Goal: Information Seeking & Learning: Learn about a topic

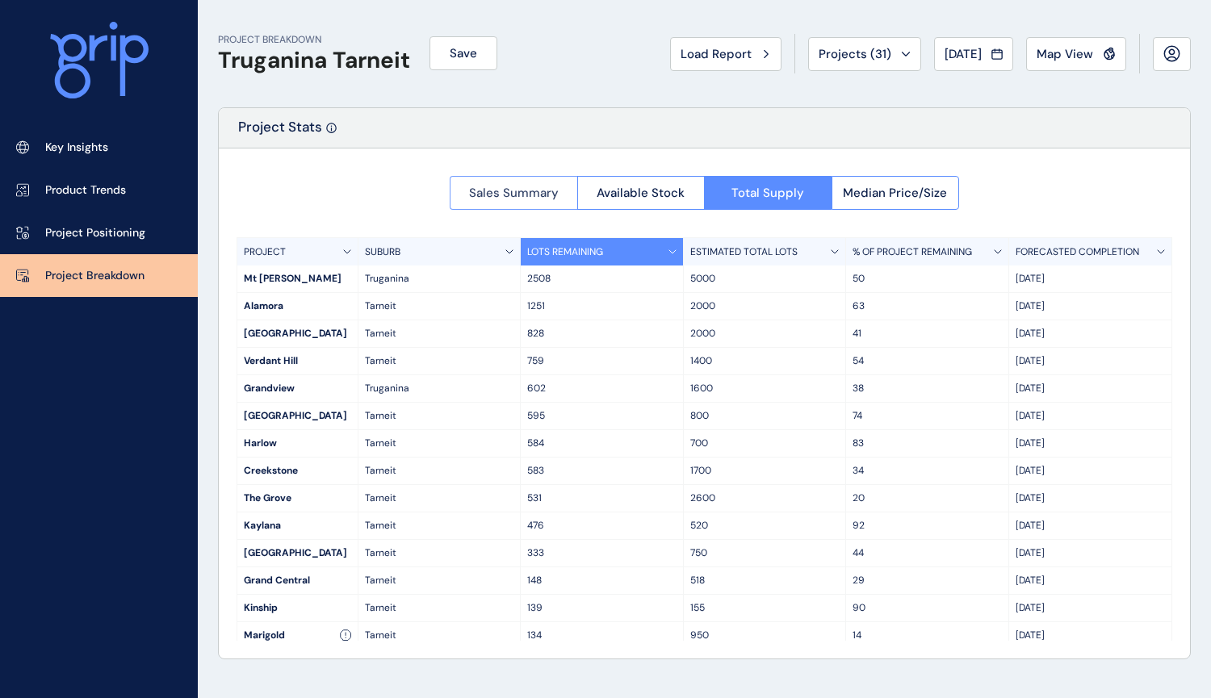
scroll to position [14, 0]
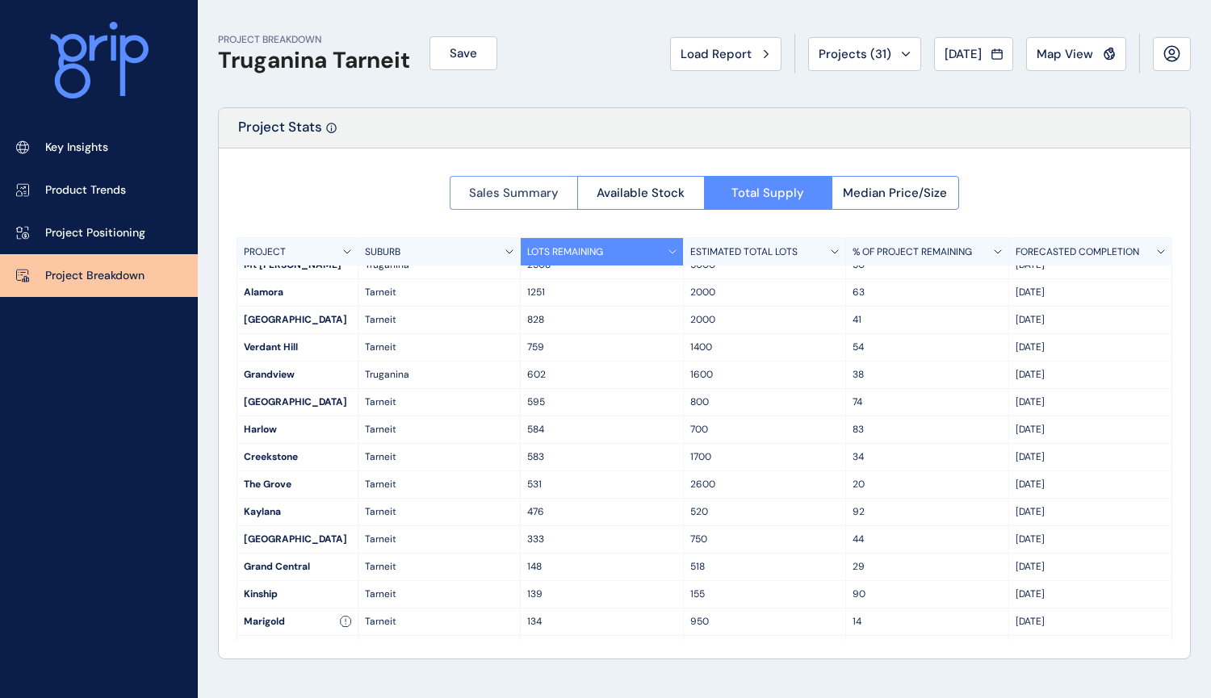
click at [521, 193] on span "Sales Summary" at bounding box center [514, 193] width 90 height 16
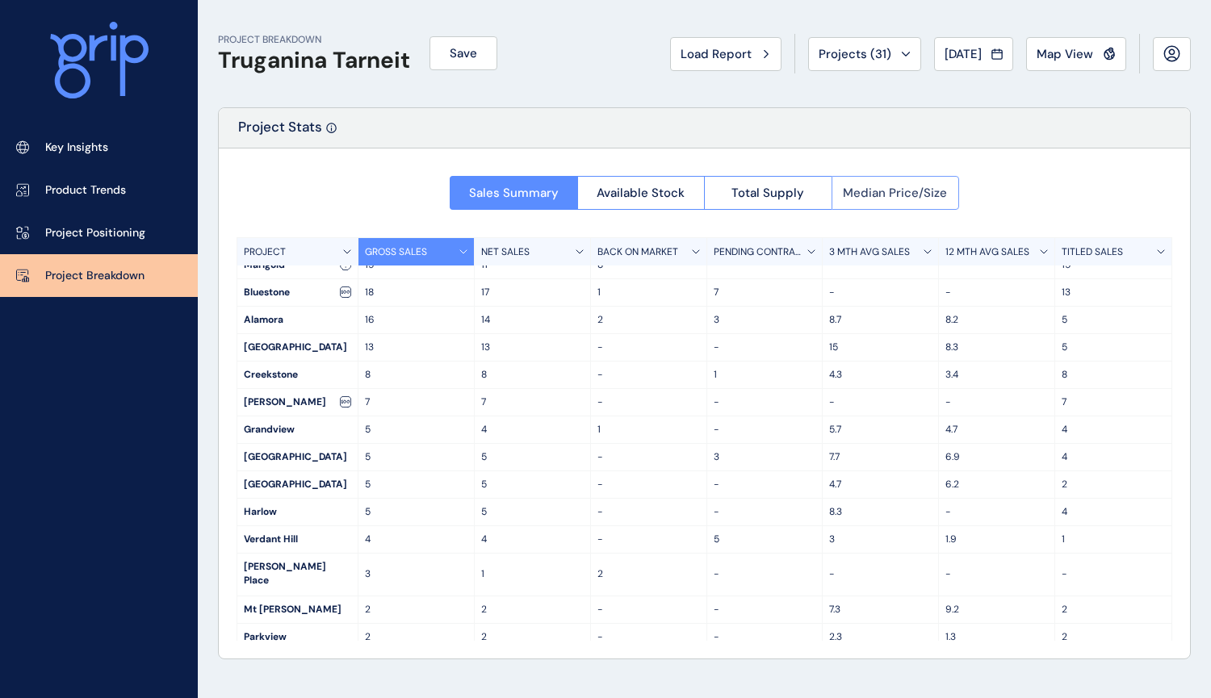
click at [894, 189] on span "Median Price/Size" at bounding box center [895, 193] width 104 height 16
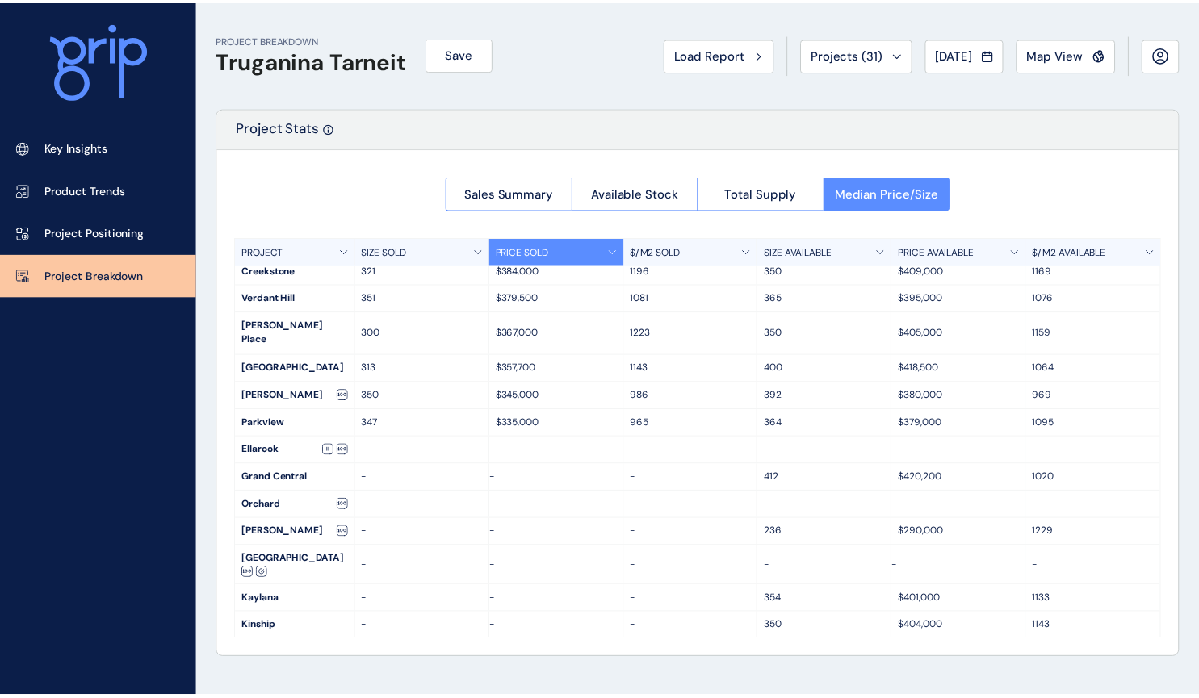
scroll to position [256, 0]
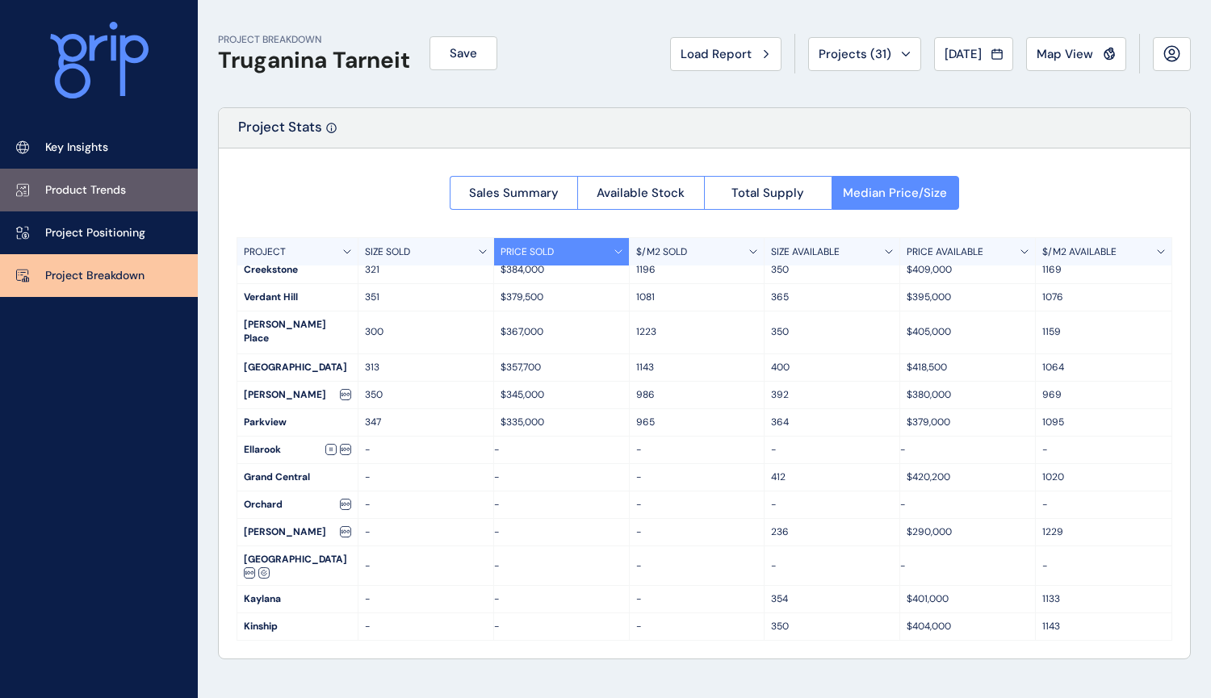
click at [98, 189] on p "Product Trends" at bounding box center [85, 190] width 81 height 16
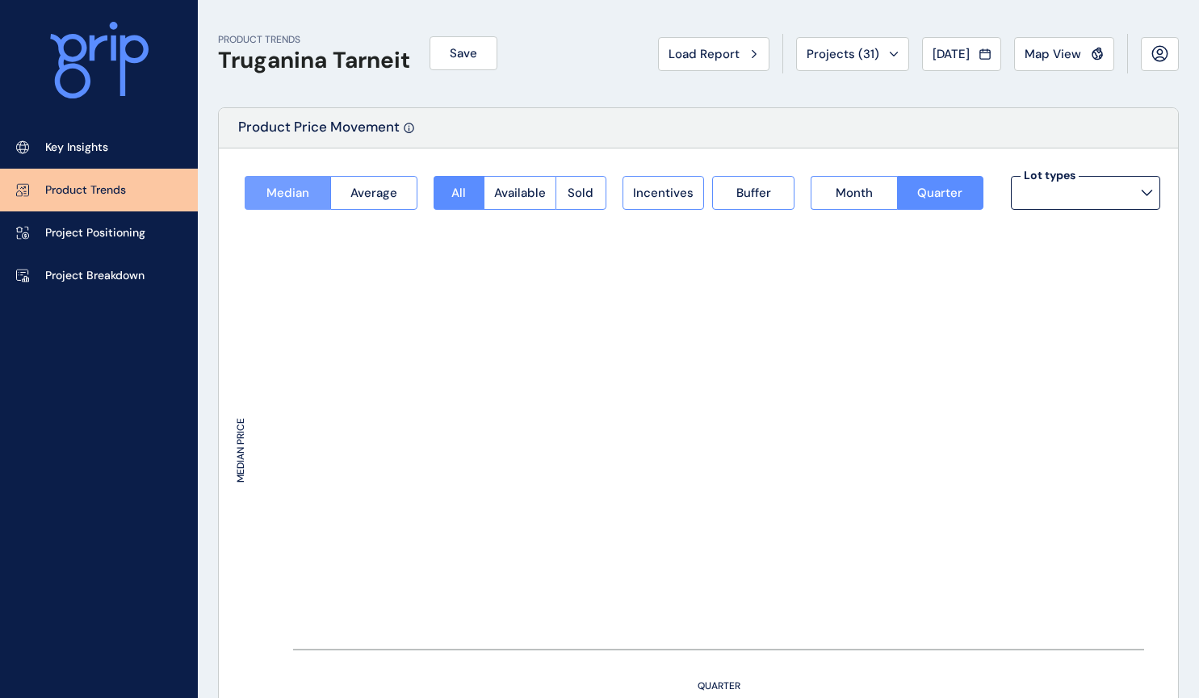
type input "**********"
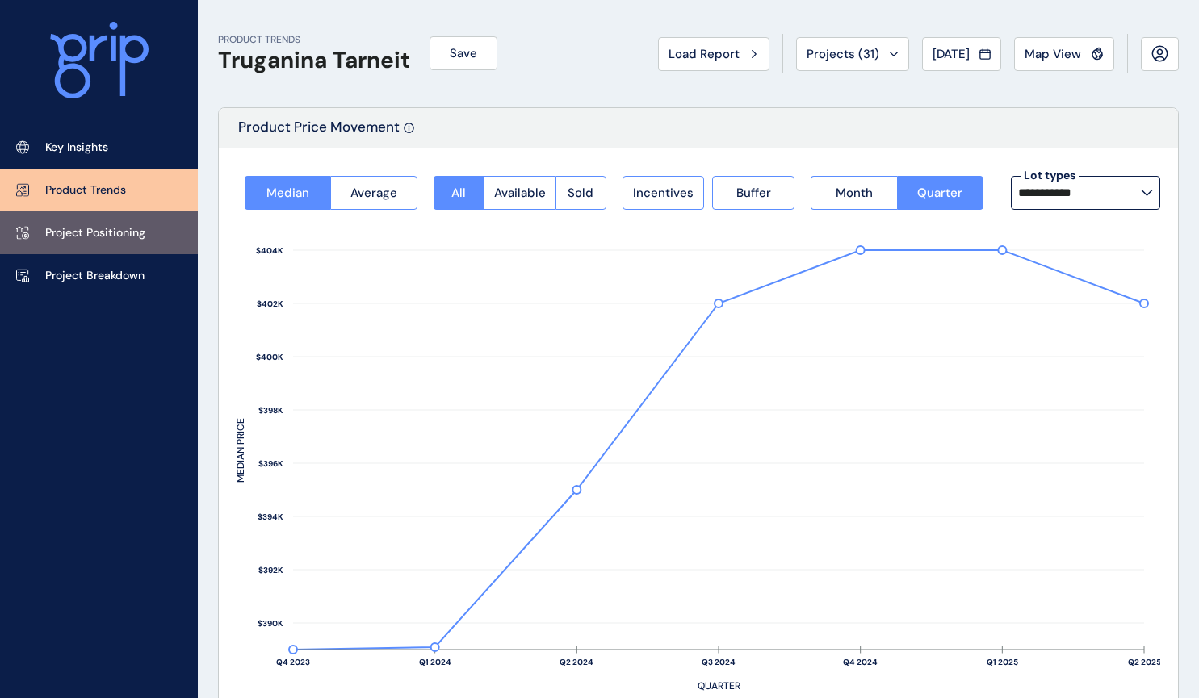
click at [115, 234] on p "Project Positioning" at bounding box center [95, 233] width 100 height 16
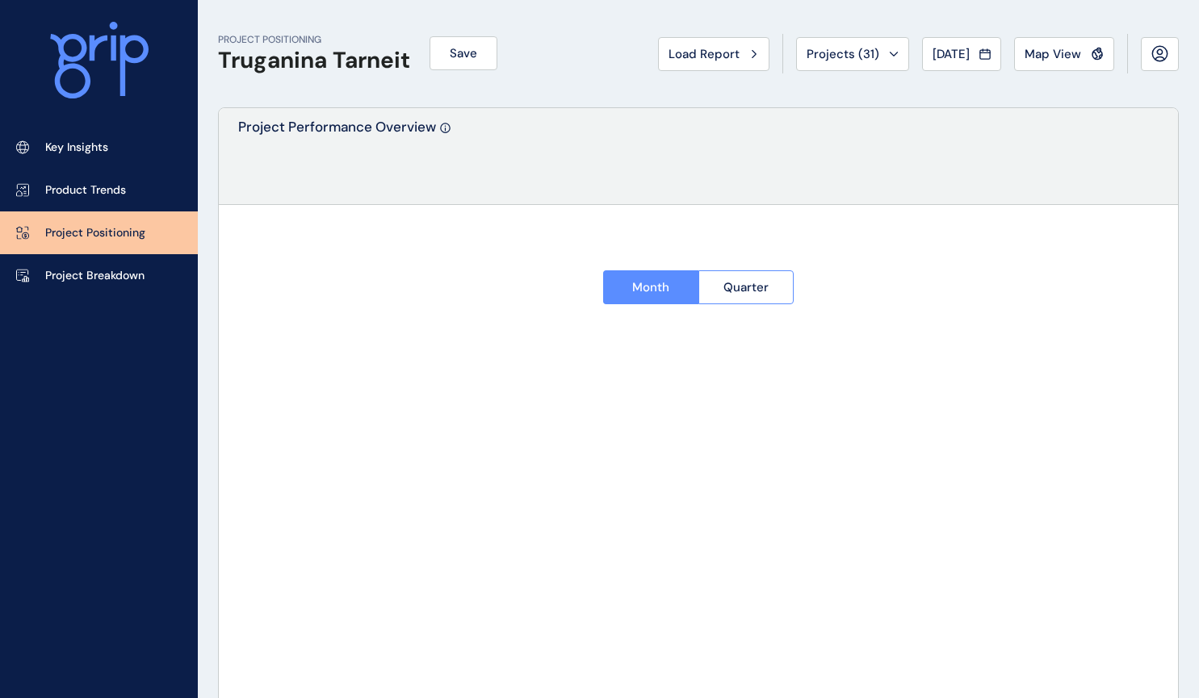
type input "********"
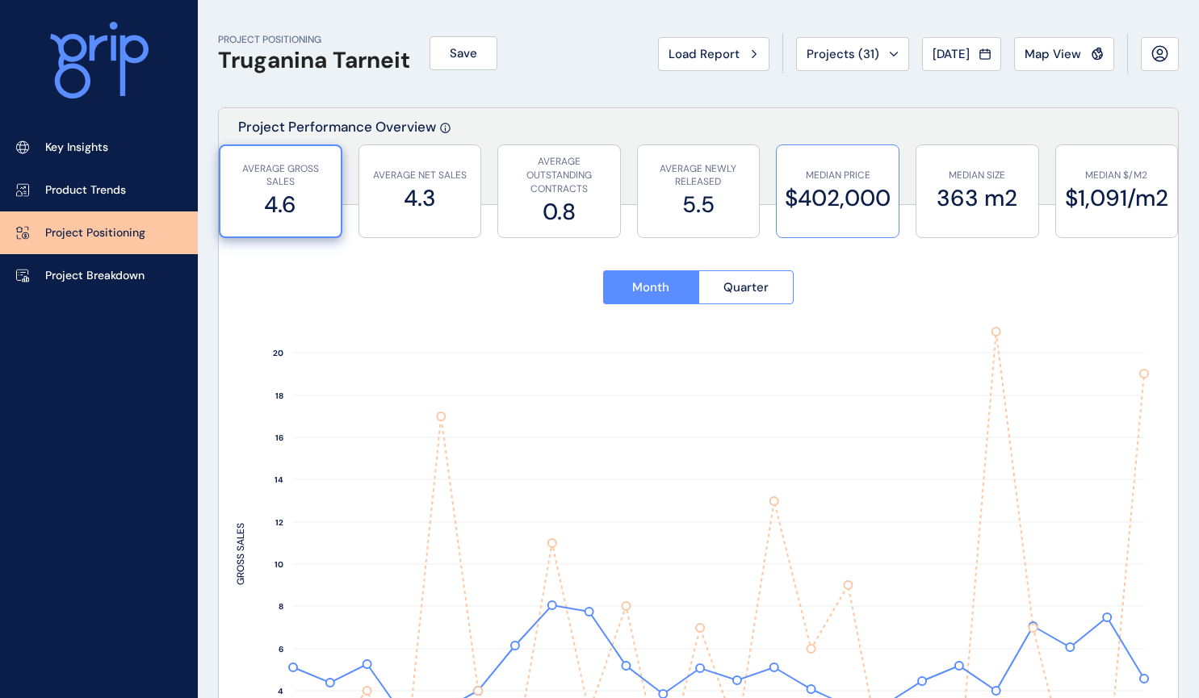
click at [856, 207] on label "$402,000" at bounding box center [838, 197] width 106 height 31
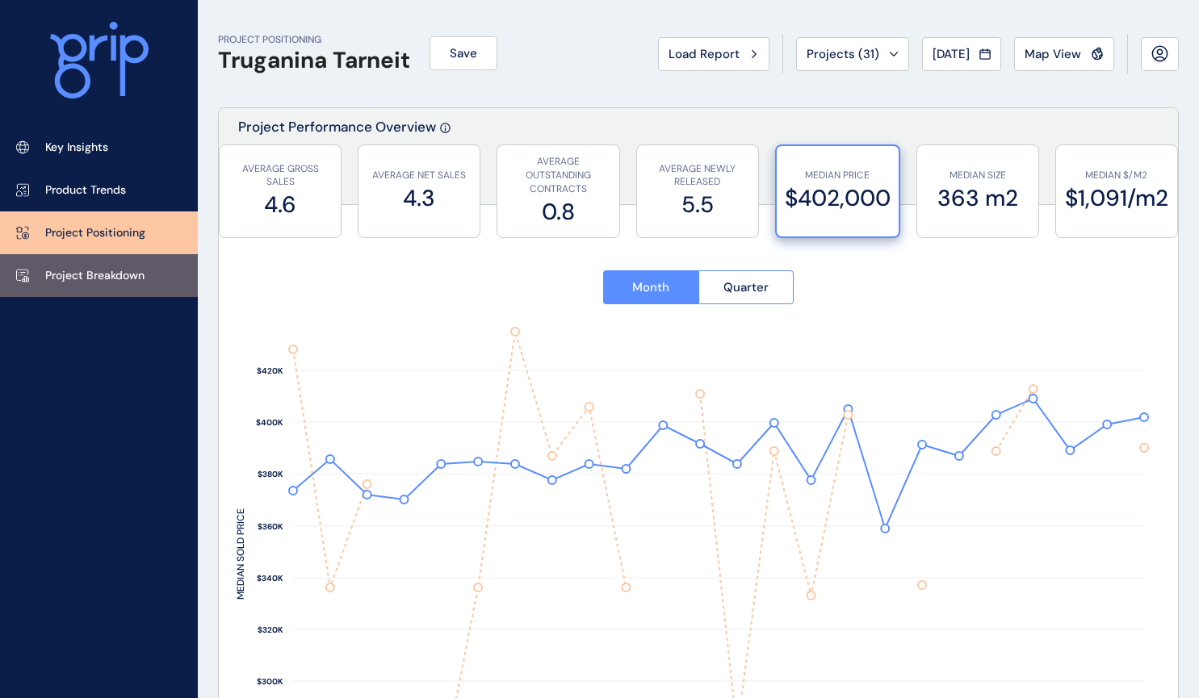
click at [145, 272] on link "Project Breakdown" at bounding box center [99, 275] width 198 height 43
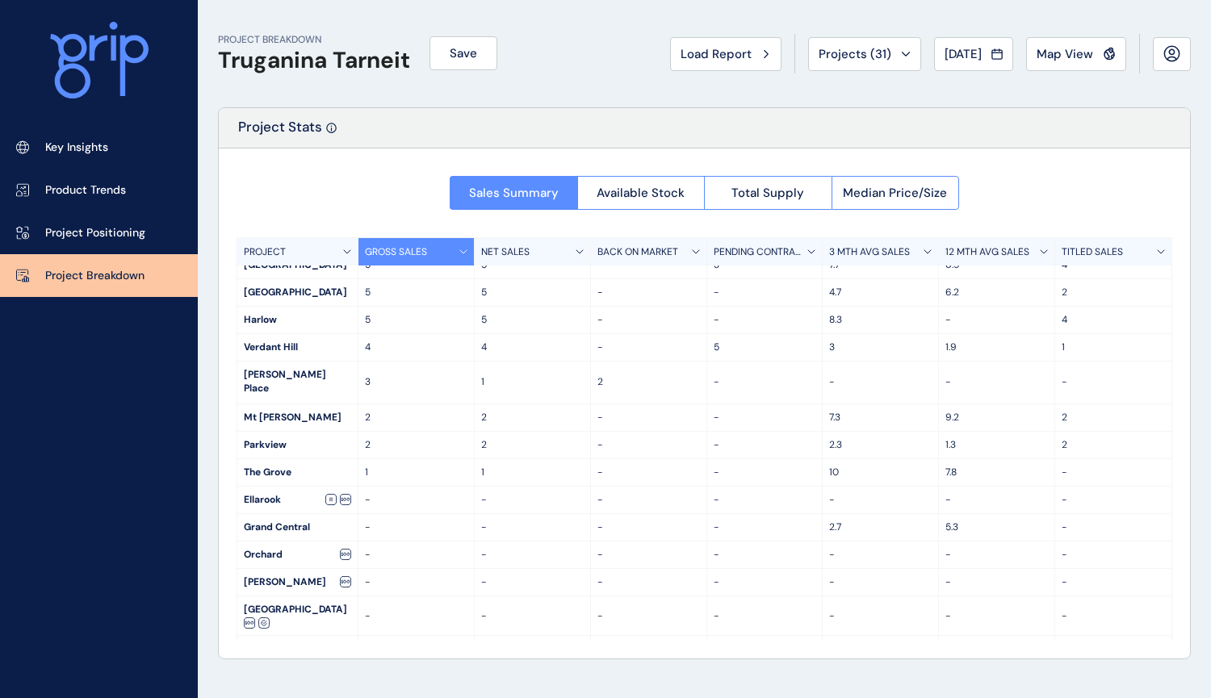
scroll to position [256, 0]
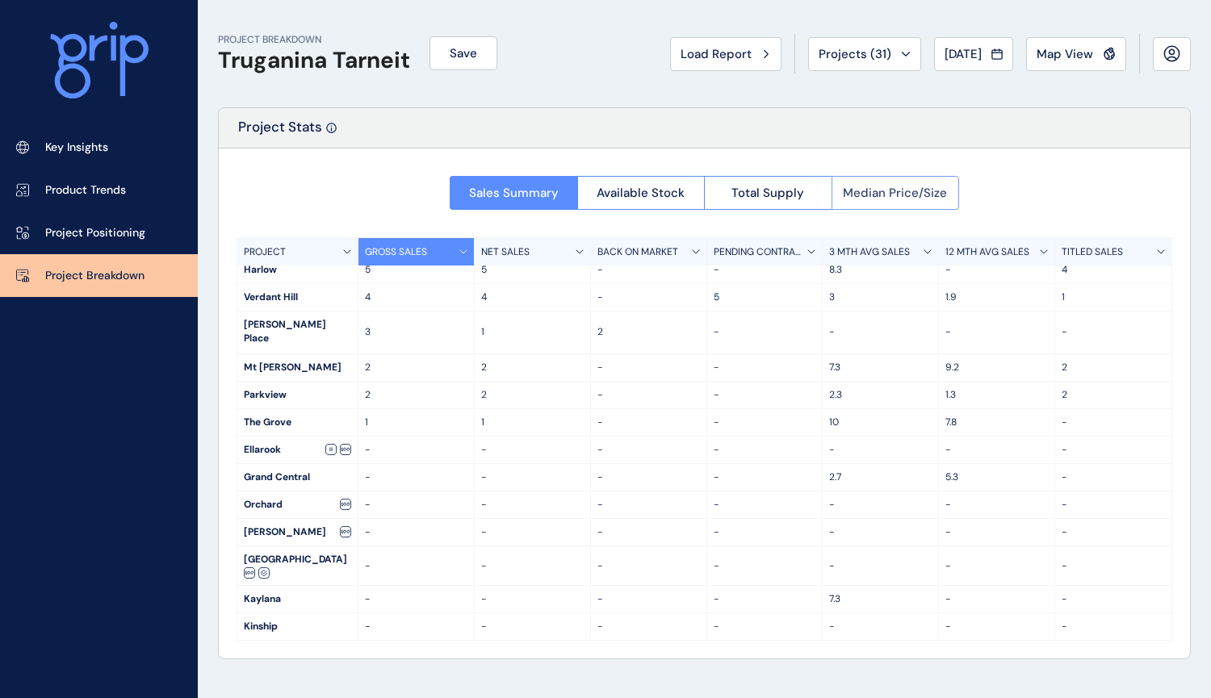
click at [885, 195] on span "Median Price/Size" at bounding box center [895, 193] width 104 height 16
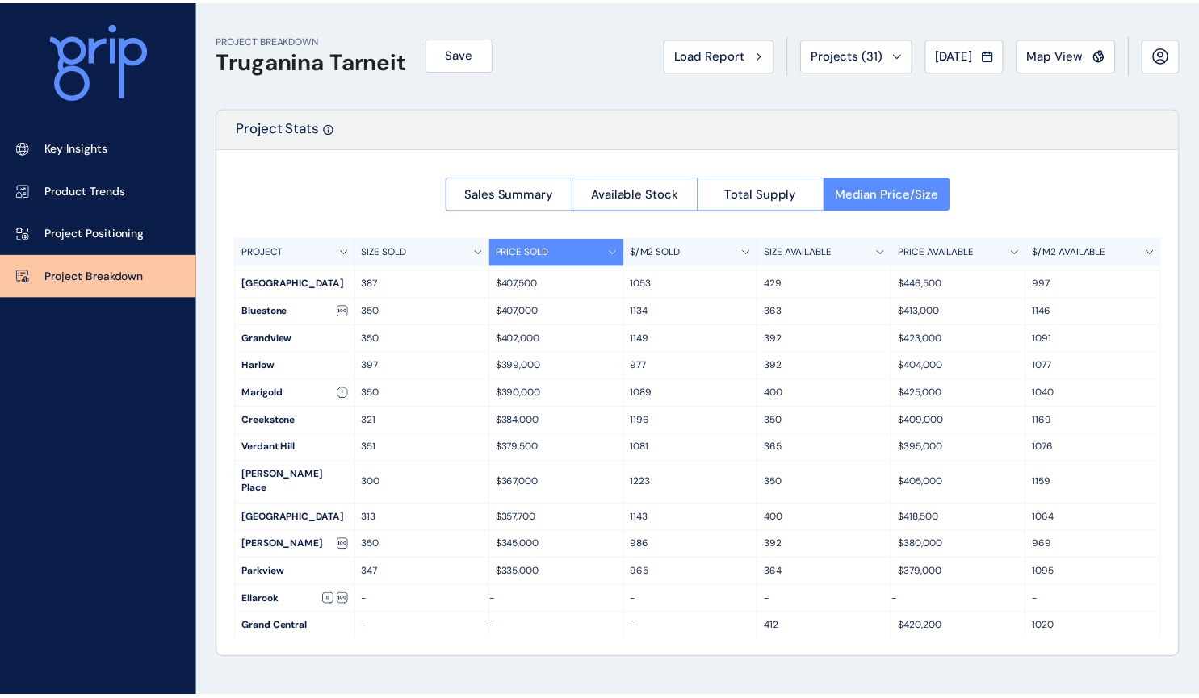
scroll to position [0, 0]
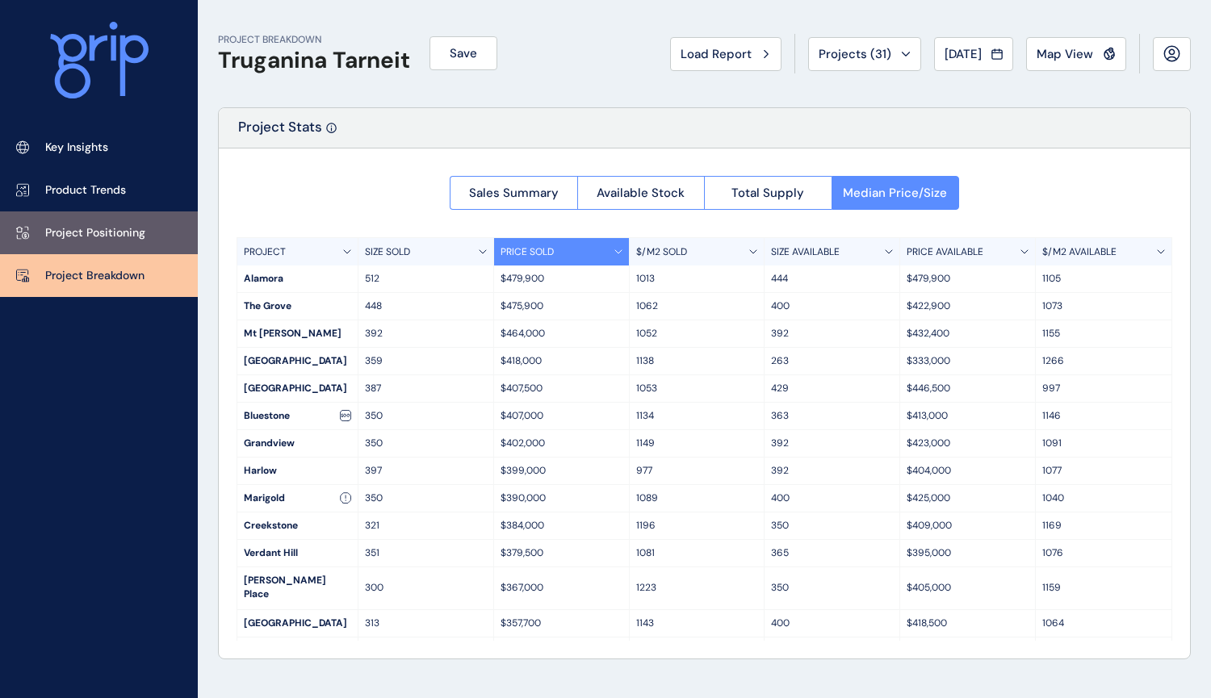
click at [108, 227] on p "Project Positioning" at bounding box center [95, 233] width 100 height 16
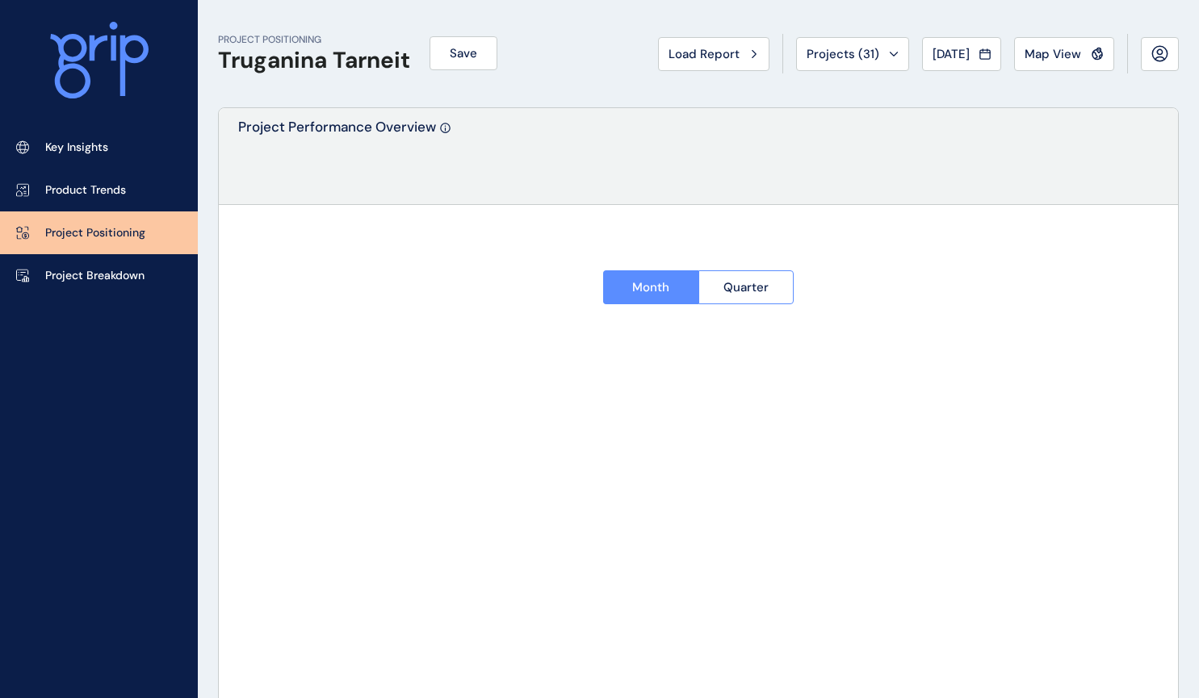
type input "********"
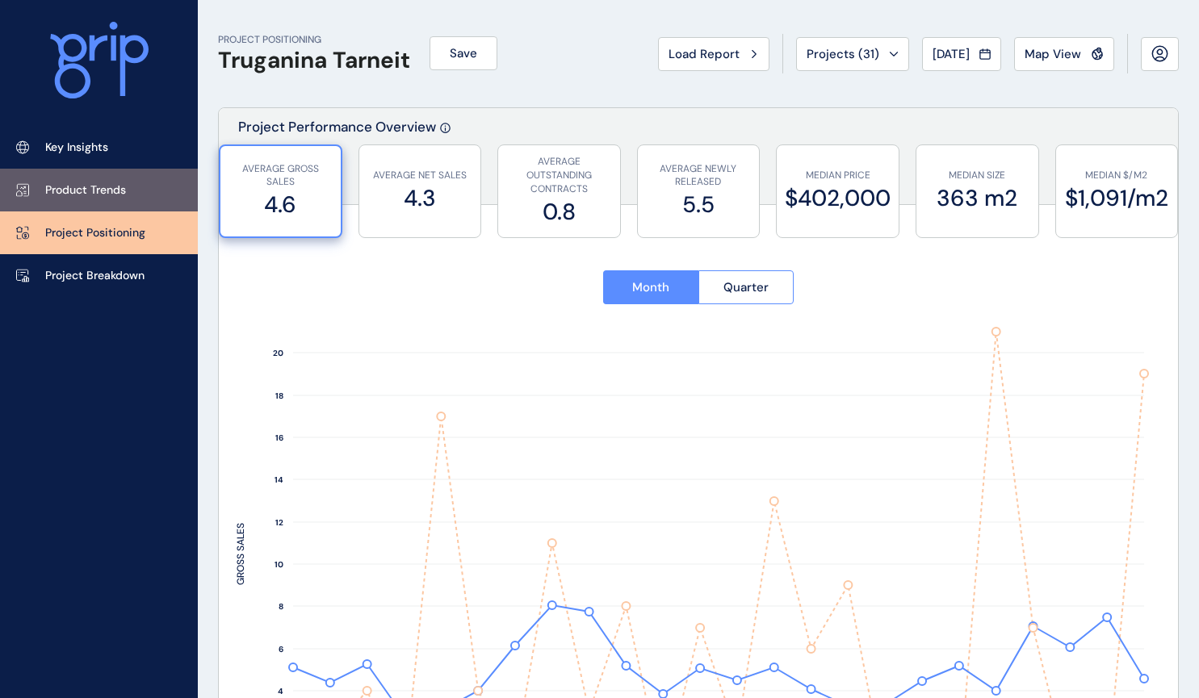
click at [114, 180] on link "Product Trends" at bounding box center [99, 190] width 198 height 43
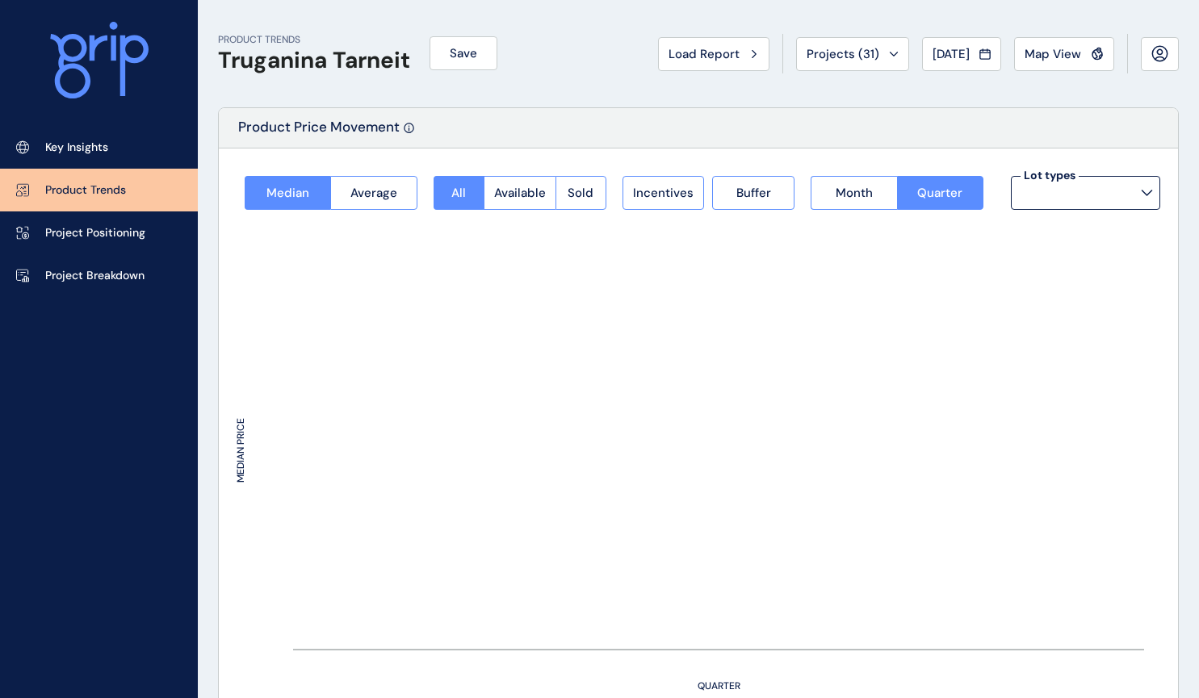
type input "**********"
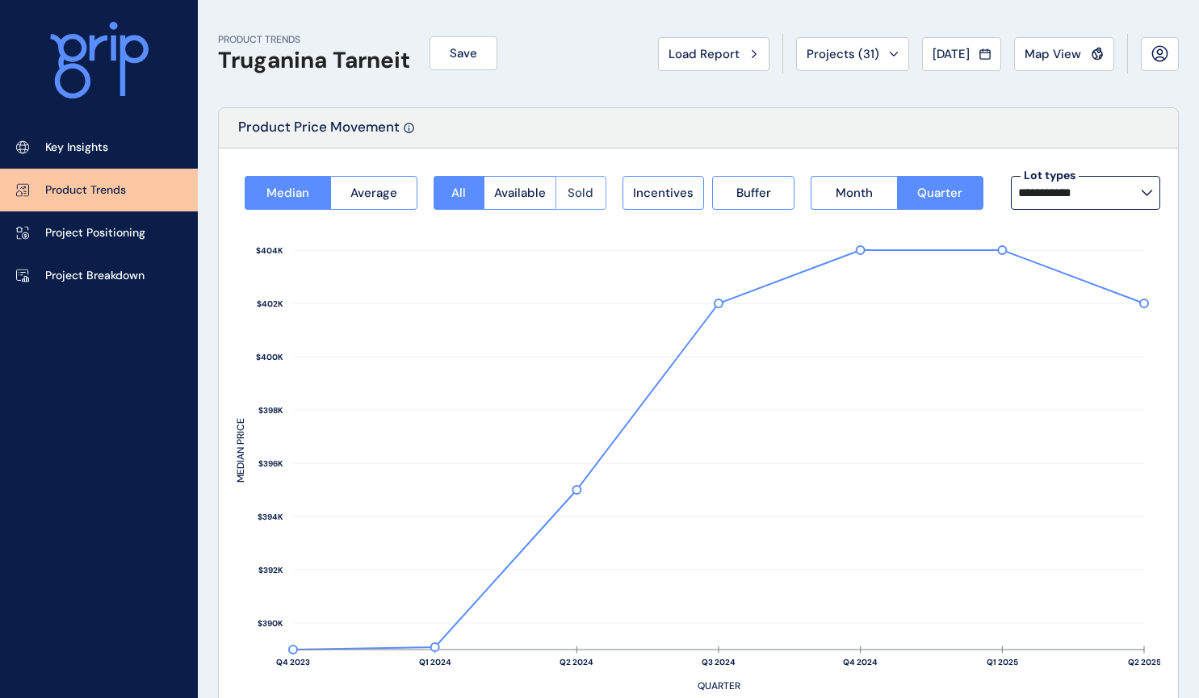
click at [585, 195] on span "Sold" at bounding box center [581, 193] width 26 height 16
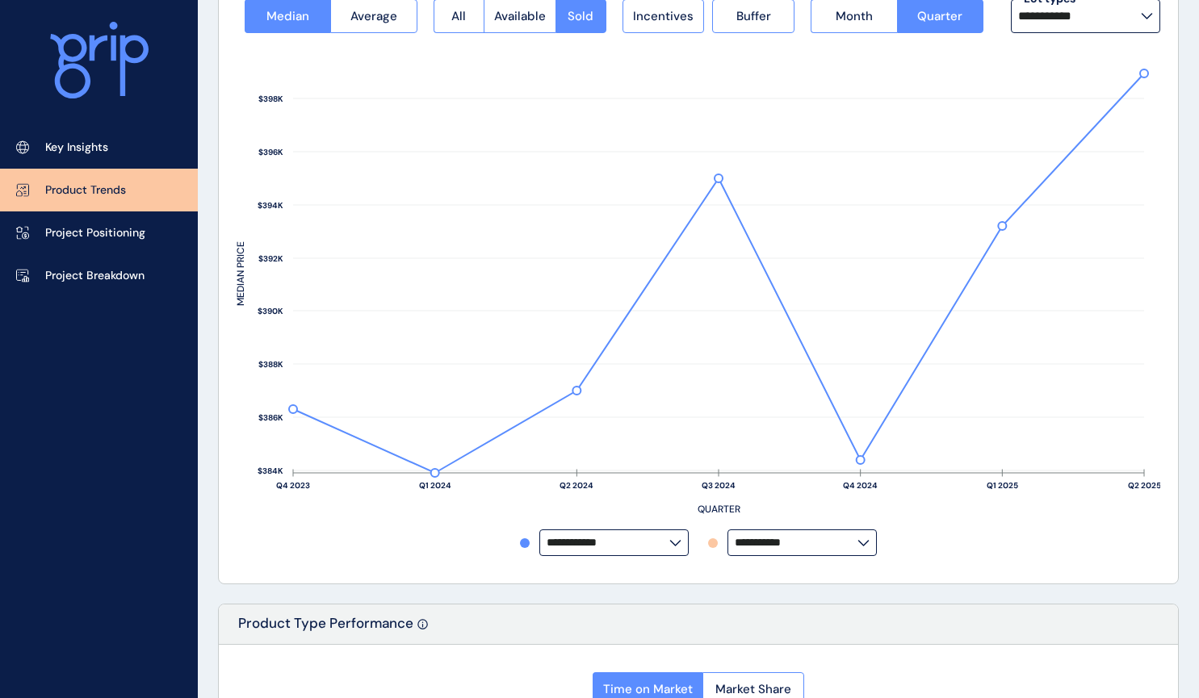
scroll to position [161, 0]
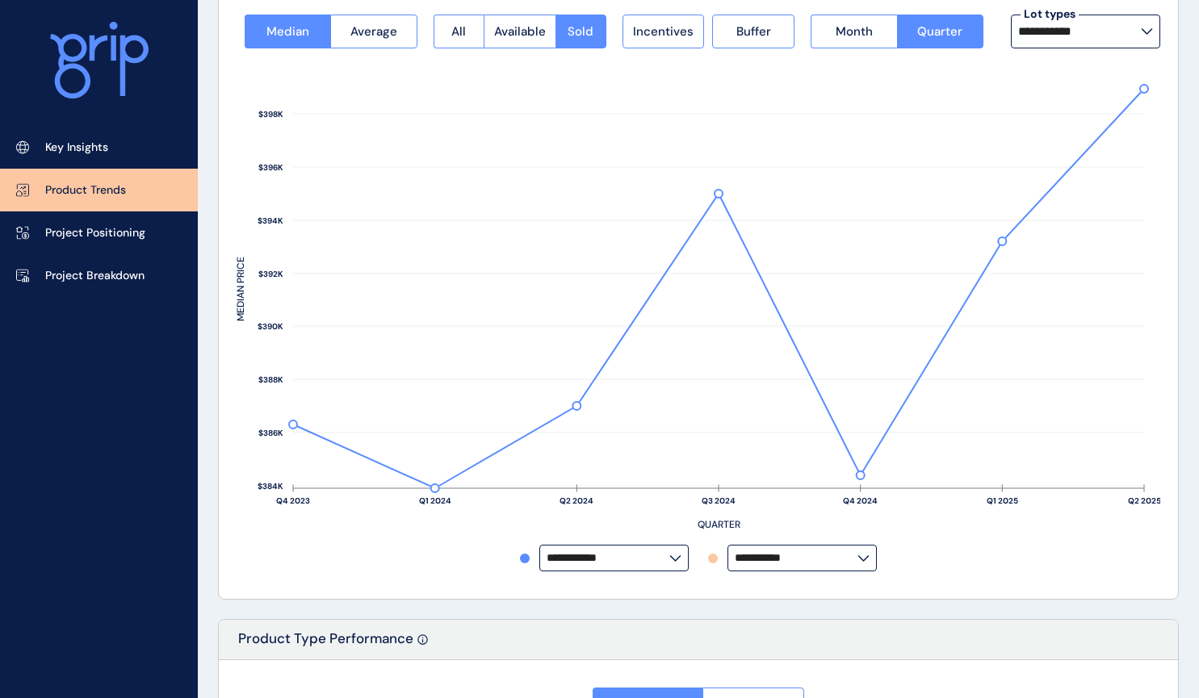
click at [680, 558] on icon at bounding box center [675, 558] width 12 height 6
click at [597, 474] on div "Harlow" at bounding box center [613, 489] width 146 height 31
type input "******"
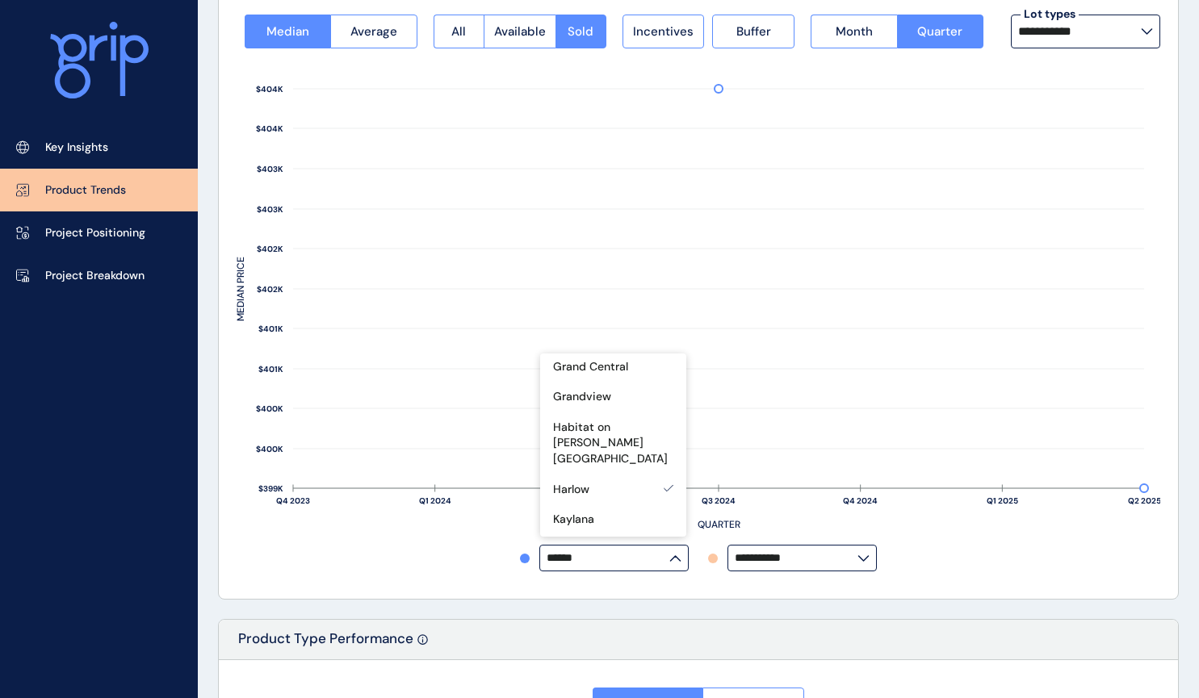
click at [799, 559] on input "**********" at bounding box center [796, 558] width 123 height 12
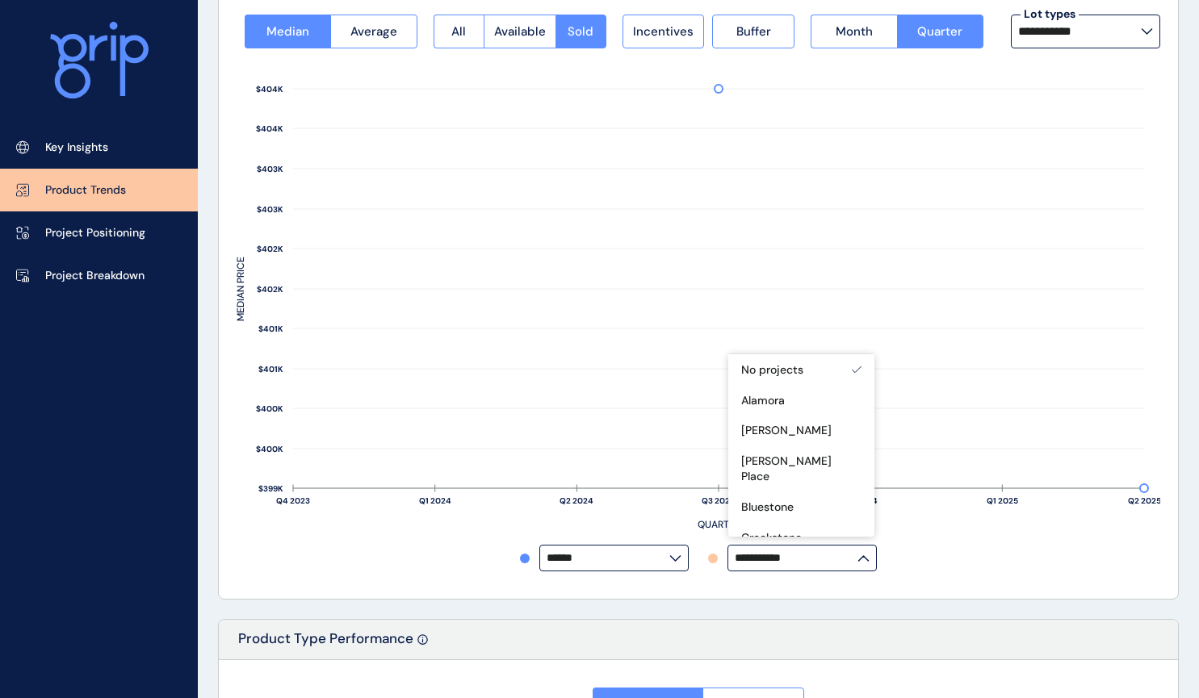
click at [873, 554] on label "**********" at bounding box center [801, 558] width 149 height 27
click at [857, 554] on input "**********" at bounding box center [796, 558] width 123 height 12
click at [869, 554] on label "**********" at bounding box center [801, 558] width 149 height 27
click at [791, 419] on p "Bluestone" at bounding box center [767, 427] width 52 height 16
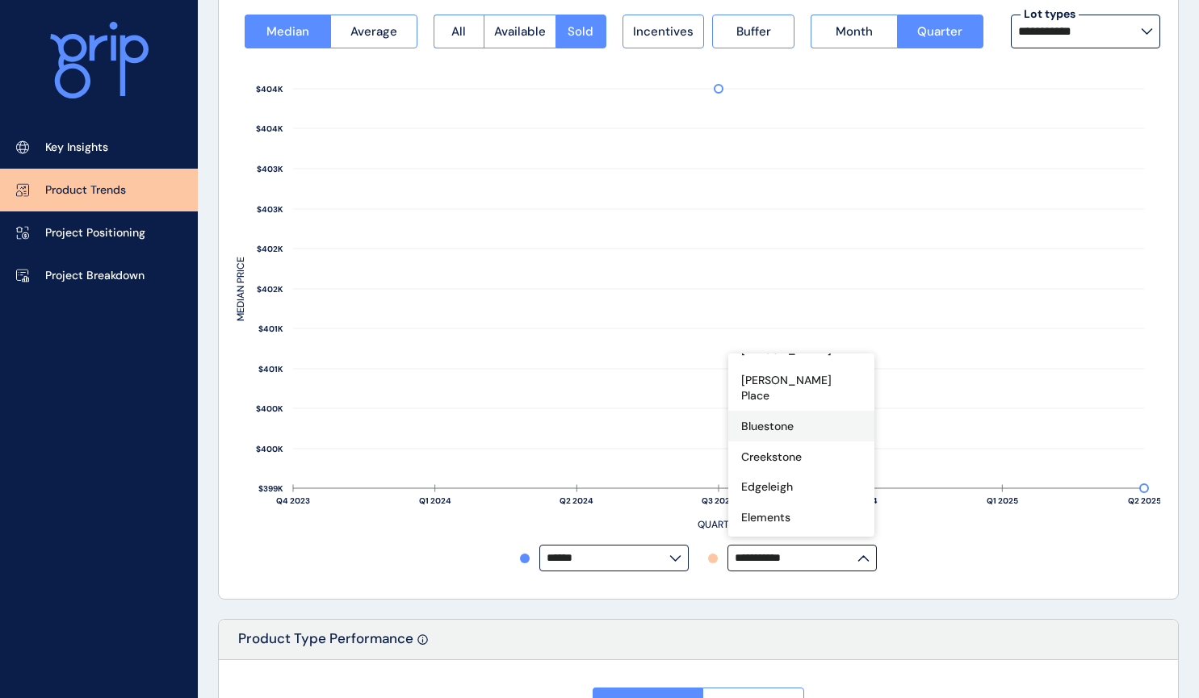
type input "*********"
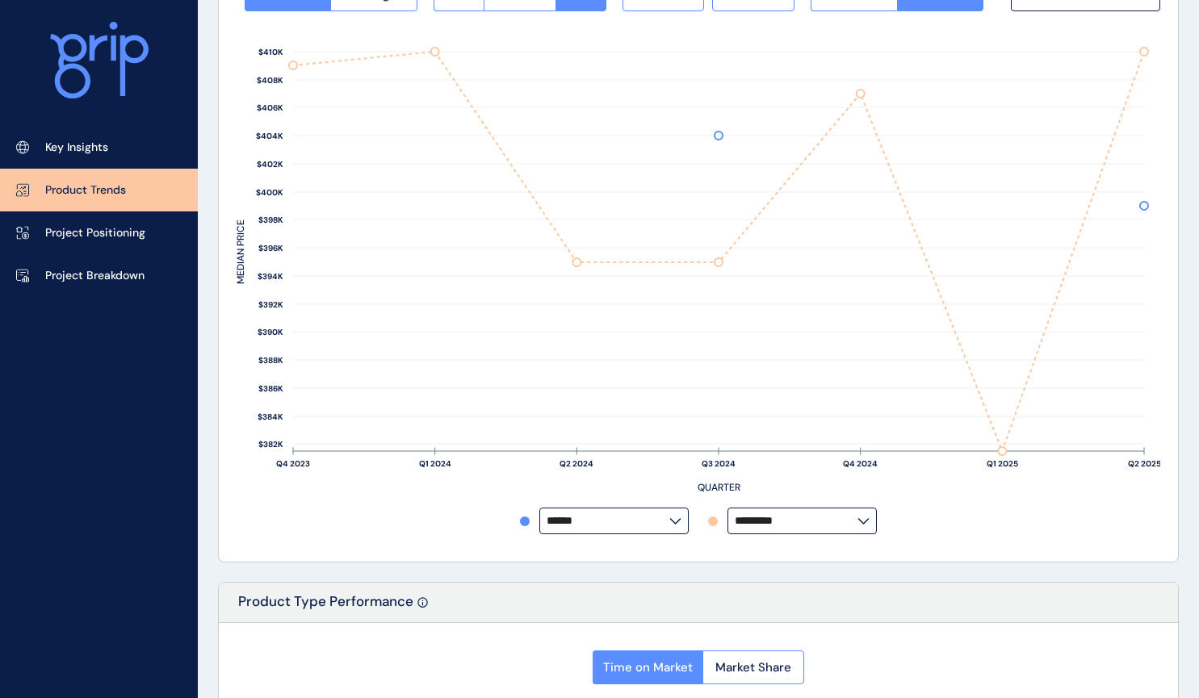
scroll to position [128, 0]
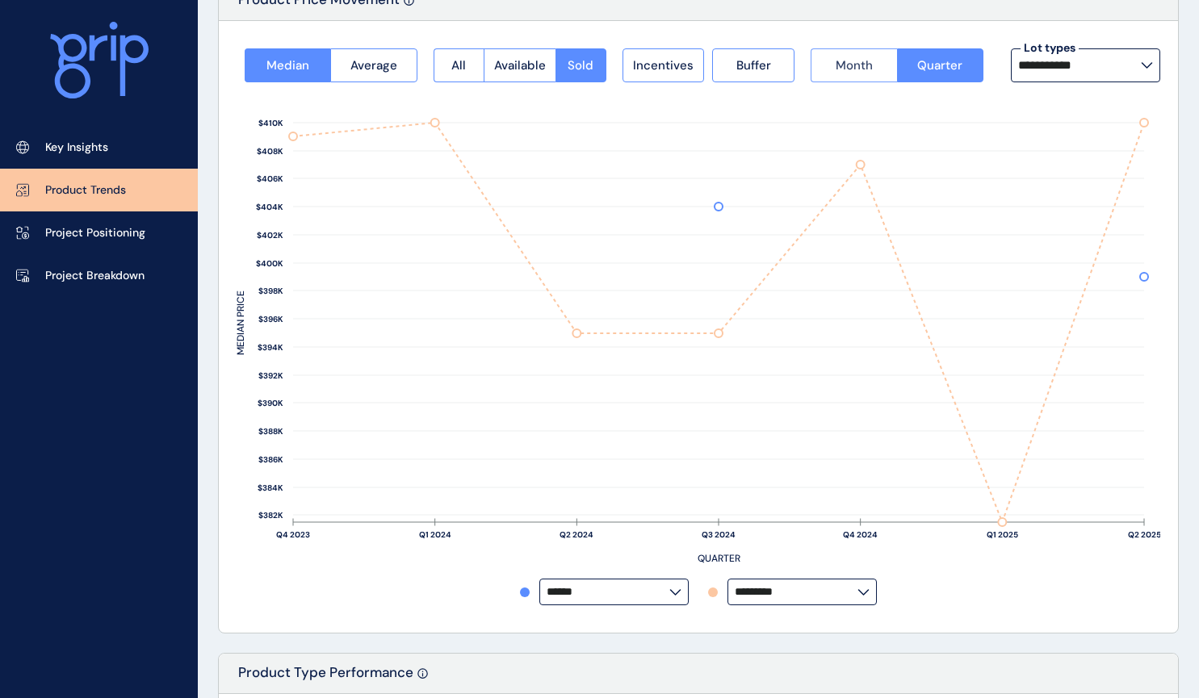
click at [867, 68] on span "Month" at bounding box center [854, 65] width 37 height 16
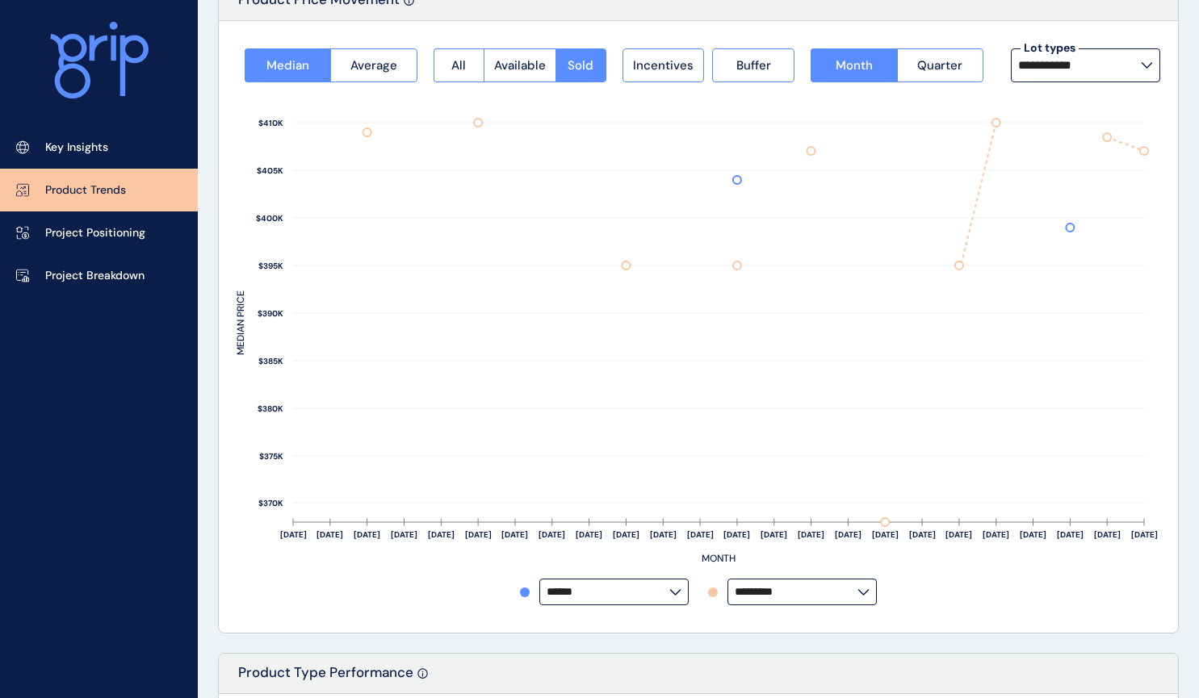
click at [1119, 59] on input "**********" at bounding box center [1079, 65] width 123 height 13
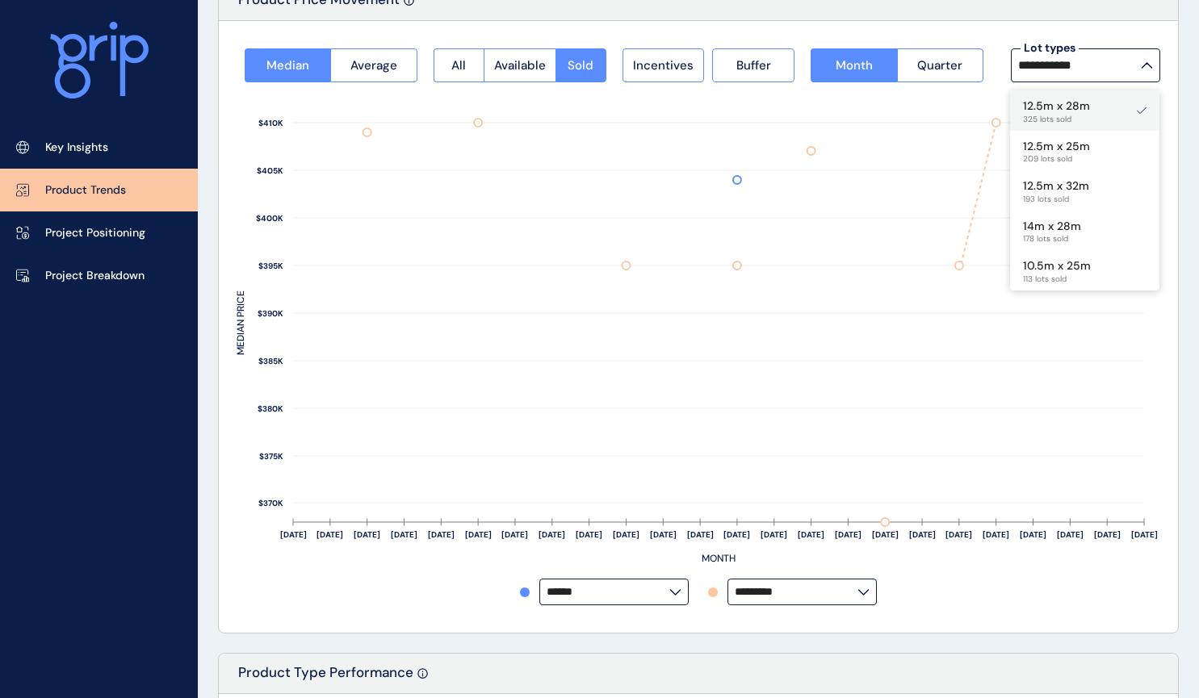
click at [1087, 115] on span "325 lots sold" at bounding box center [1056, 120] width 67 height 10
click at [1175, 100] on div "**********" at bounding box center [698, 327] width 959 height 612
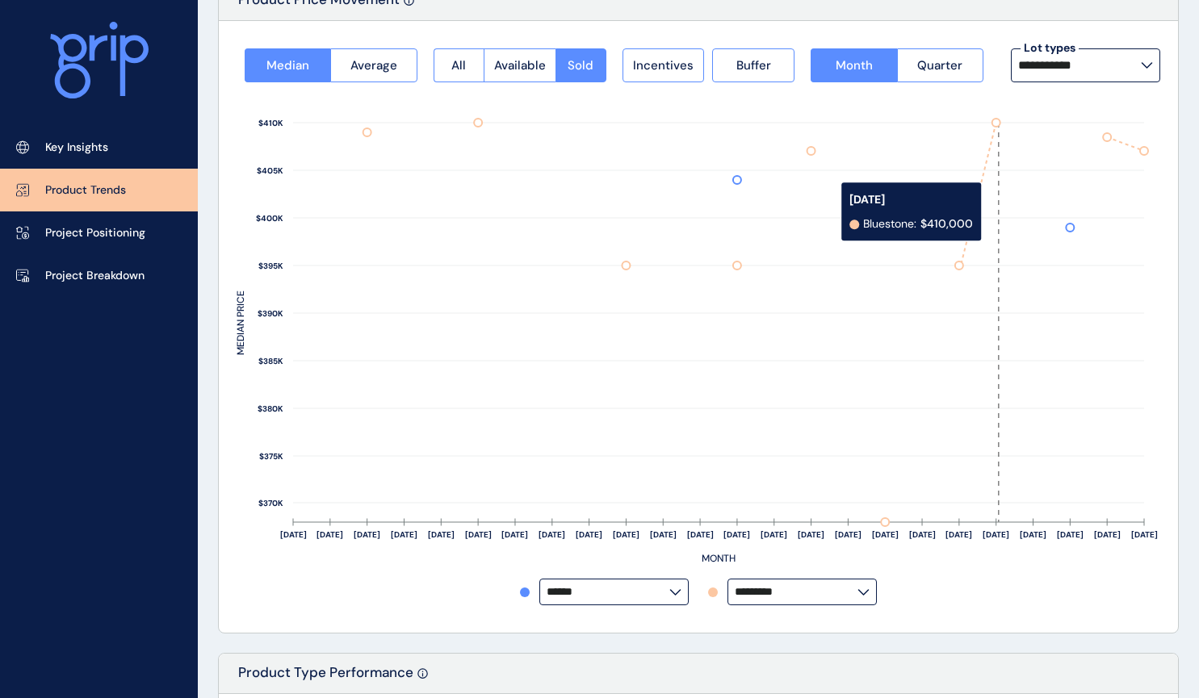
scroll to position [47, 0]
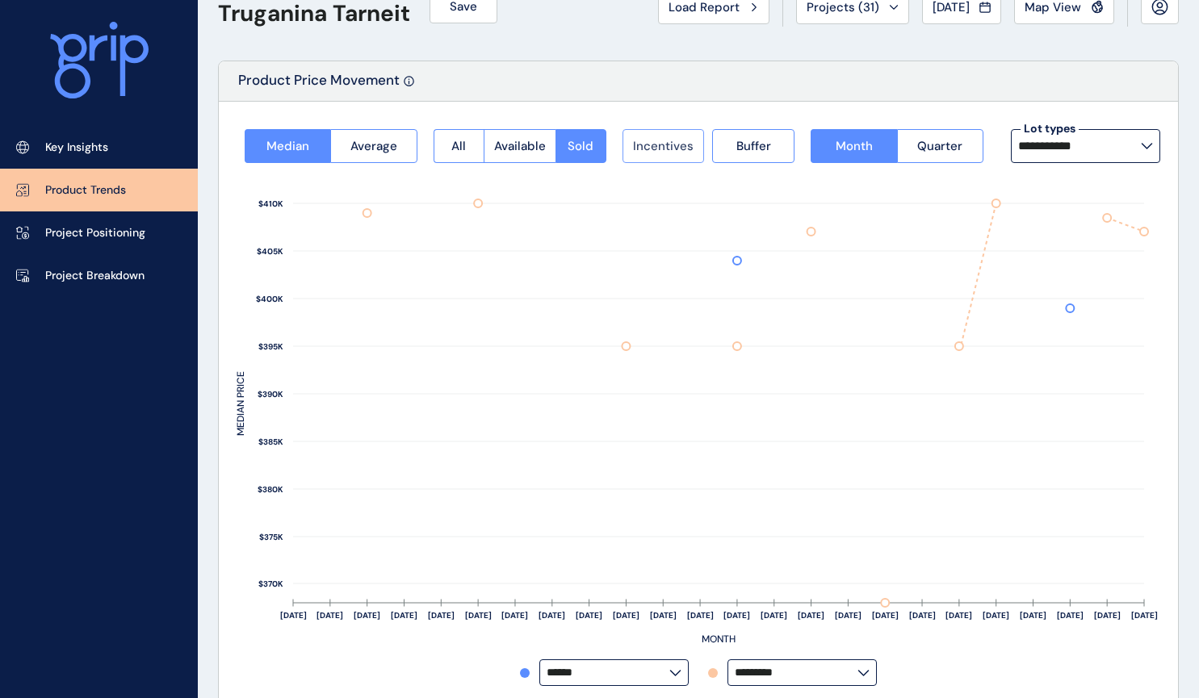
click at [684, 152] on span "Incentives" at bounding box center [663, 146] width 61 height 16
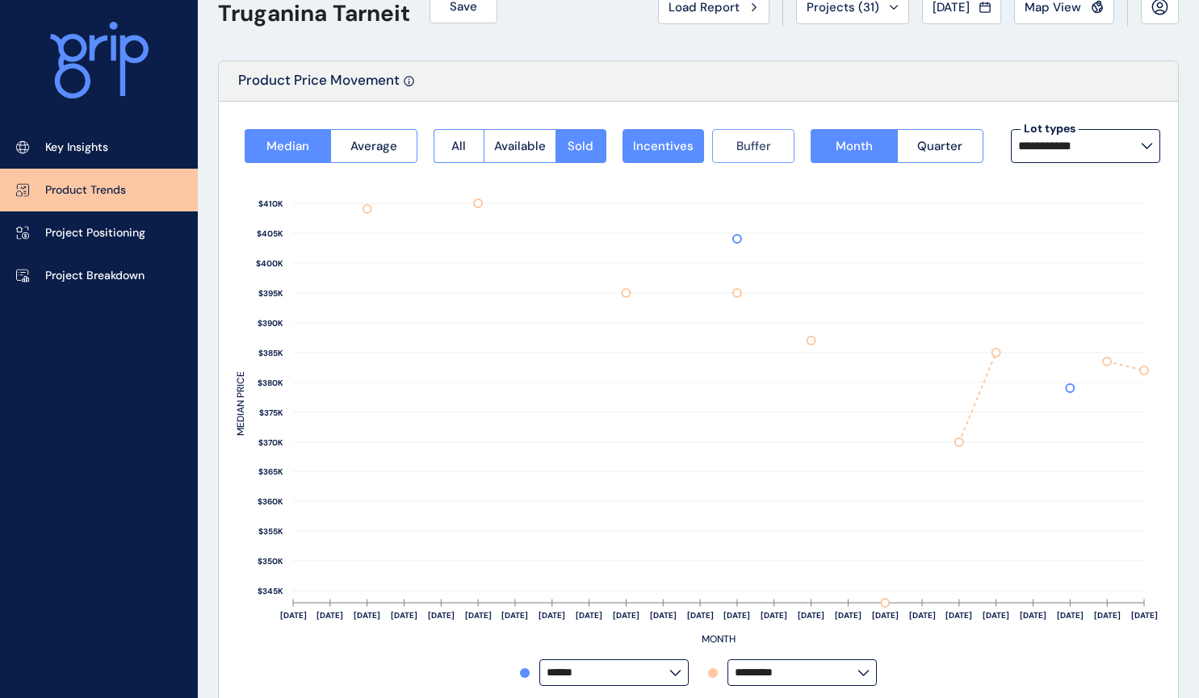
click at [752, 152] on span "Buffer" at bounding box center [753, 146] width 35 height 16
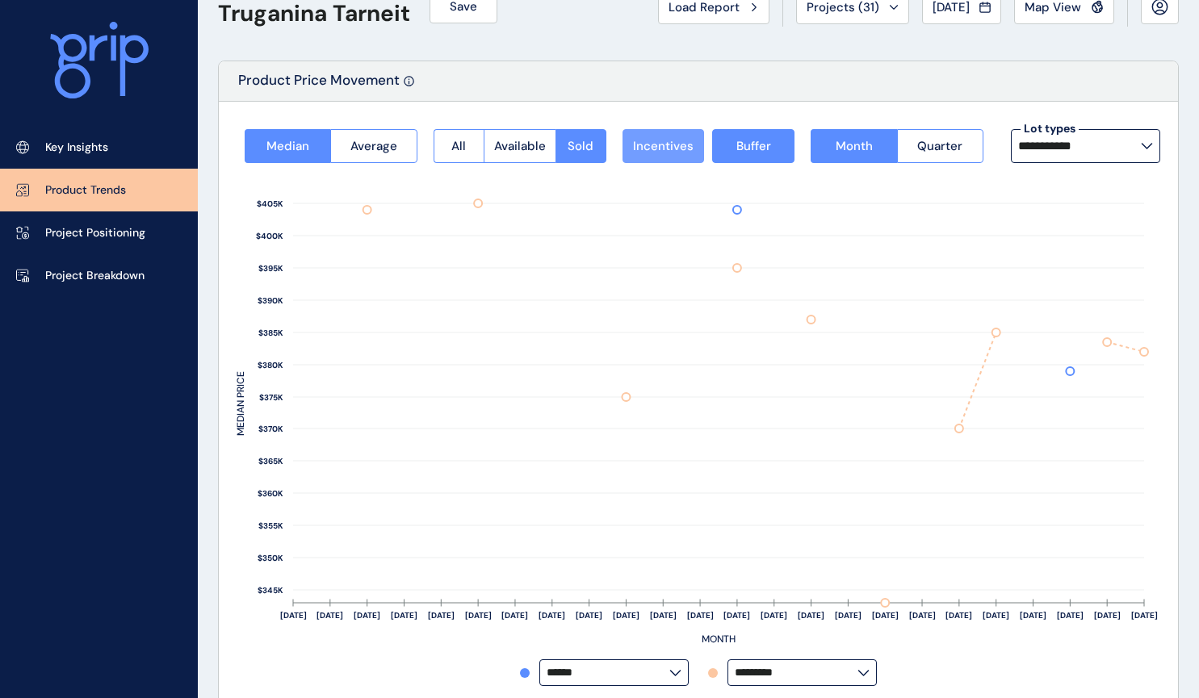
click at [687, 153] on span "Incentives" at bounding box center [663, 146] width 61 height 16
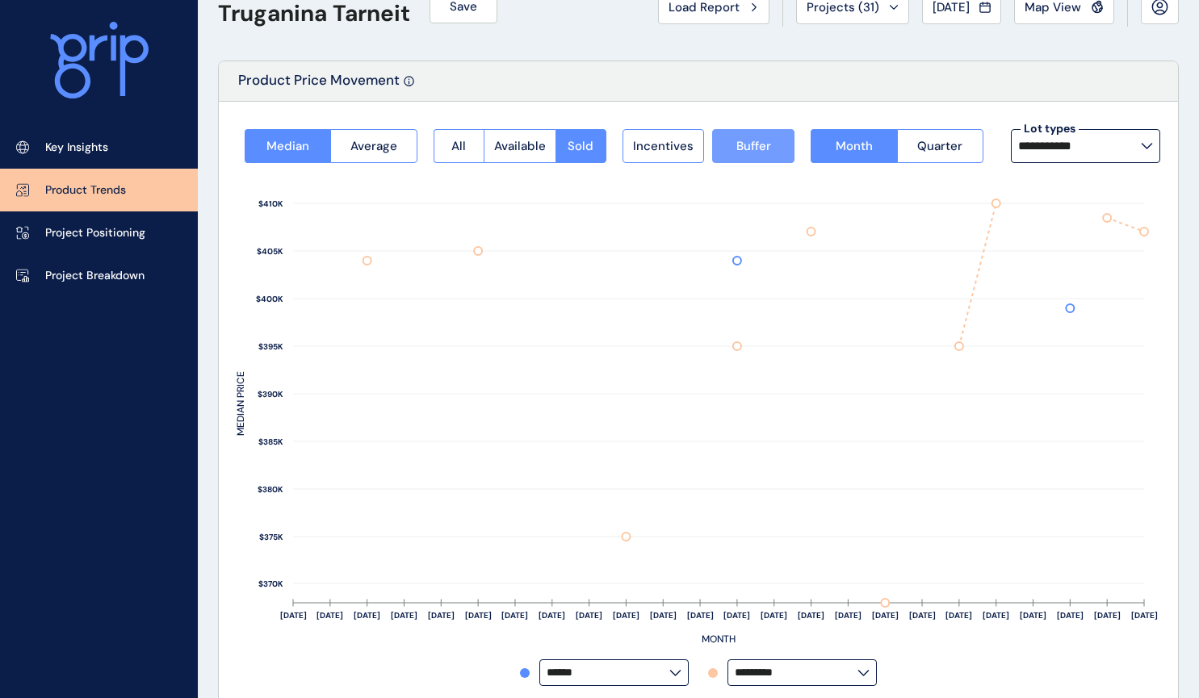
click at [740, 146] on span "Buffer" at bounding box center [753, 146] width 35 height 16
click at [1102, 151] on input "**********" at bounding box center [1079, 146] width 123 height 13
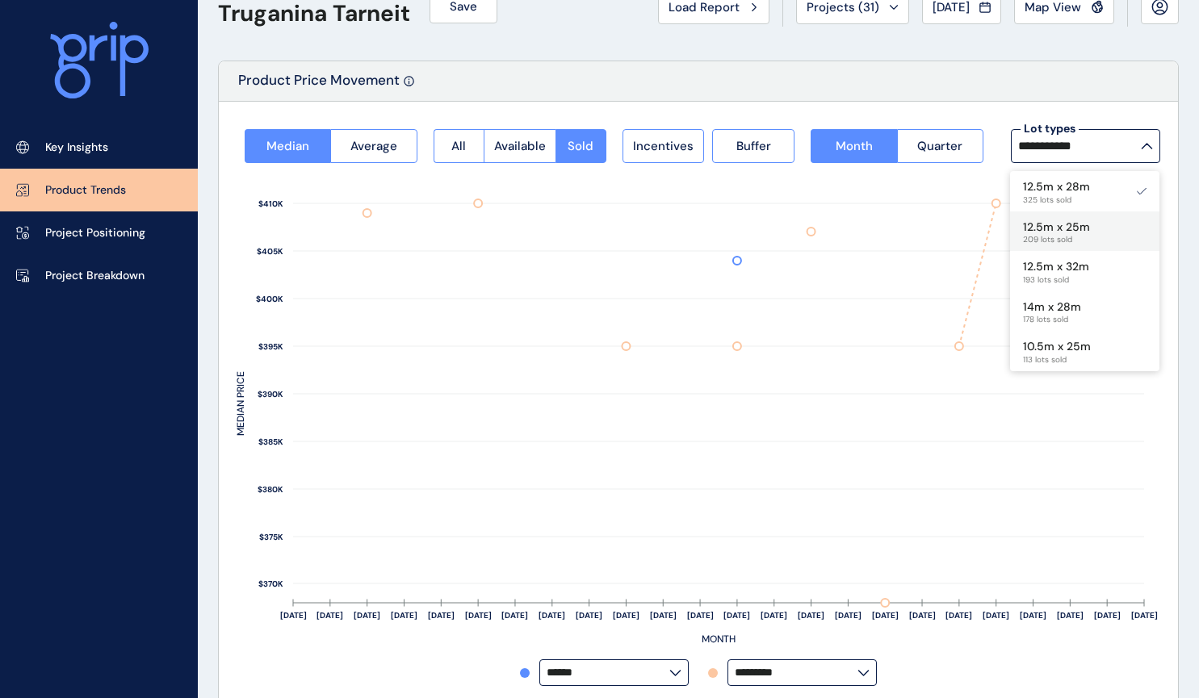
click at [1072, 220] on p "12.5m x 25m" at bounding box center [1056, 228] width 67 height 16
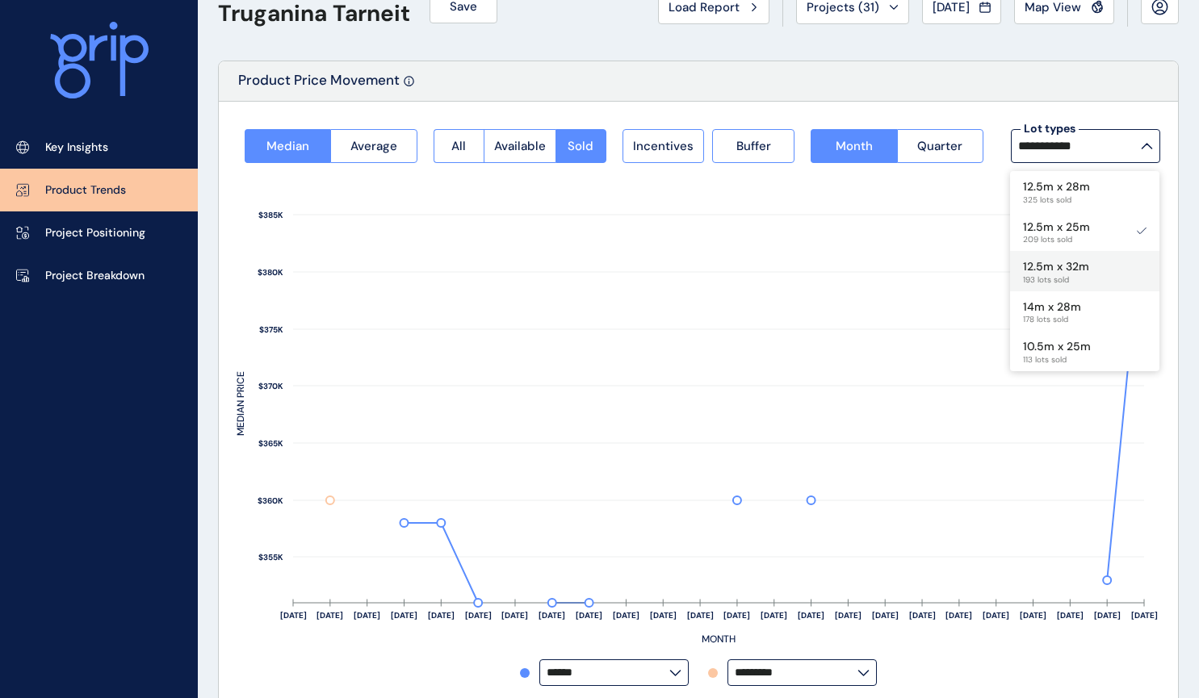
click at [1108, 269] on div "12.5m x 32m 193 lots sold" at bounding box center [1084, 271] width 149 height 40
type input "**********"
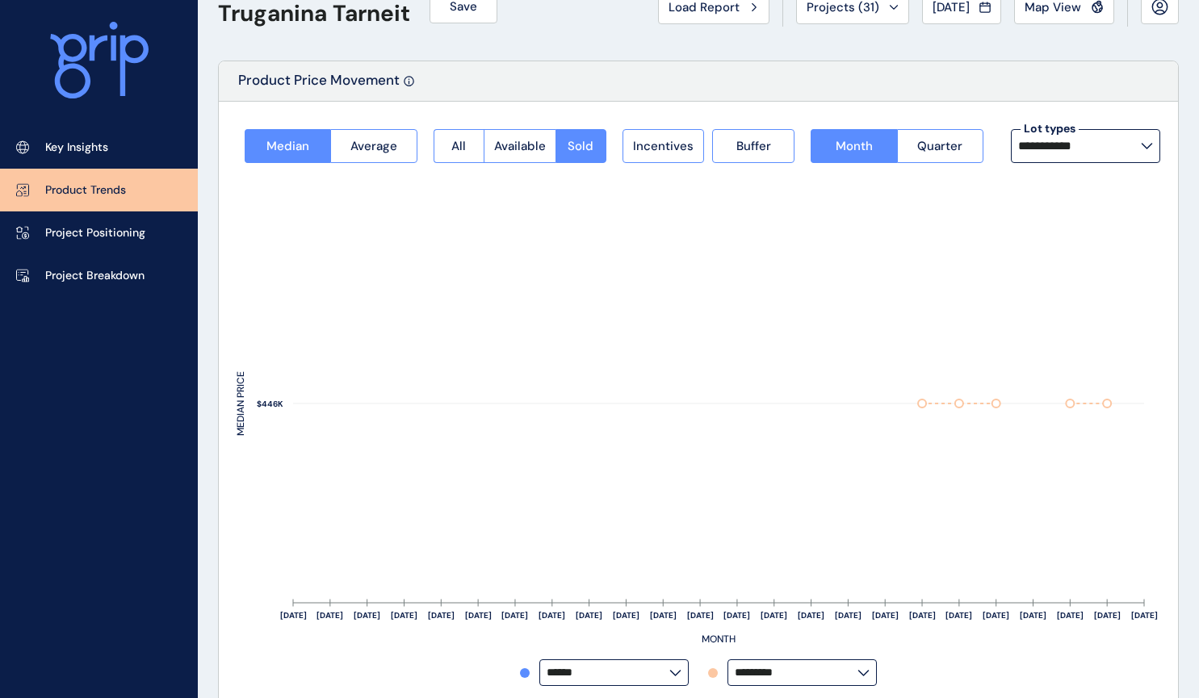
click at [1035, 92] on div "Product Price Movement" at bounding box center [698, 81] width 959 height 40
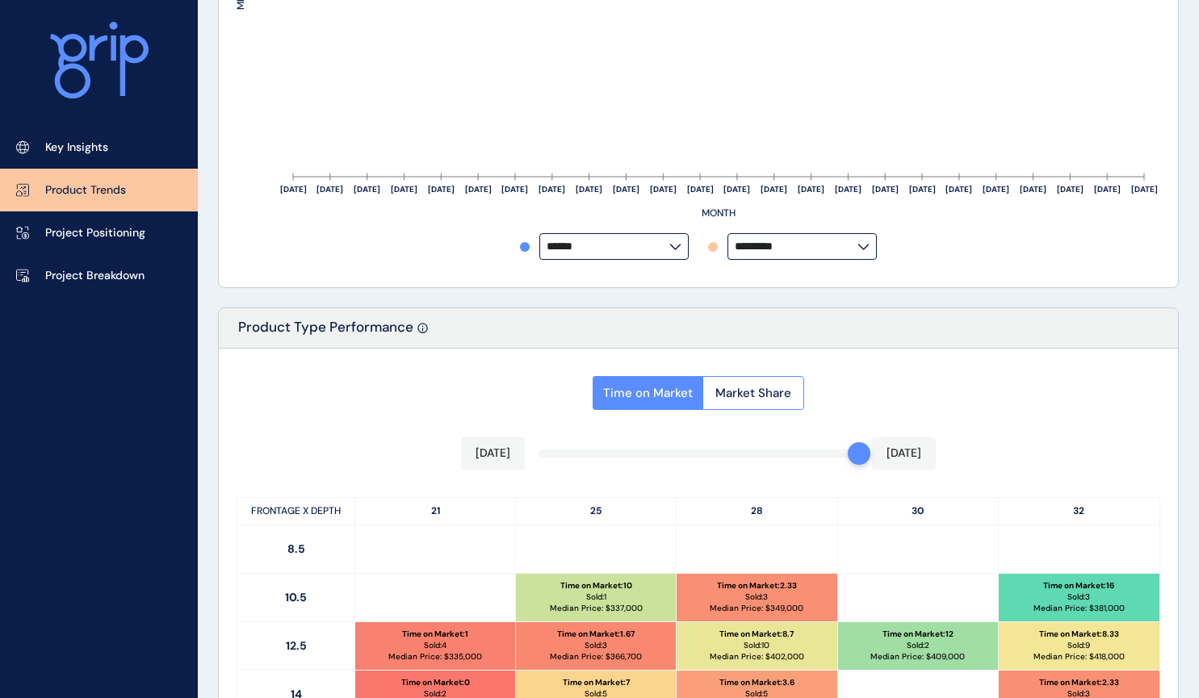
scroll to position [727, 0]
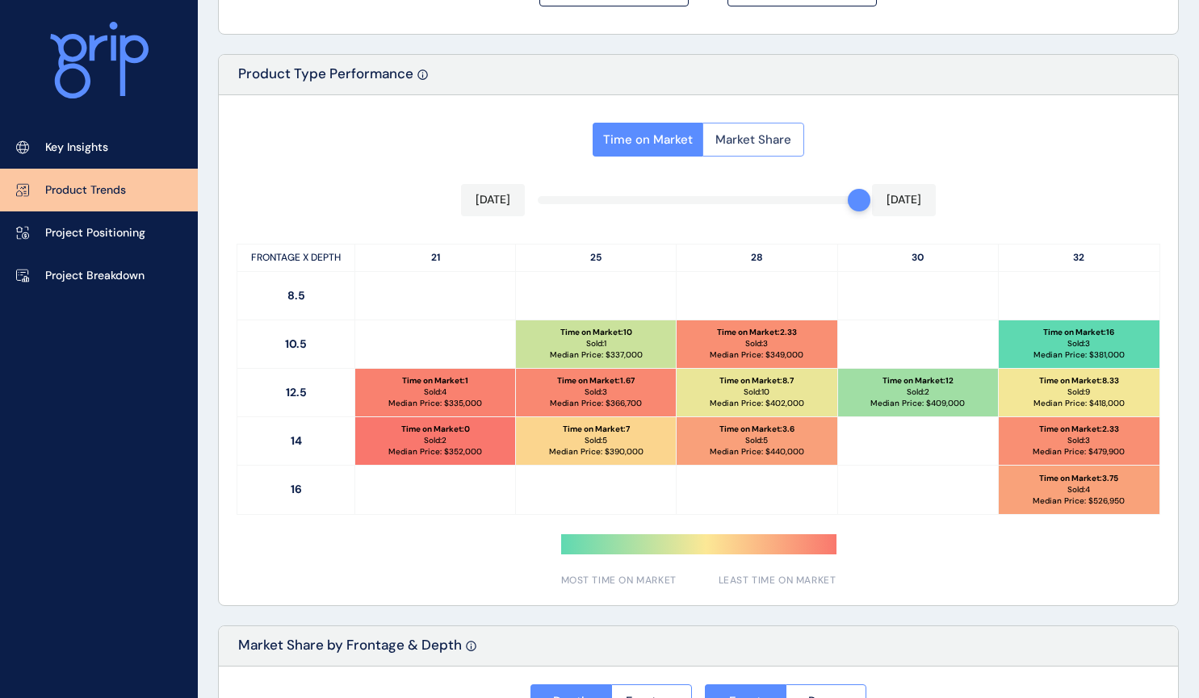
click at [769, 136] on span "Market Share" at bounding box center [753, 140] width 76 height 16
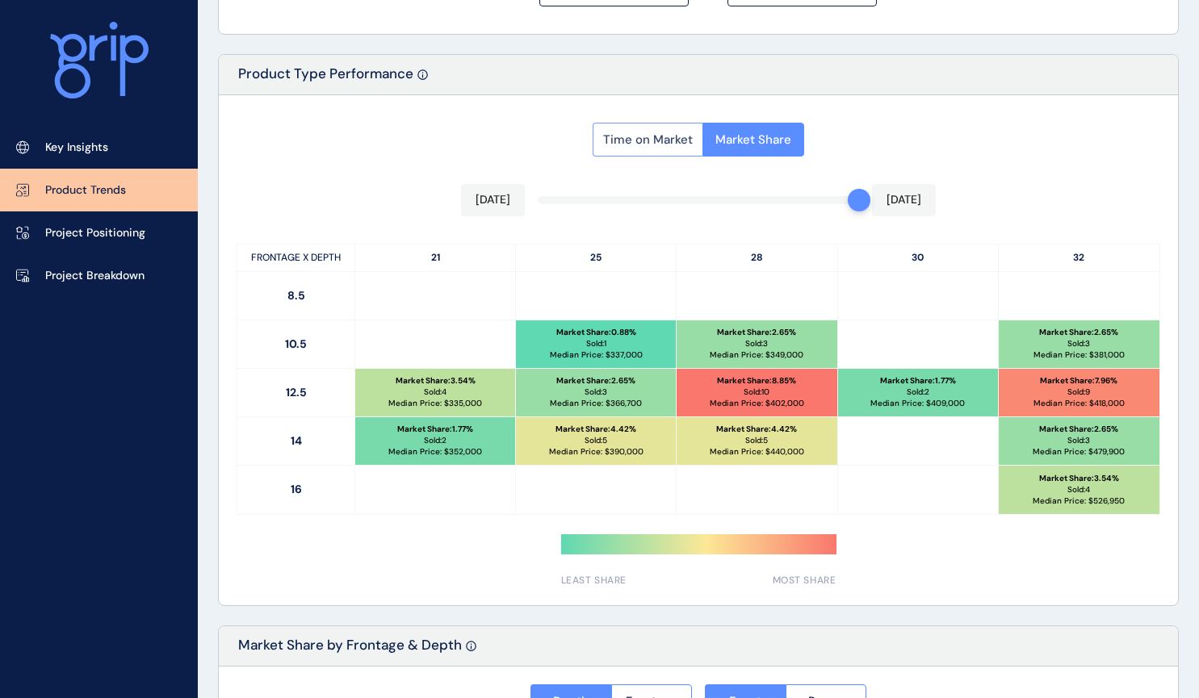
click at [647, 136] on span "Time on Market" at bounding box center [648, 140] width 90 height 16
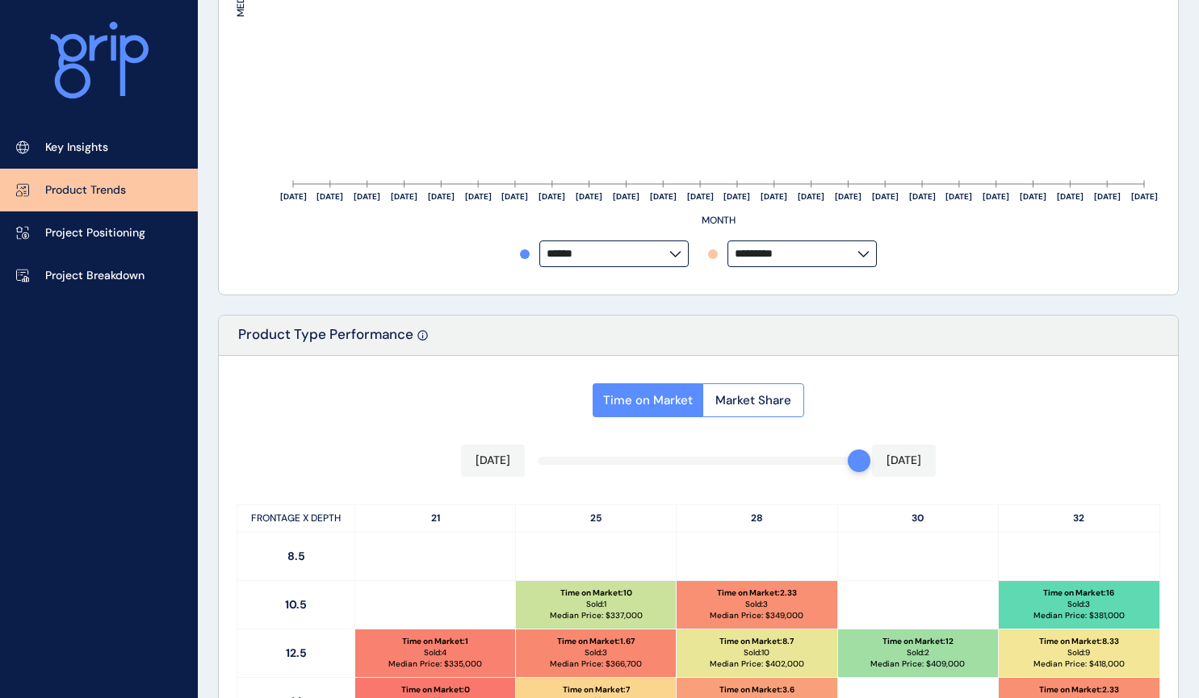
scroll to position [464, 0]
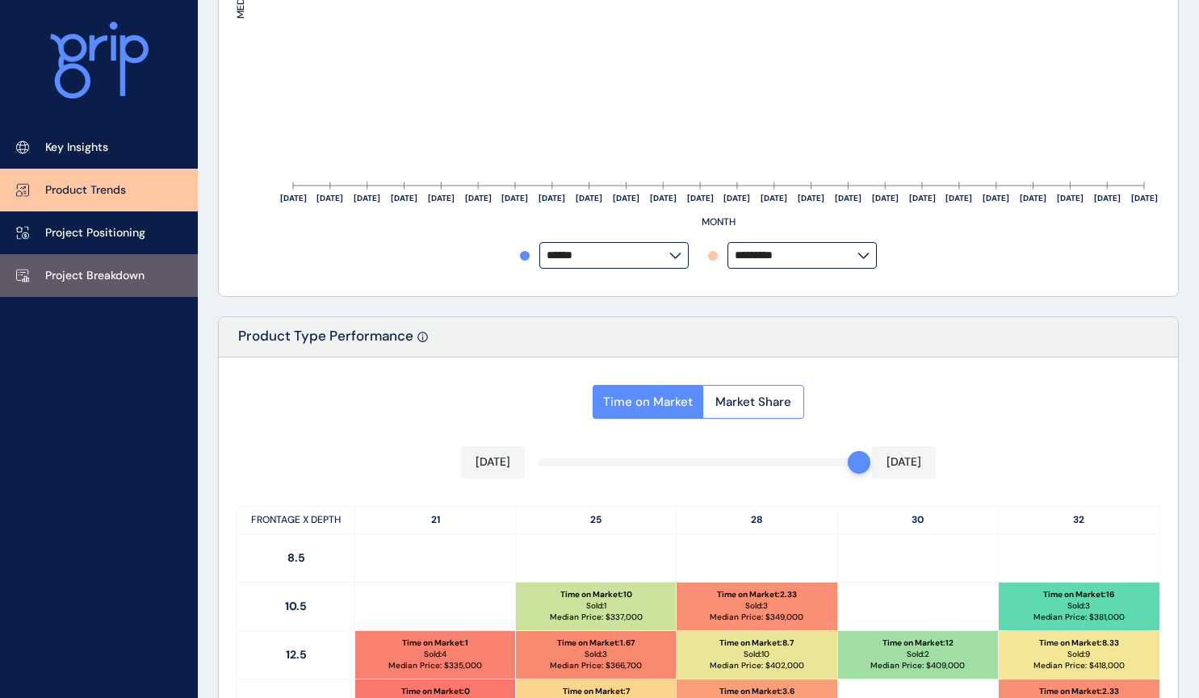
click at [68, 283] on p "Project Breakdown" at bounding box center [94, 276] width 99 height 16
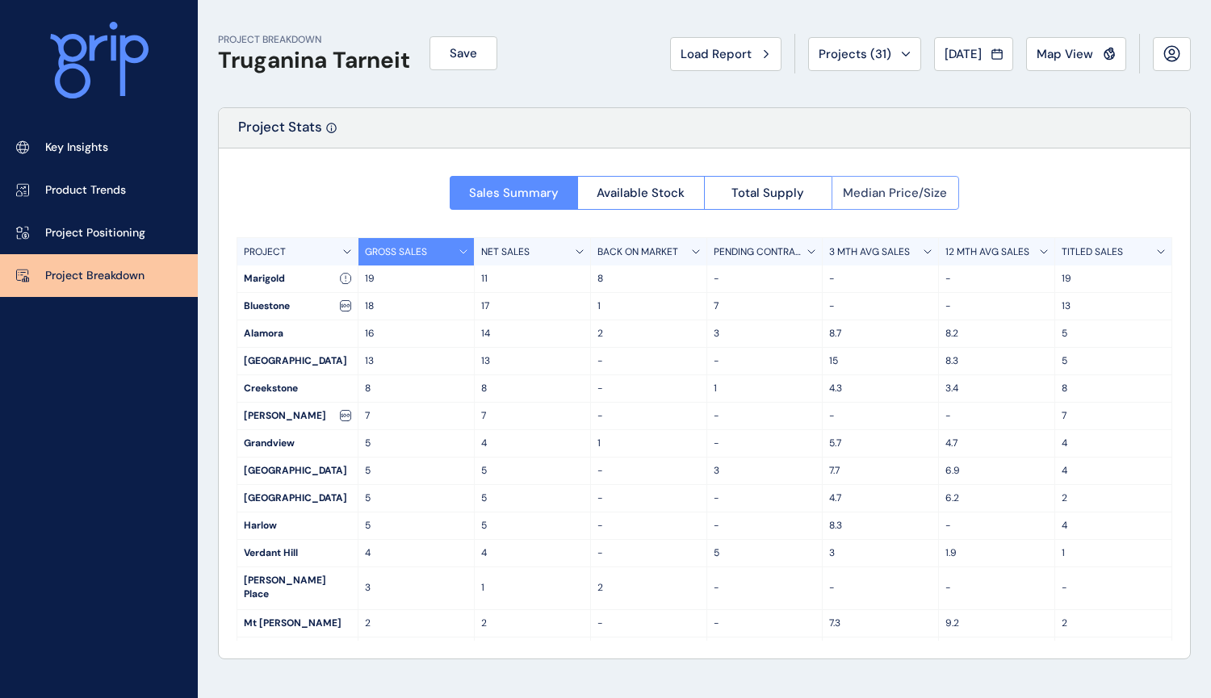
click at [882, 195] on span "Median Price/Size" at bounding box center [895, 193] width 104 height 16
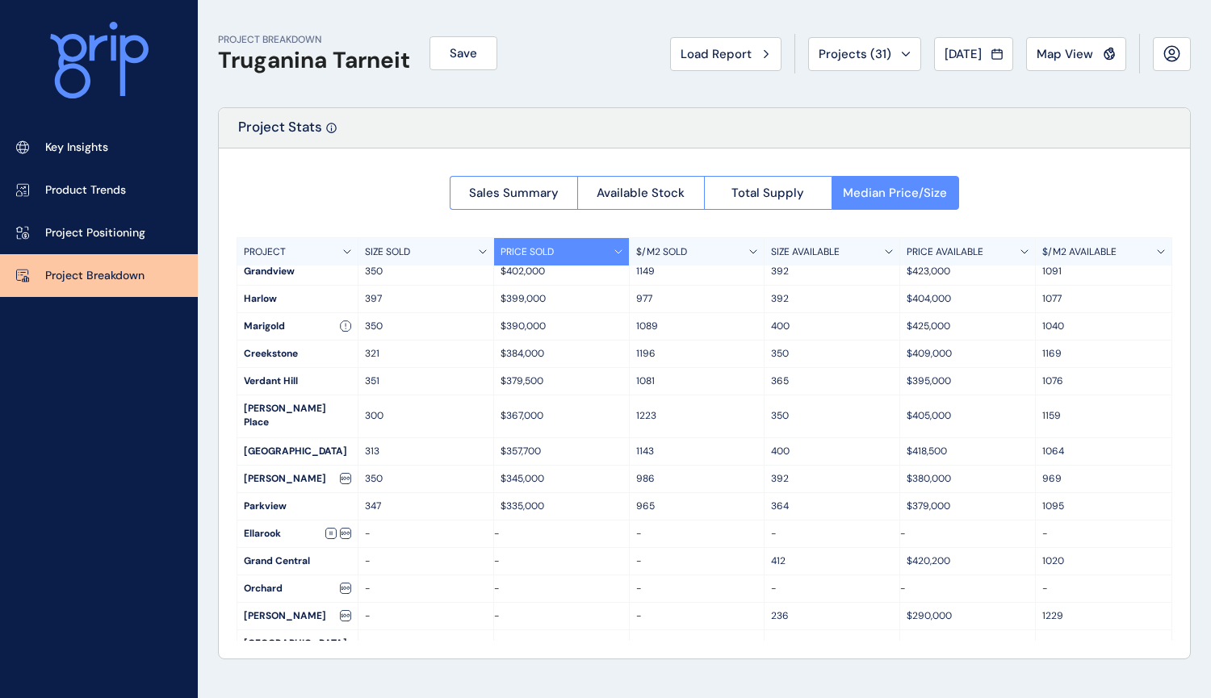
scroll to position [256, 0]
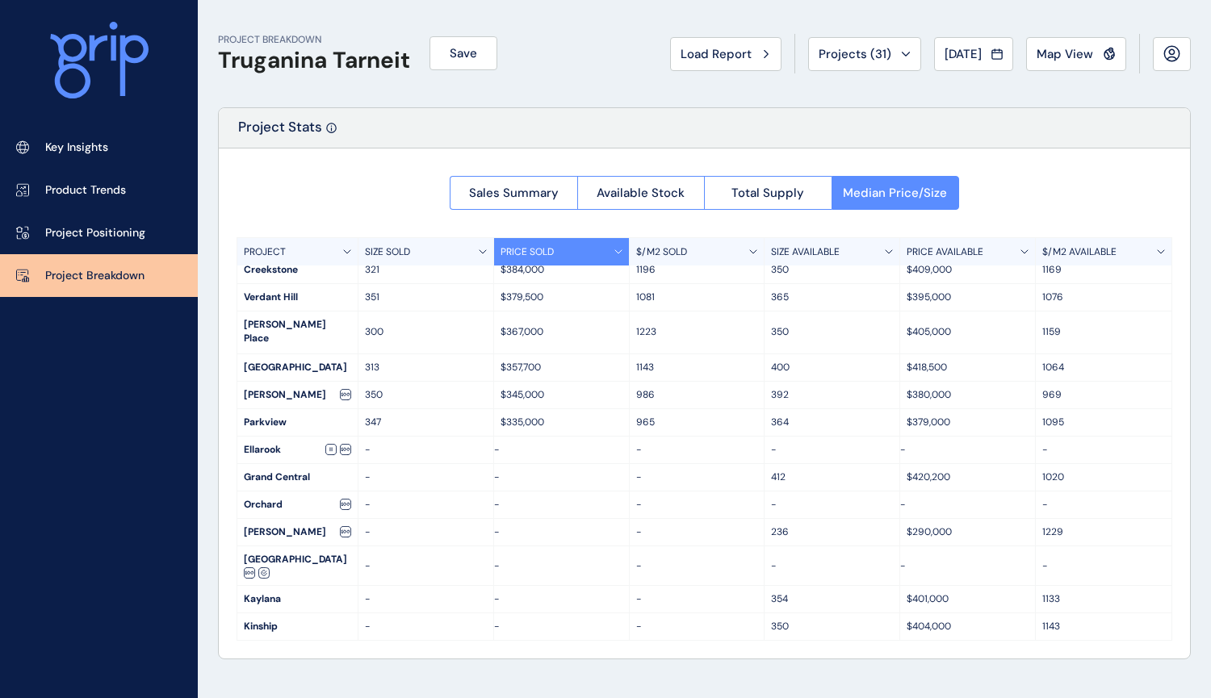
click at [324, 129] on div "Project Stats" at bounding box center [704, 128] width 971 height 40
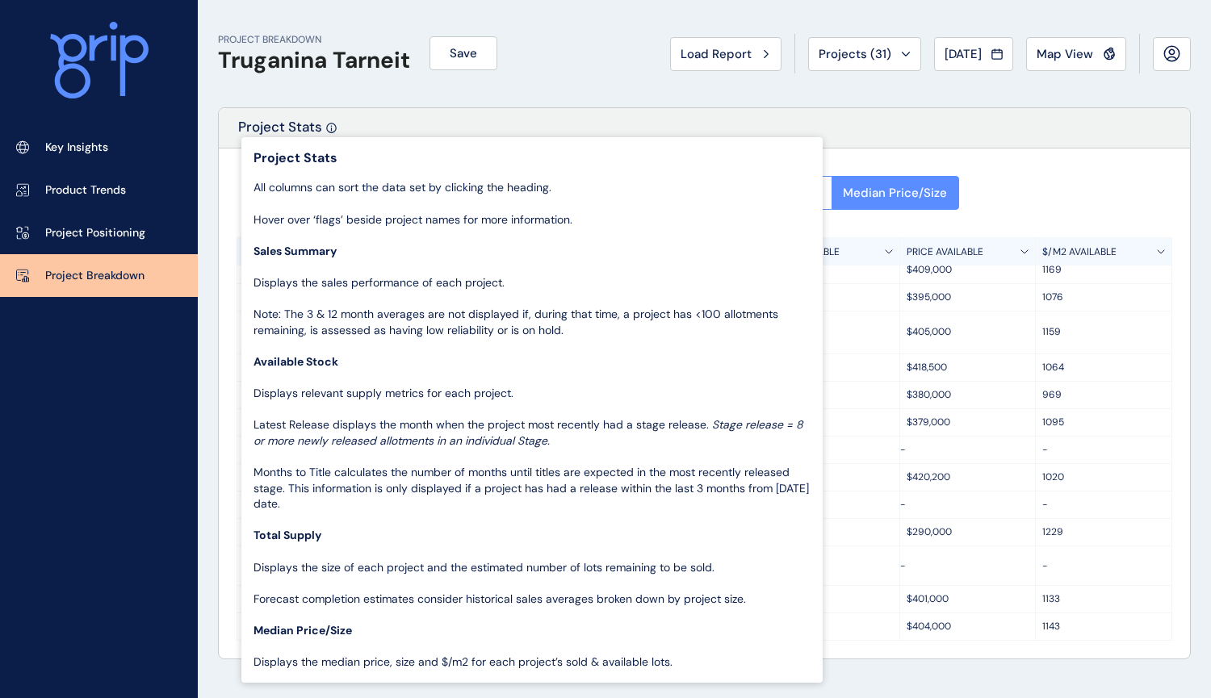
click at [331, 127] on icon at bounding box center [331, 128] width 10 height 10
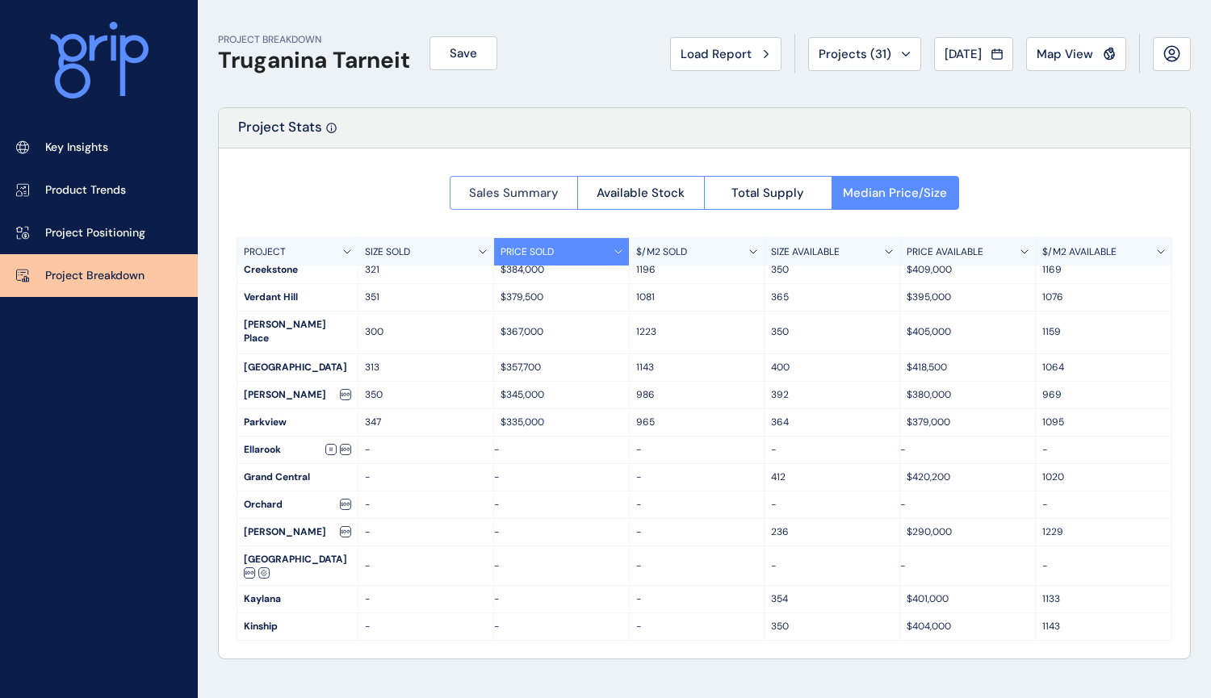
click at [532, 191] on span "Sales Summary" at bounding box center [514, 193] width 90 height 16
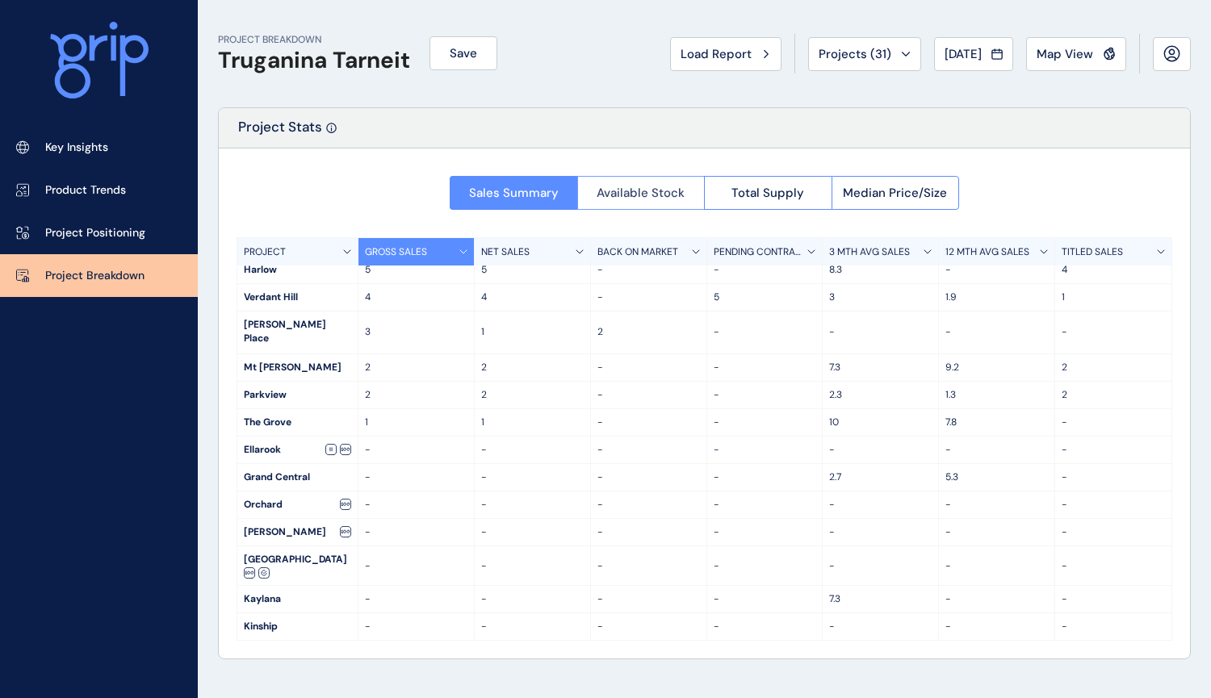
click at [614, 191] on span "Available Stock" at bounding box center [641, 193] width 88 height 16
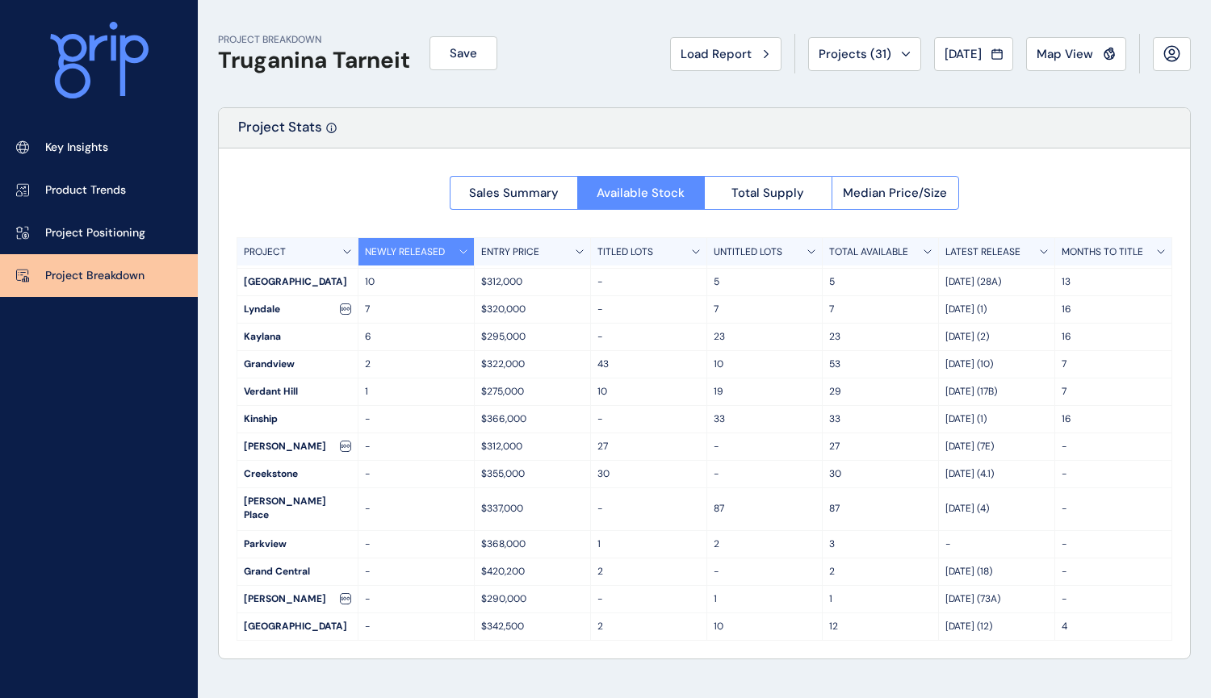
scroll to position [174, 0]
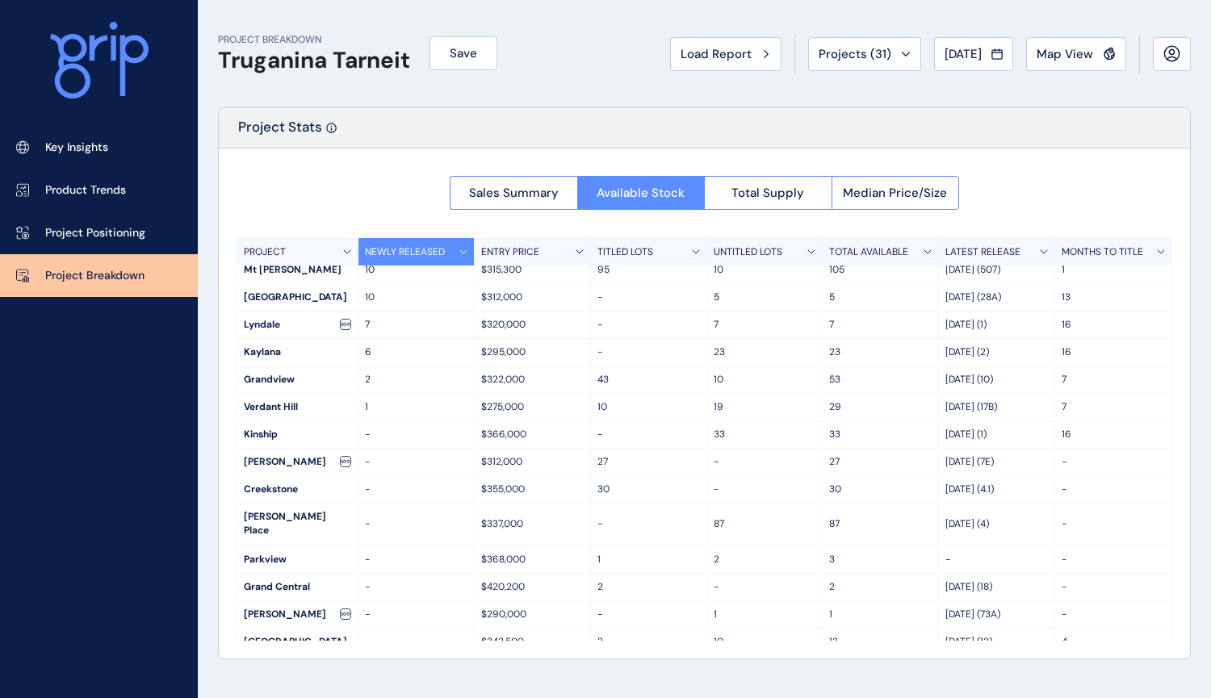
click at [752, 187] on span "Total Supply" at bounding box center [767, 193] width 73 height 16
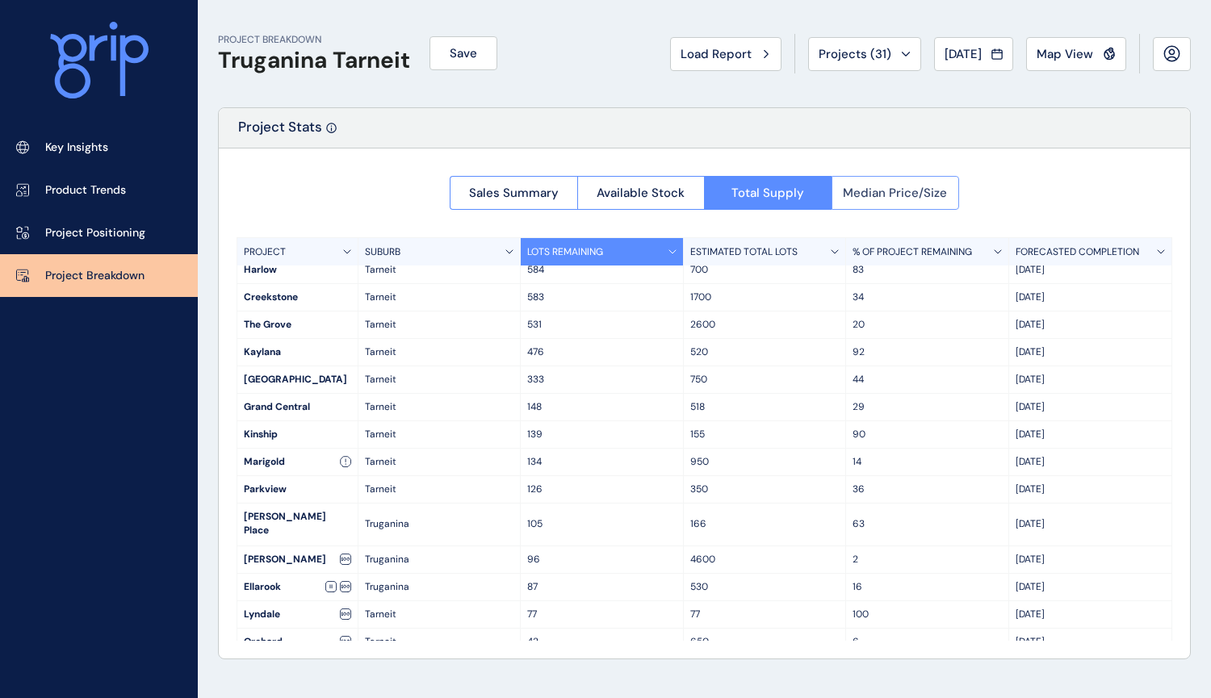
click at [869, 183] on button "Median Price/Size" at bounding box center [896, 193] width 128 height 34
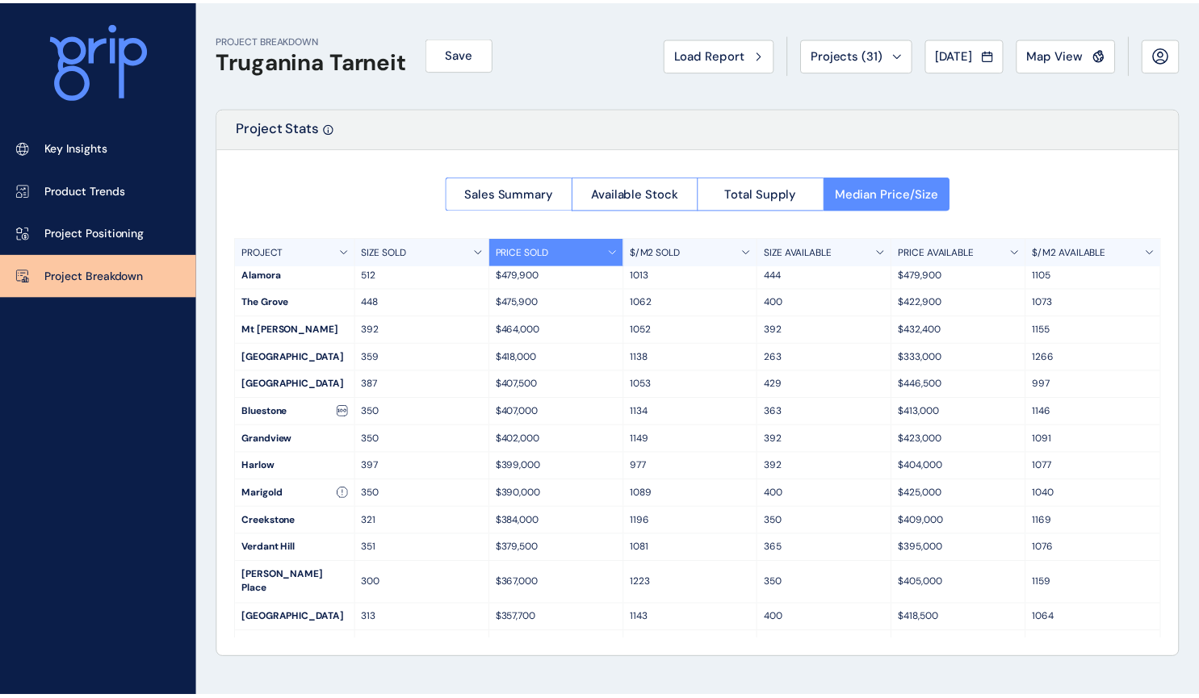
scroll to position [0, 0]
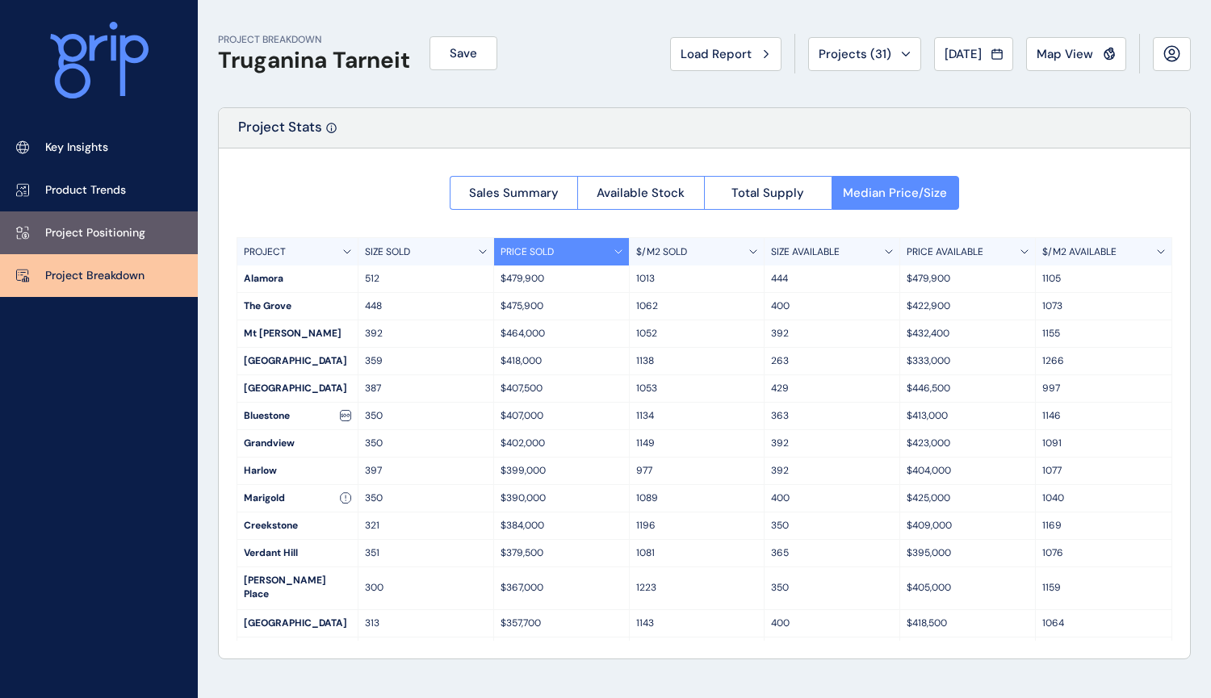
click at [136, 232] on p "Project Positioning" at bounding box center [95, 233] width 100 height 16
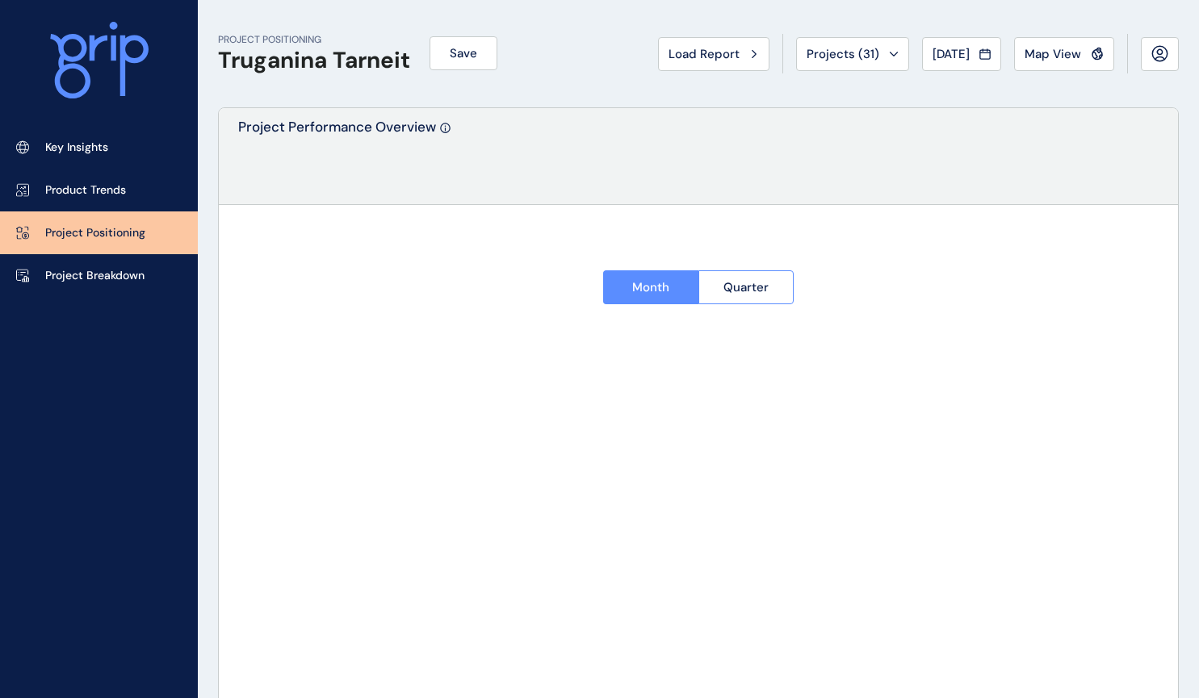
type input "********"
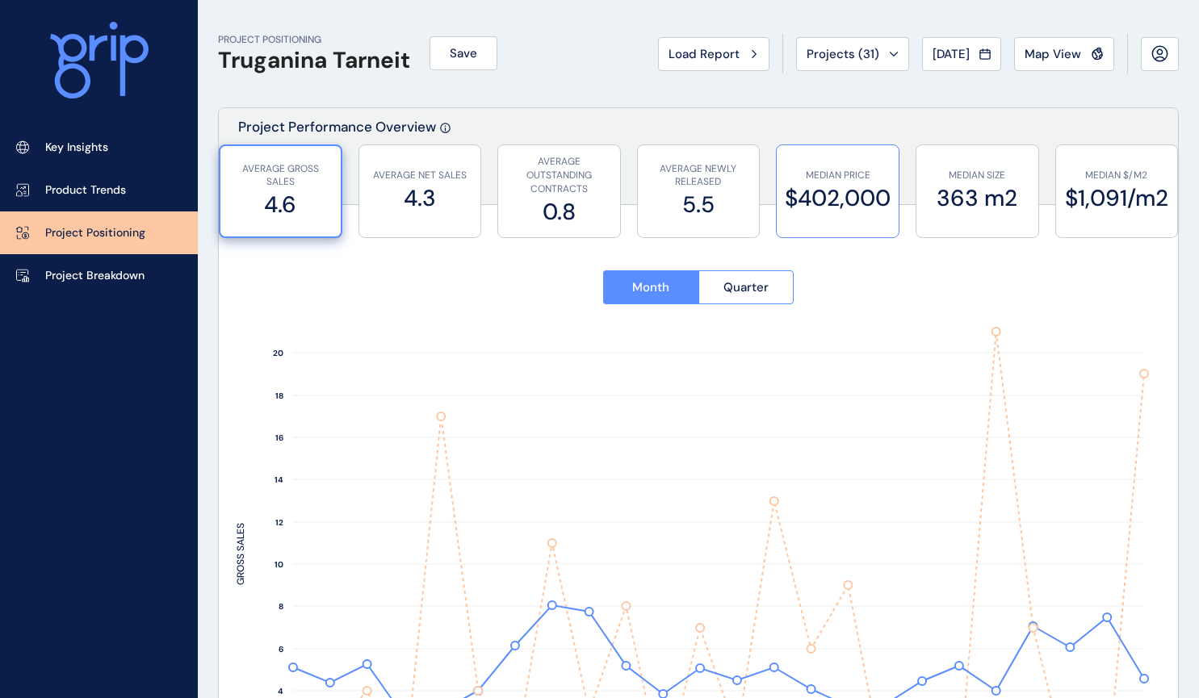
click at [859, 198] on label "$402,000" at bounding box center [838, 197] width 106 height 31
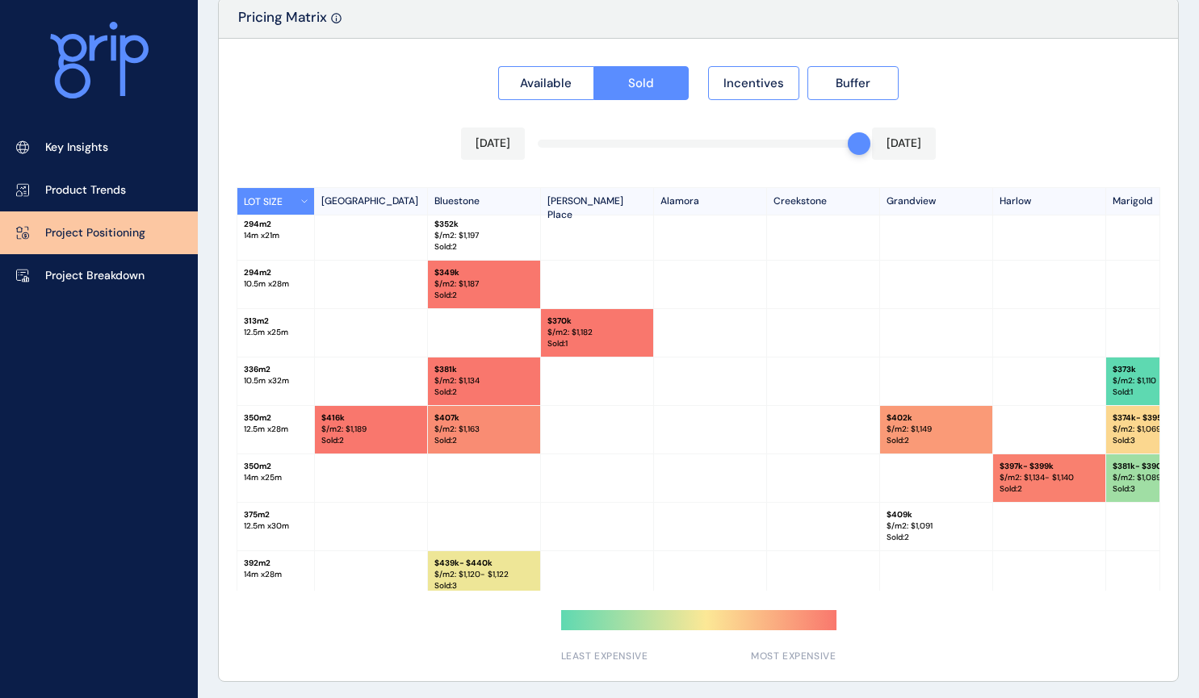
scroll to position [81, 0]
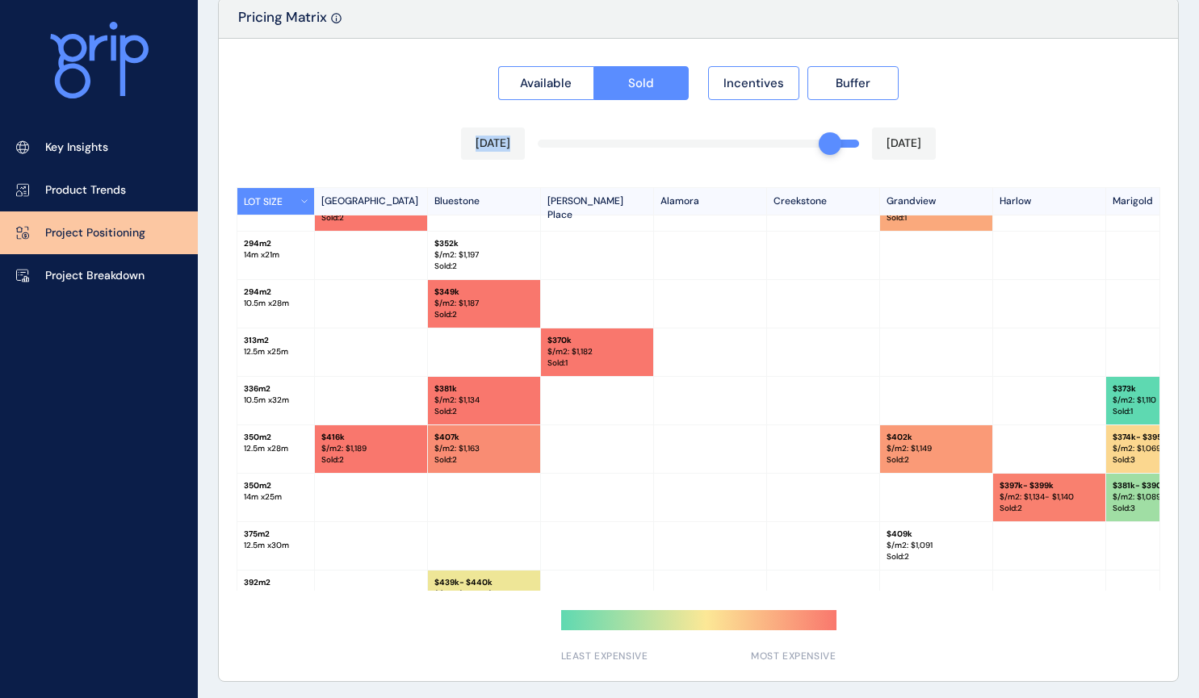
drag, startPoint x: 853, startPoint y: 146, endPoint x: 831, endPoint y: 146, distance: 21.8
click at [831, 146] on div at bounding box center [830, 143] width 23 height 23
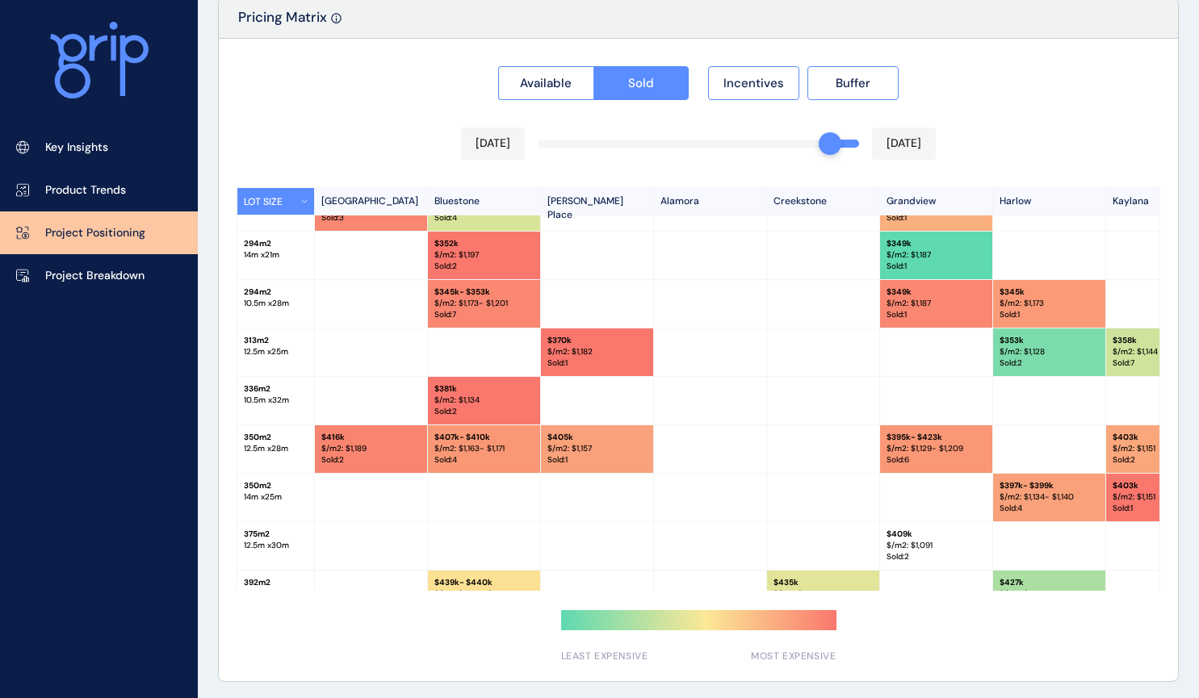
scroll to position [258, 0]
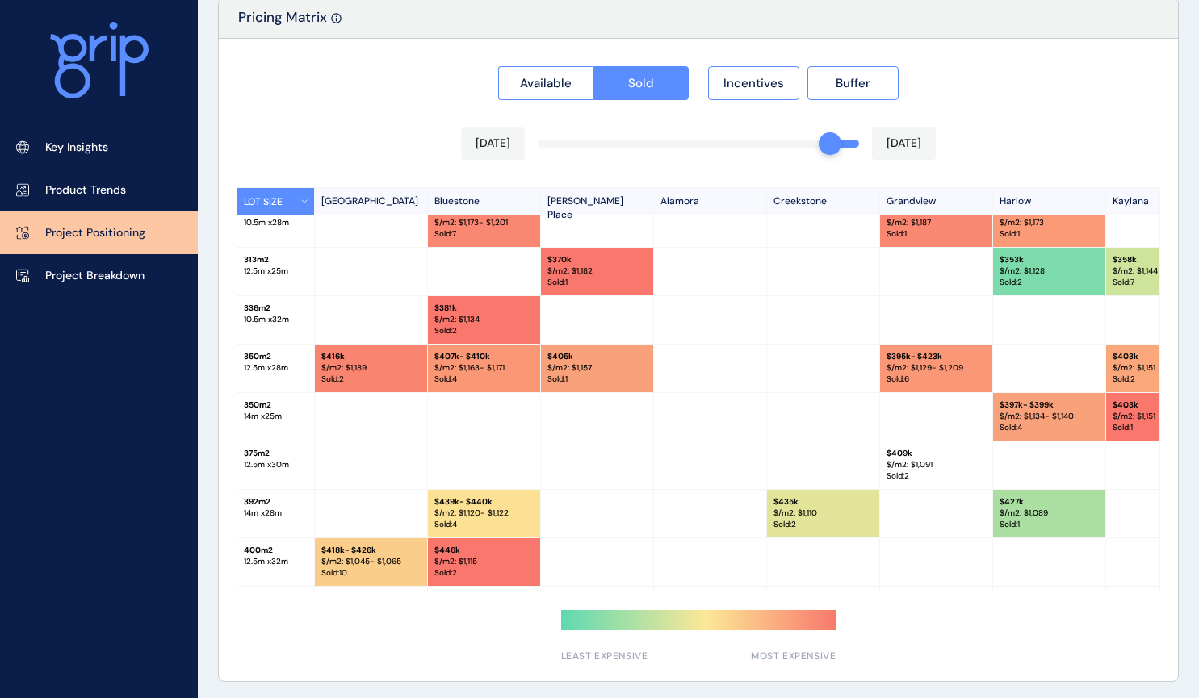
click at [1053, 412] on p "$/m2: $ 1,134 - $1,140" at bounding box center [1048, 416] width 99 height 11
click at [1048, 408] on p "$ 397k - $399k" at bounding box center [1048, 405] width 99 height 11
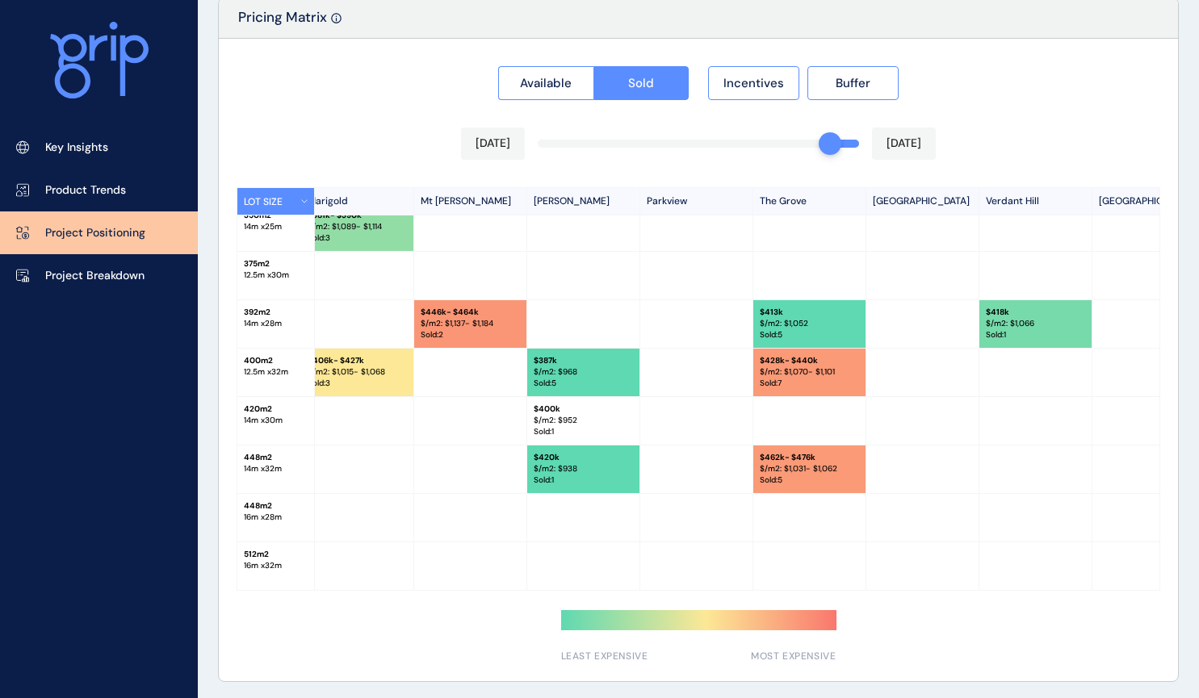
scroll to position [453, 1082]
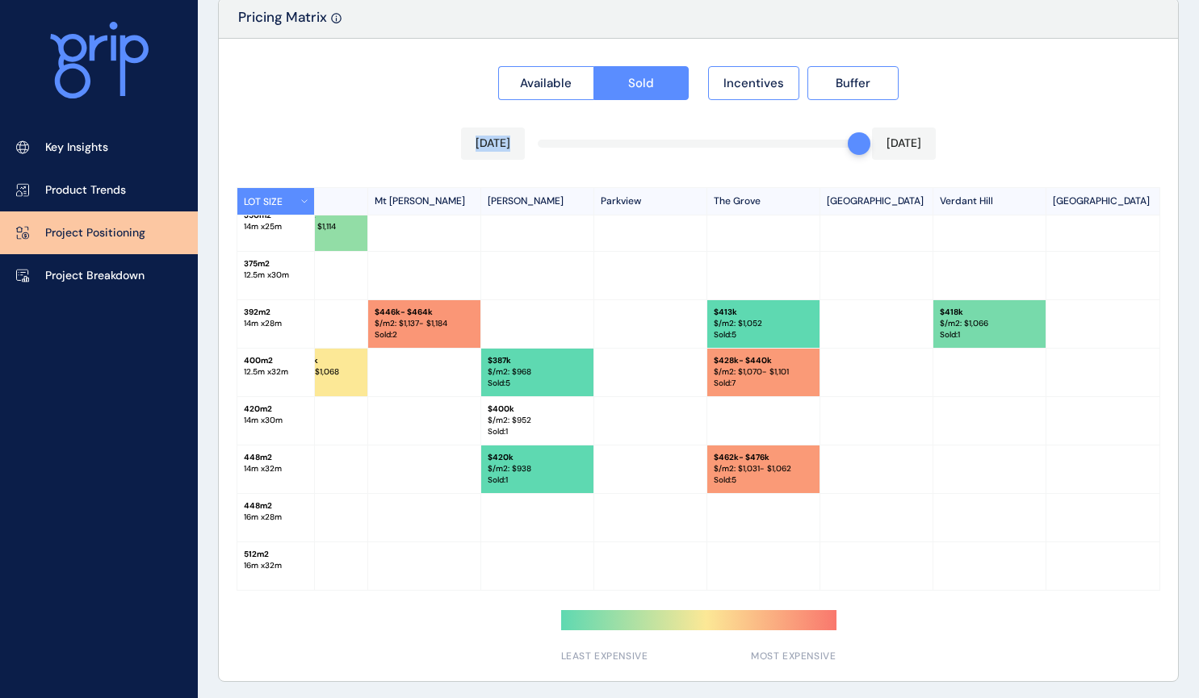
drag, startPoint x: 829, startPoint y: 140, endPoint x: 853, endPoint y: 140, distance: 23.4
click at [853, 140] on div "Available Sold Incentives Buffer [DATE] [DATE] LOT SIZE Newhaven Bluestone [PER…" at bounding box center [698, 360] width 959 height 643
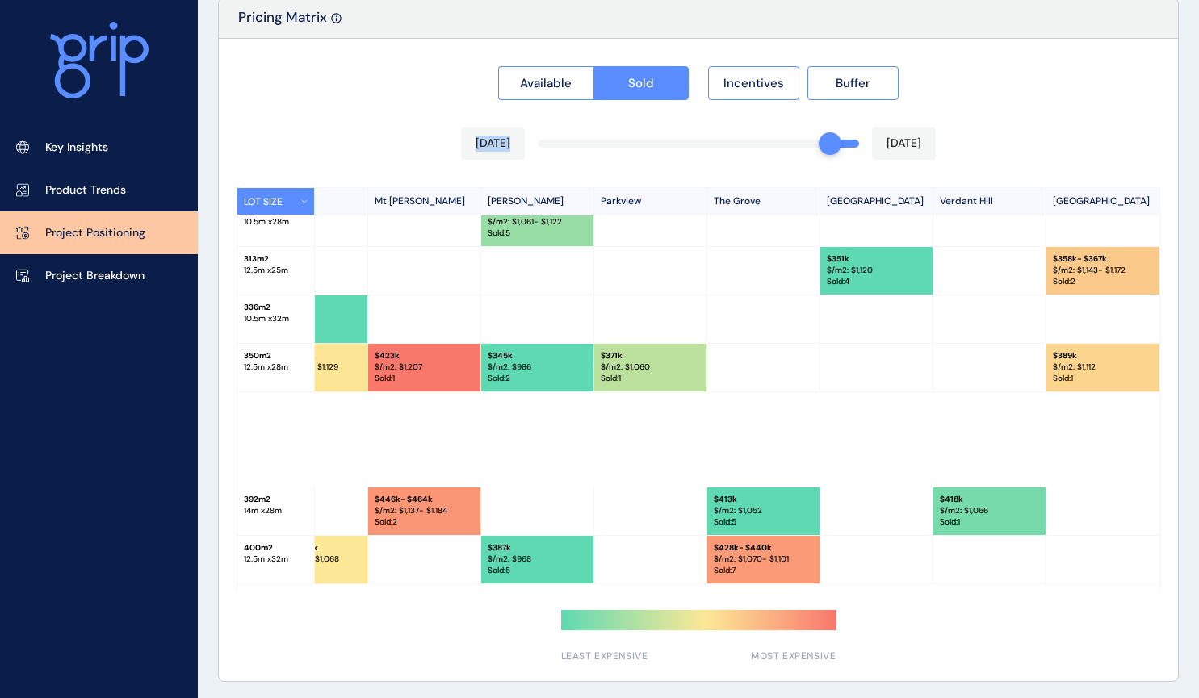
scroll to position [356, 1082]
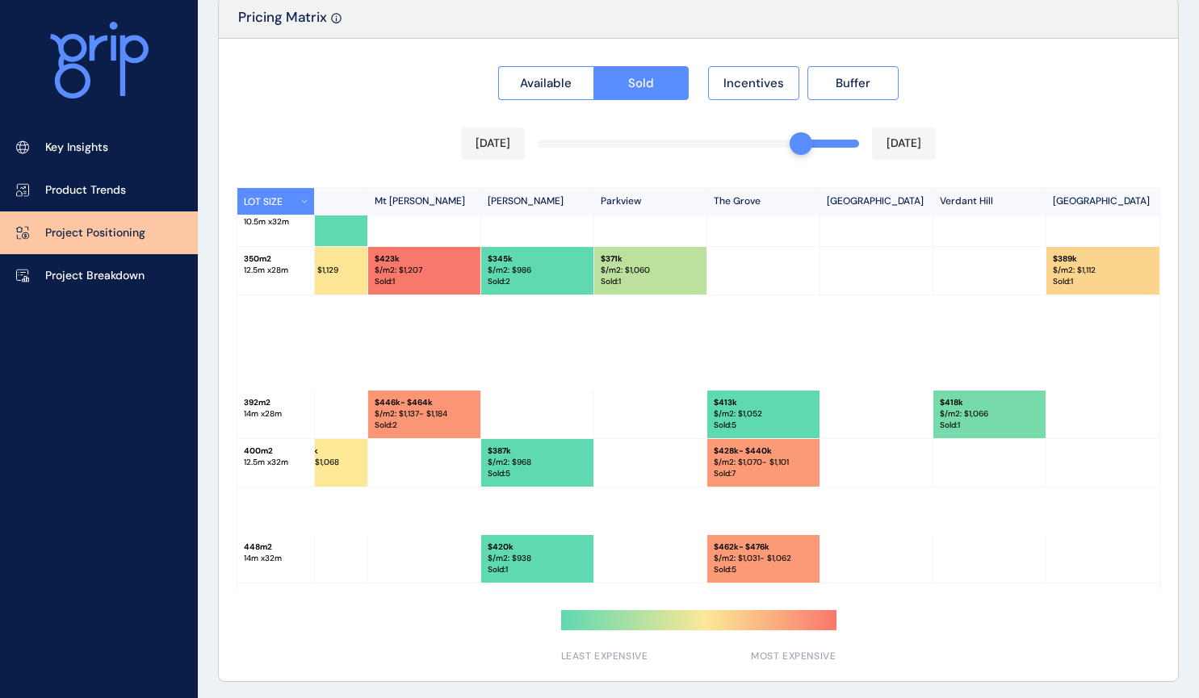
drag, startPoint x: 814, startPoint y: 145, endPoint x: 791, endPoint y: 145, distance: 22.6
click at [791, 145] on div "Available Sold Incentives Buffer [DATE] [DATE] LOT SIZE Newhaven Bluestone [PER…" at bounding box center [698, 360] width 959 height 643
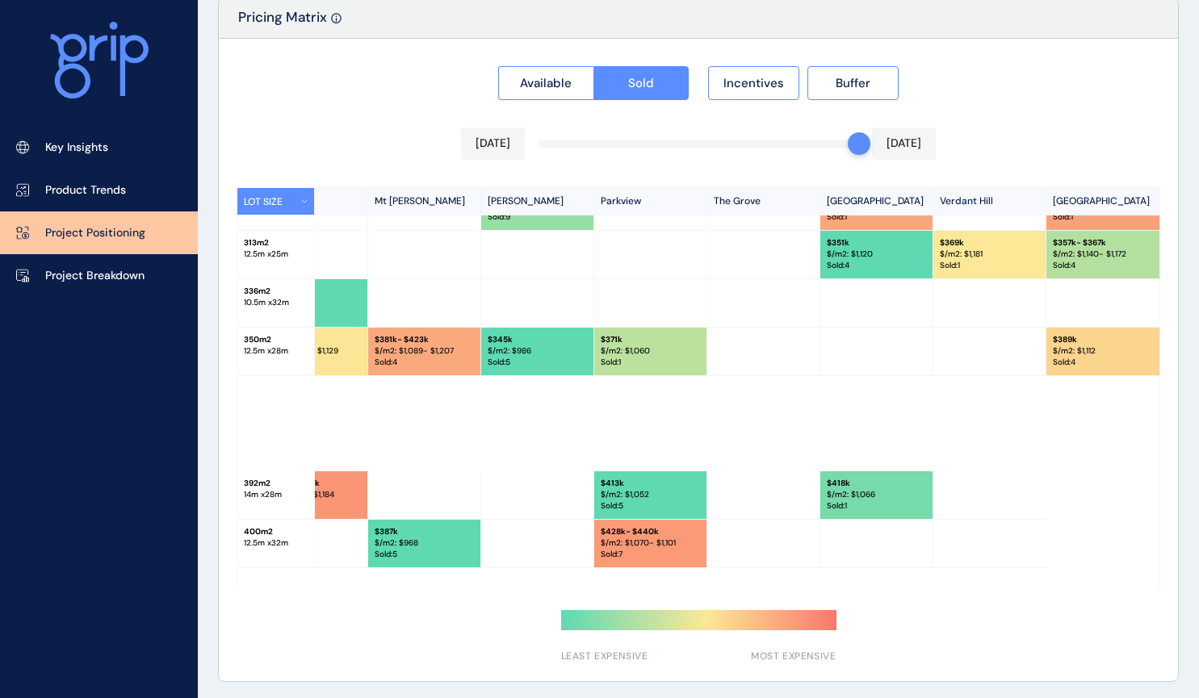
scroll to position [178, 1082]
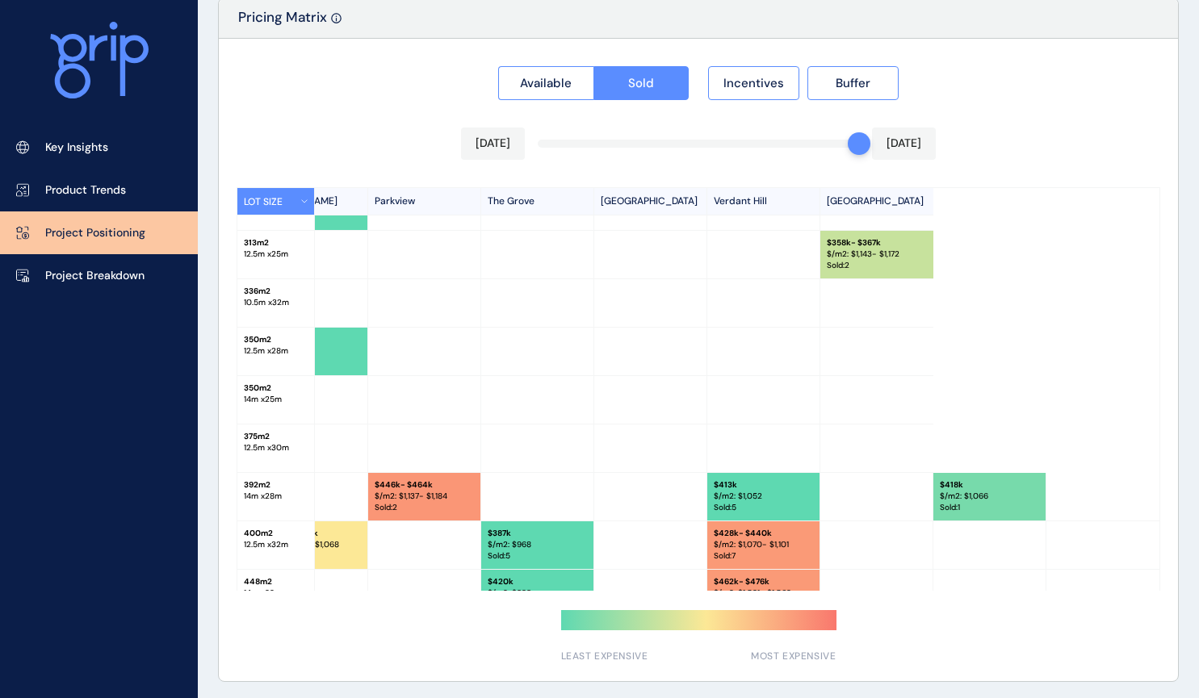
drag, startPoint x: 798, startPoint y: 145, endPoint x: 865, endPoint y: 145, distance: 66.2
click at [865, 145] on div "[DATE] [DATE]" at bounding box center [698, 144] width 475 height 32
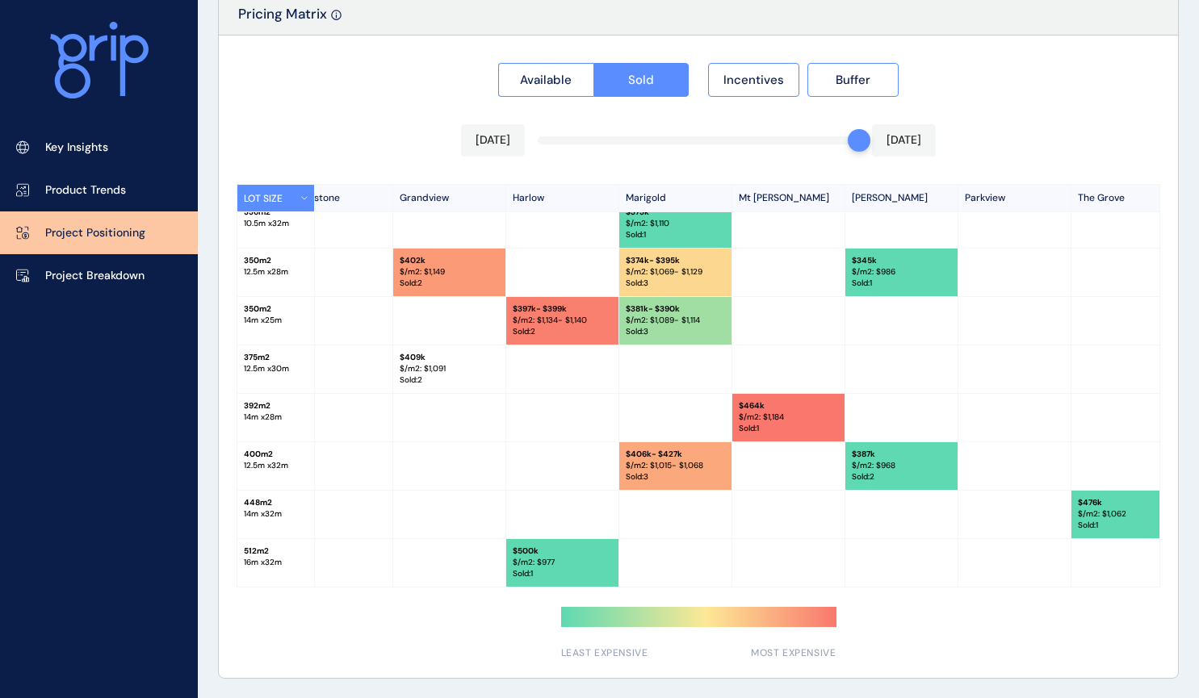
scroll to position [259, 485]
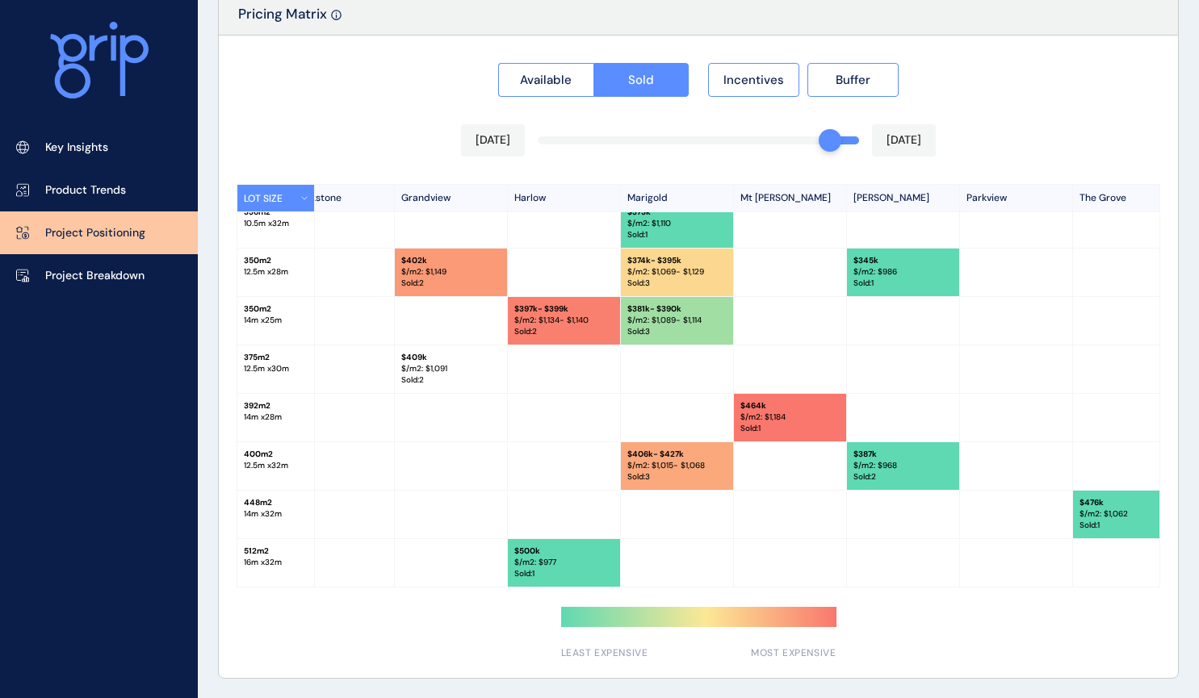
click at [832, 142] on div at bounding box center [698, 357] width 959 height 643
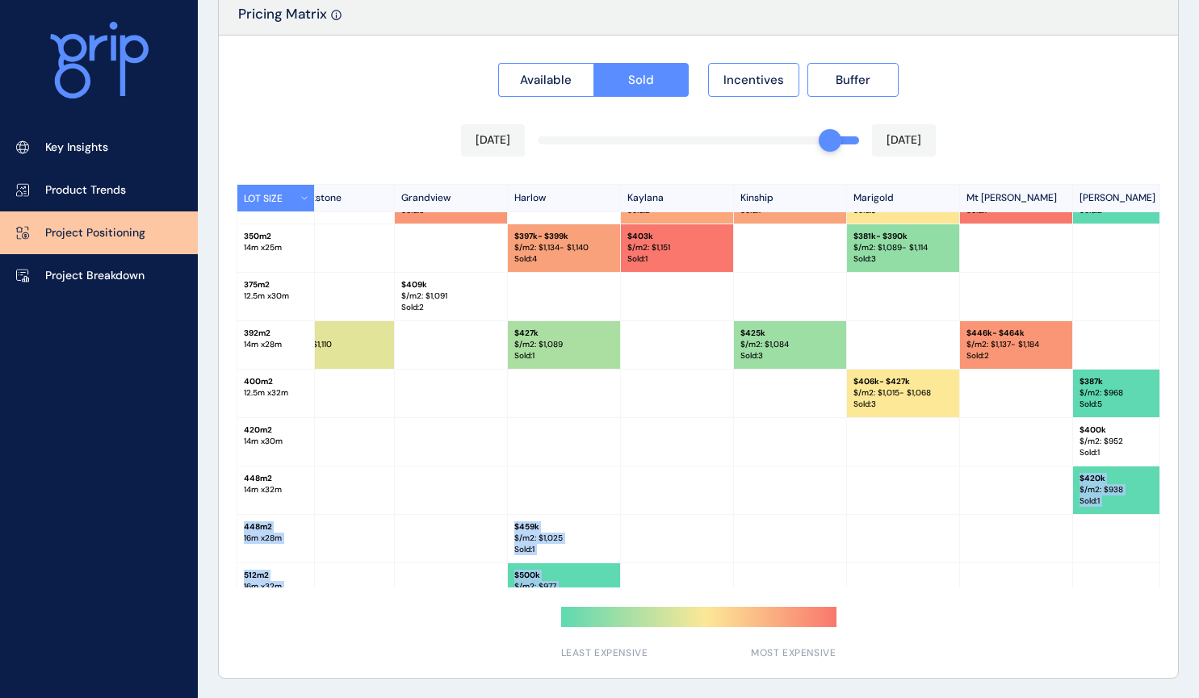
scroll to position [453, 485]
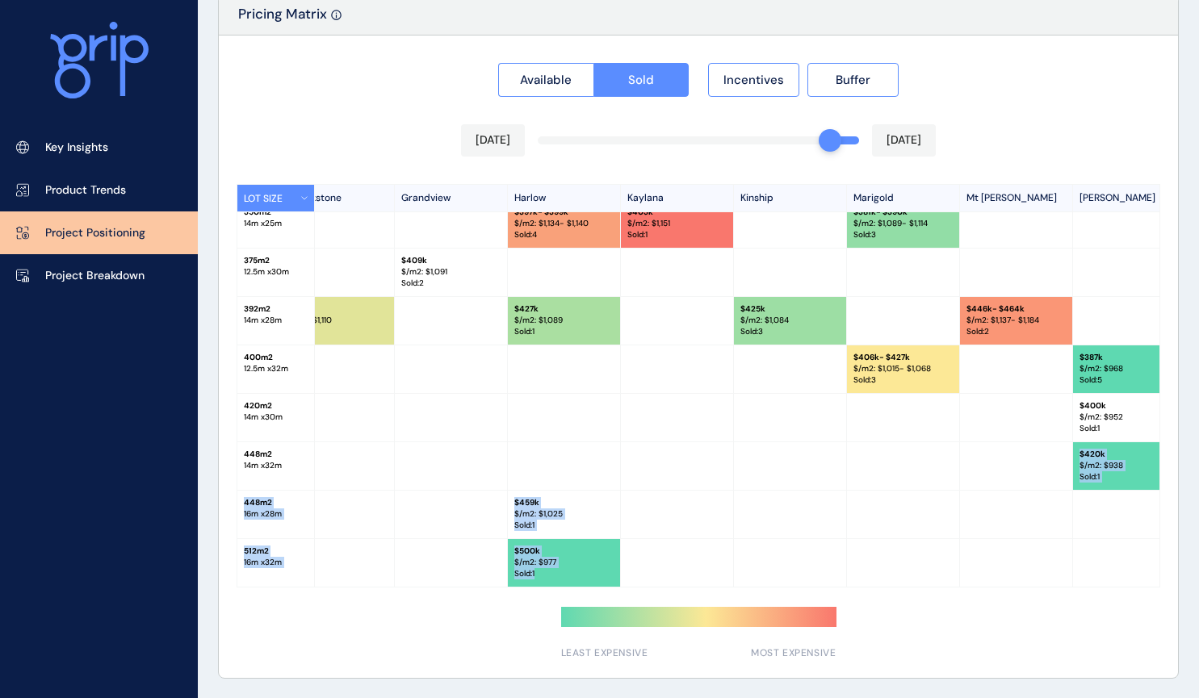
drag, startPoint x: 525, startPoint y: 579, endPoint x: 544, endPoint y: 583, distance: 19.8
click at [544, 583] on div "LOT SIZE Newhaven Bluestone [PERSON_NAME][GEOGRAPHIC_DATA] [GEOGRAPHIC_DATA] [G…" at bounding box center [699, 386] width 924 height 404
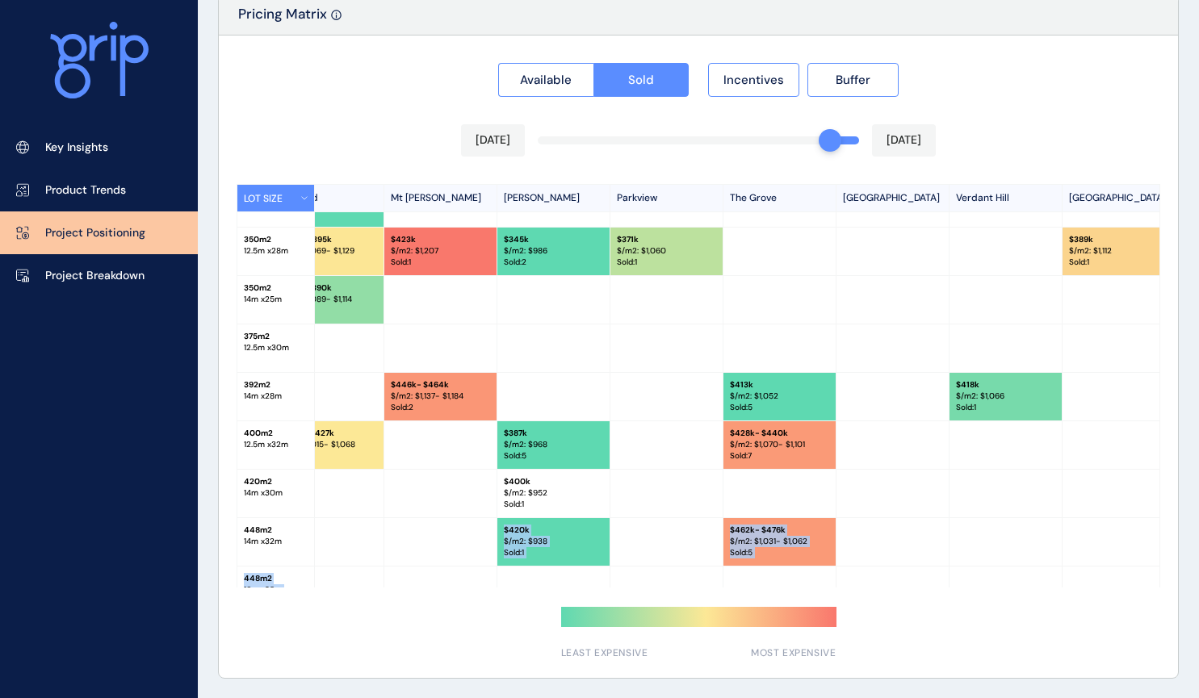
scroll to position [372, 1082]
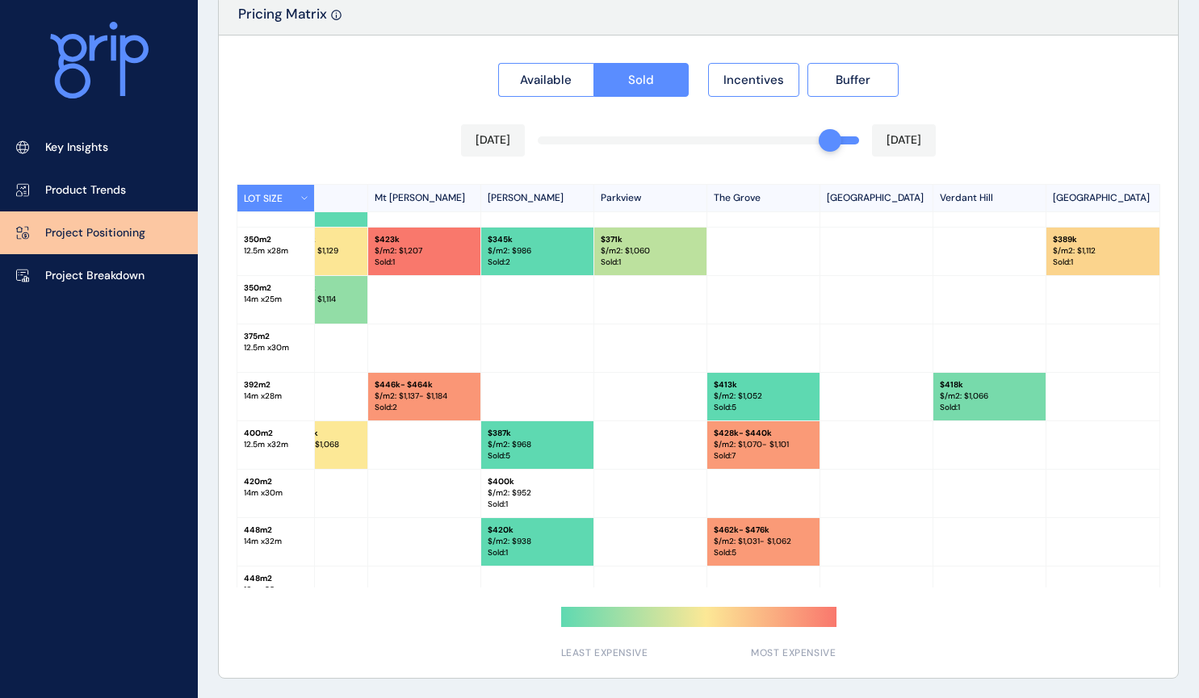
click at [994, 193] on p "Verdant Hill" at bounding box center [989, 198] width 113 height 27
drag, startPoint x: 990, startPoint y: 198, endPoint x: 936, endPoint y: 201, distance: 53.4
click at [936, 201] on p "Verdant Hill" at bounding box center [989, 198] width 113 height 27
copy p "Verdant Hill"
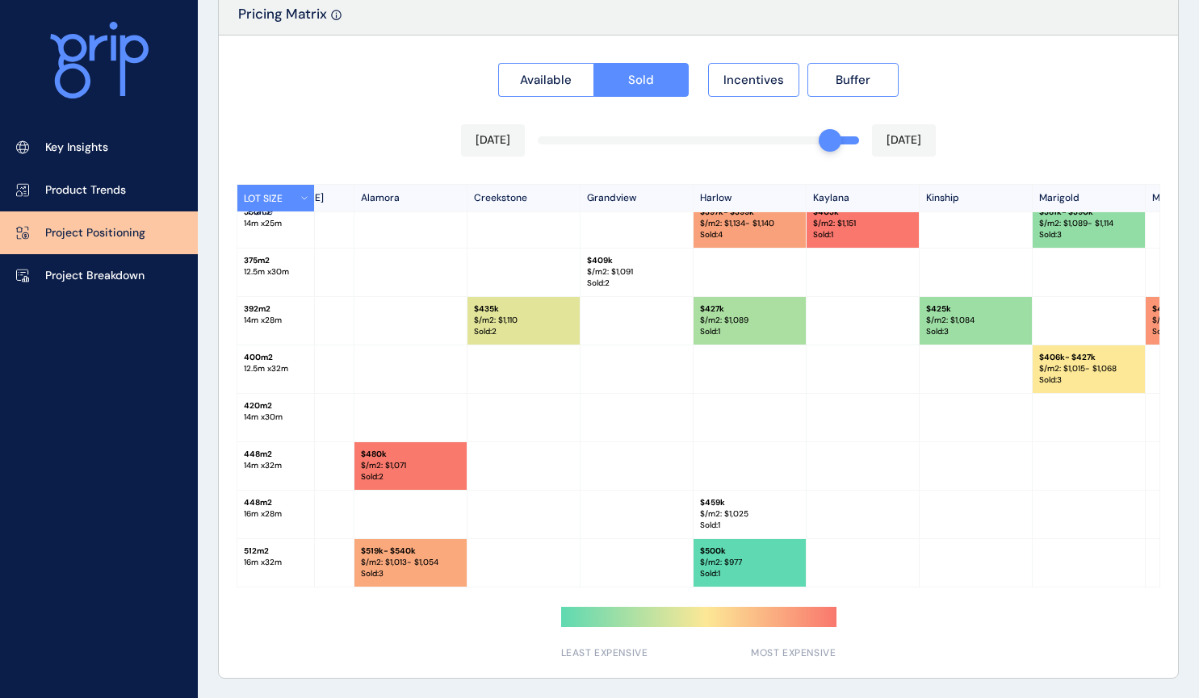
scroll to position [453, 295]
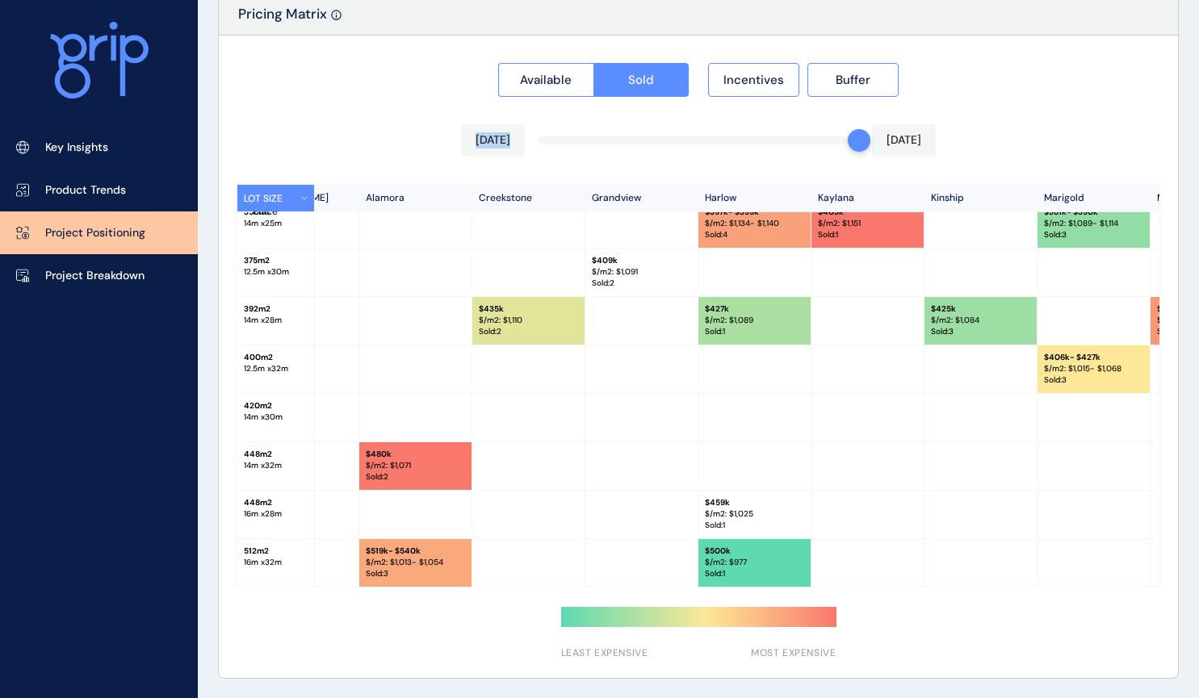
drag, startPoint x: 832, startPoint y: 137, endPoint x: 857, endPoint y: 137, distance: 25.0
click at [857, 137] on div "Available Sold Incentives Buffer [DATE] [DATE] LOT SIZE Newhaven Bluestone [PER…" at bounding box center [698, 357] width 959 height 643
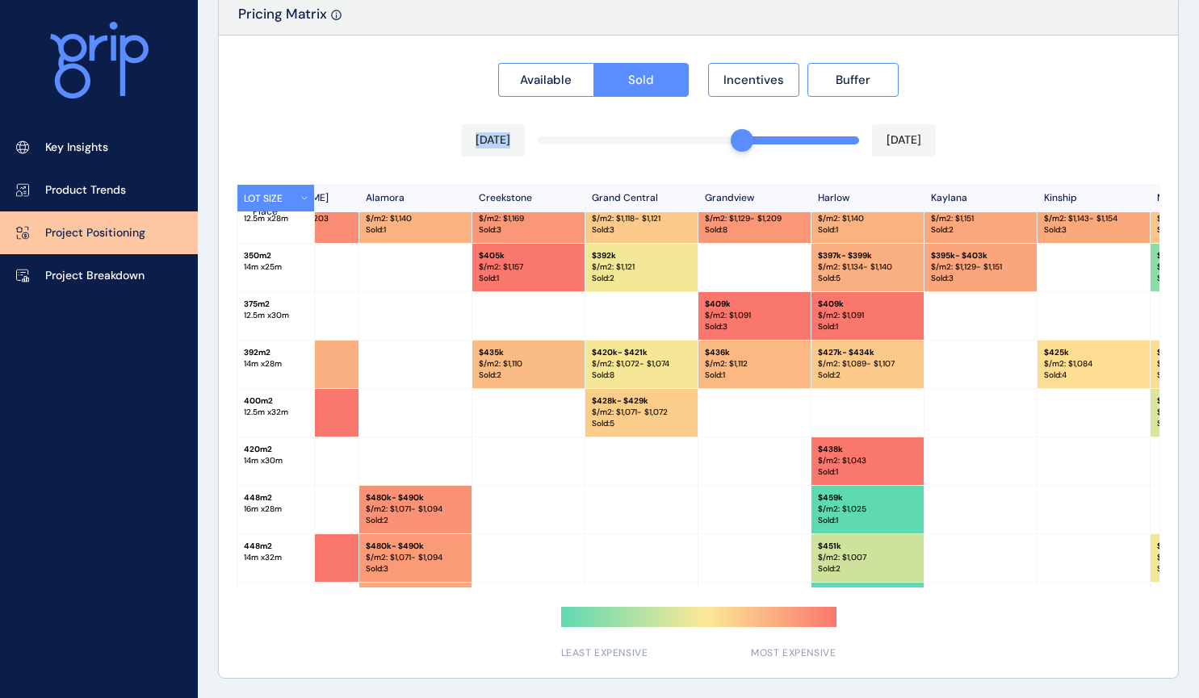
scroll to position [356, 295]
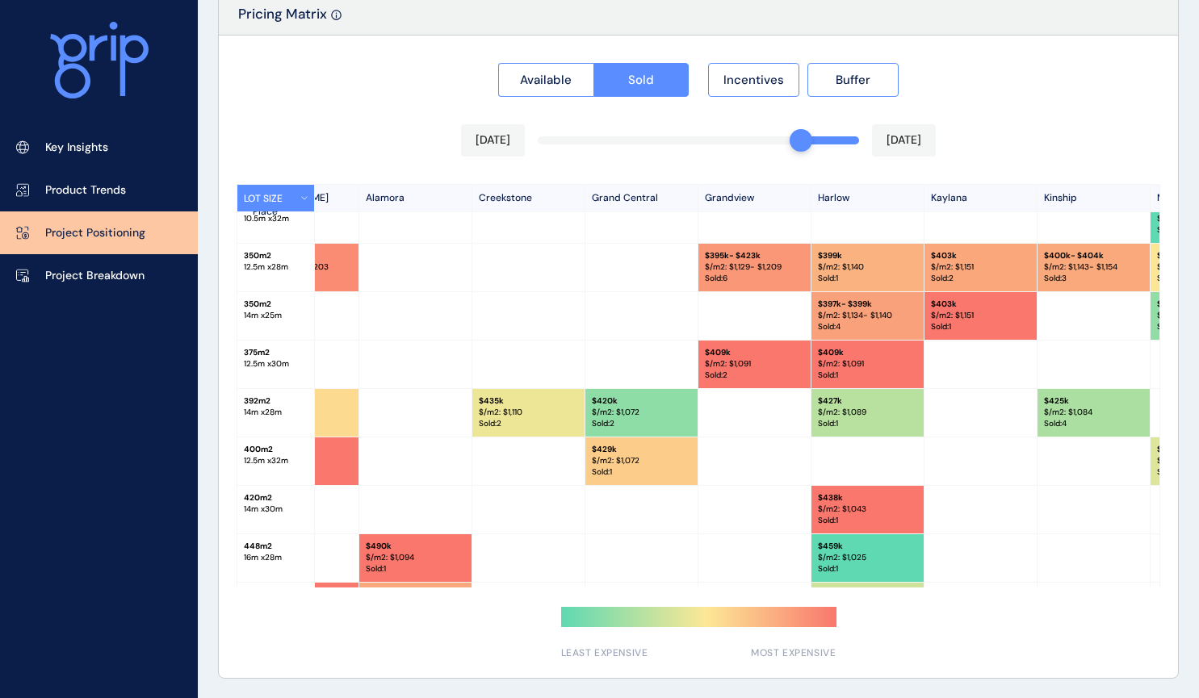
click at [784, 331] on div at bounding box center [754, 316] width 113 height 48
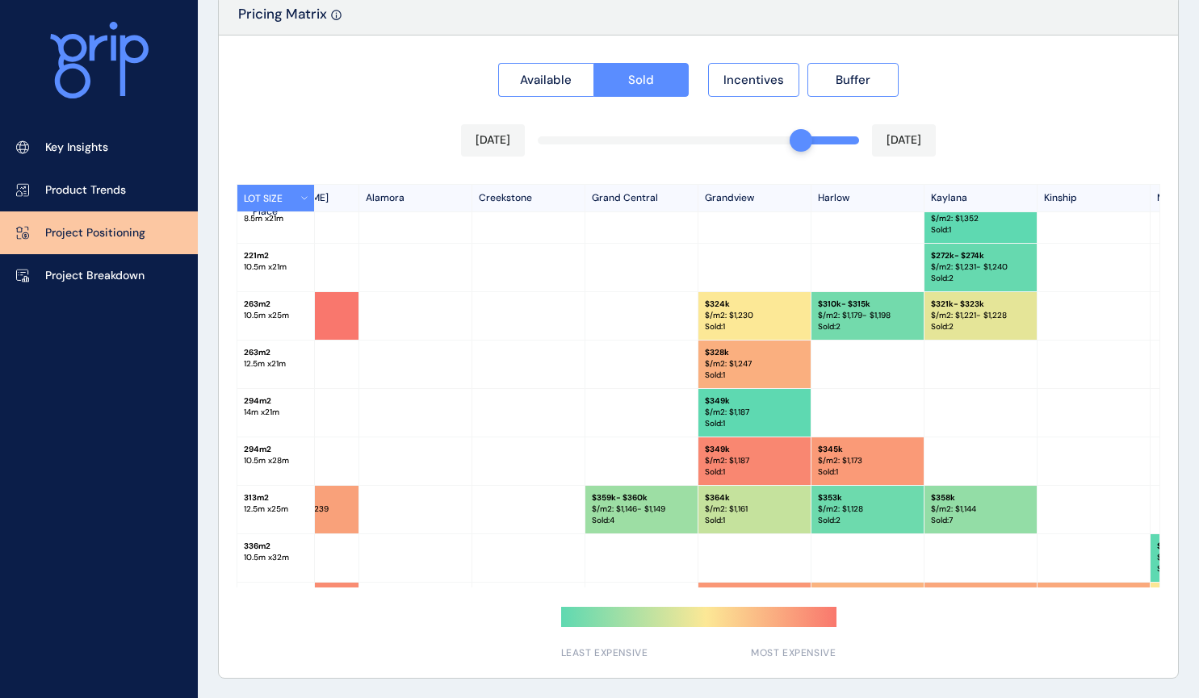
scroll to position [0, 295]
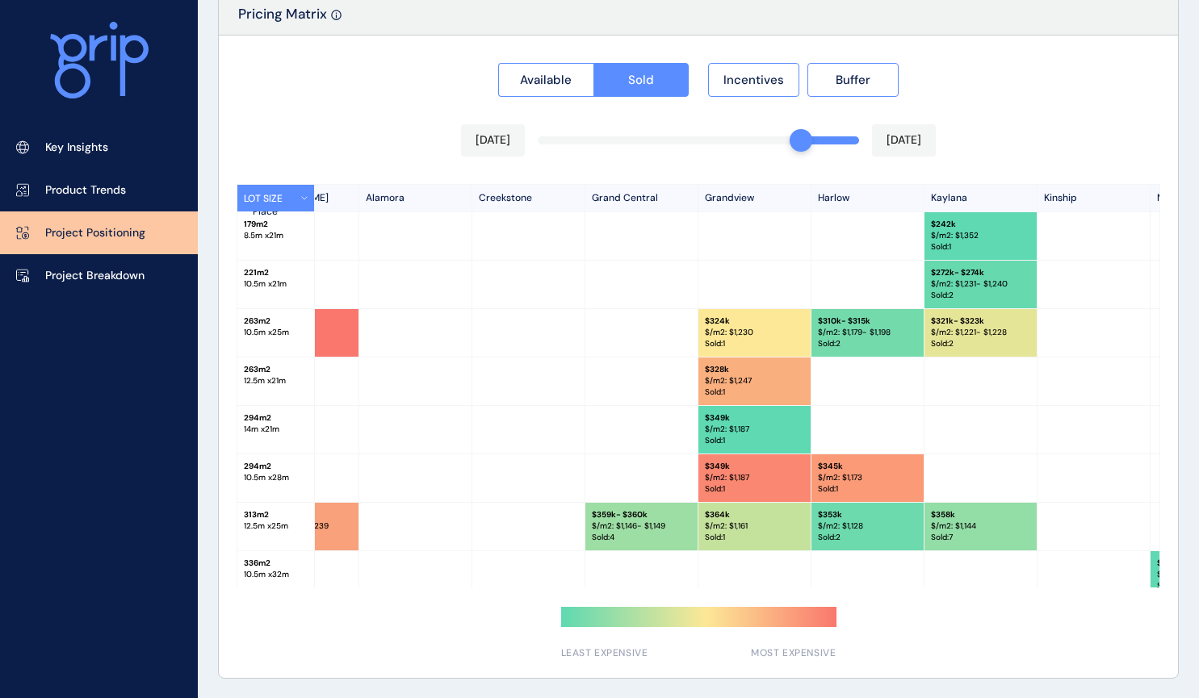
click at [810, 144] on div at bounding box center [698, 140] width 321 height 8
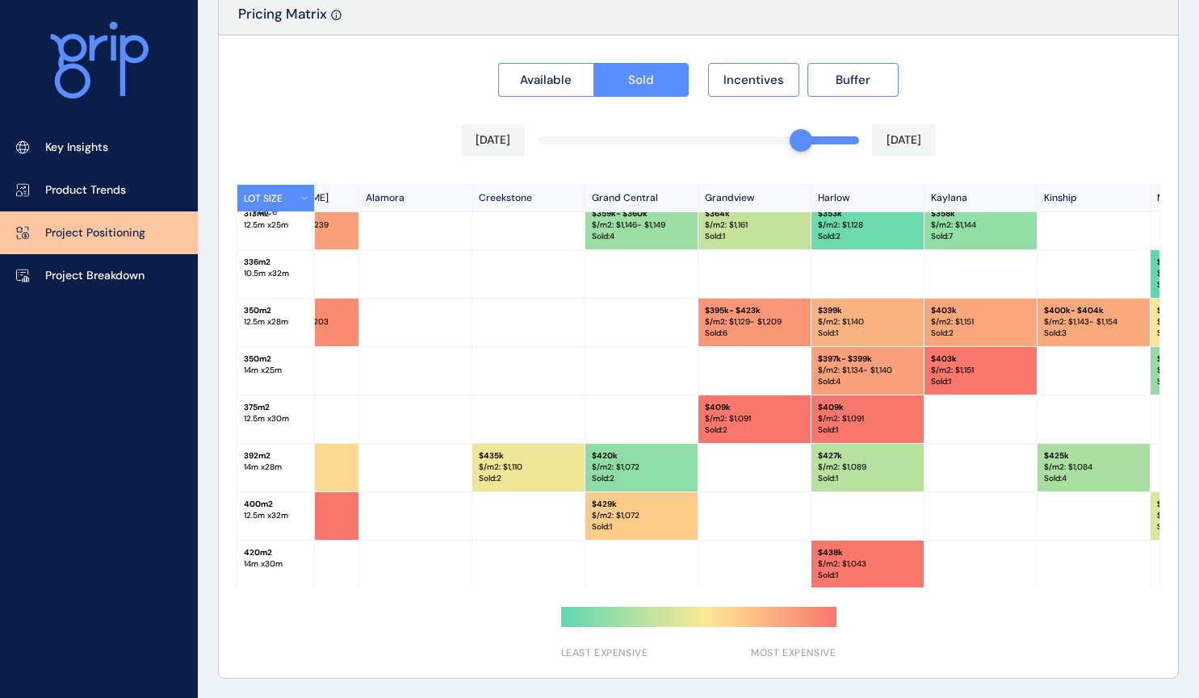
scroll to position [453, 295]
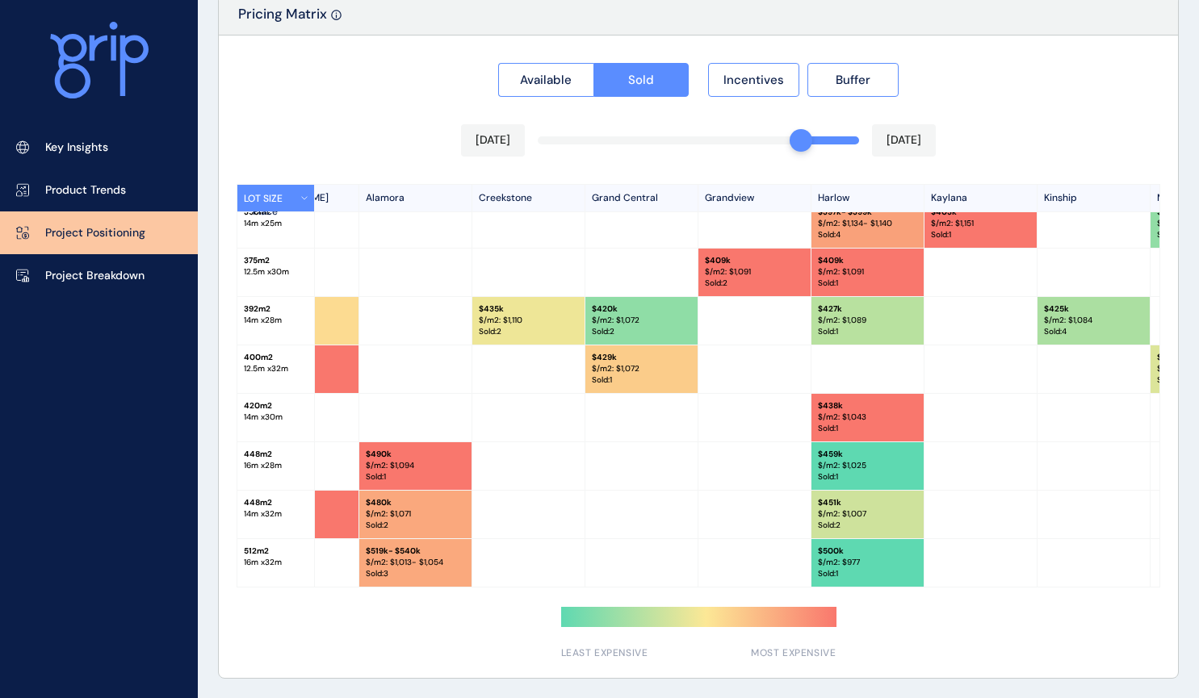
click at [813, 141] on div "Available Sold Incentives Buffer [DATE] [DATE] LOT SIZE Newhaven Bluestone [PER…" at bounding box center [698, 357] width 959 height 643
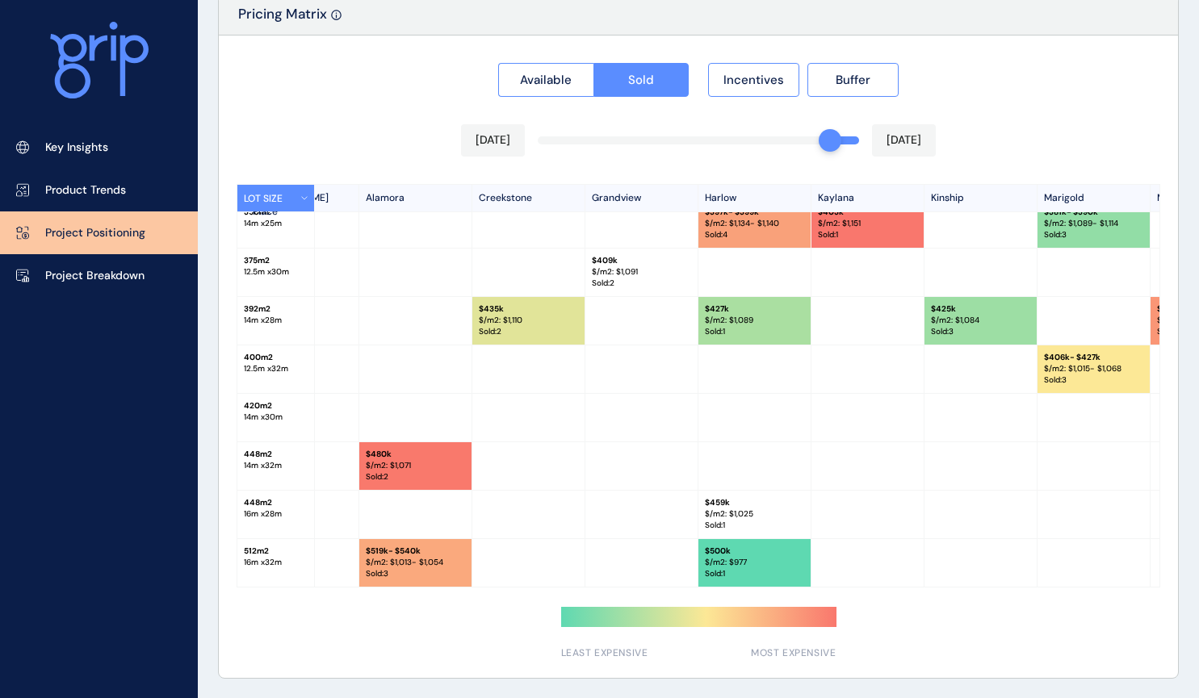
click at [804, 141] on div "Available Sold Incentives Buffer [DATE] [DATE] LOT SIZE Newhaven Bluestone [PER…" at bounding box center [698, 357] width 959 height 643
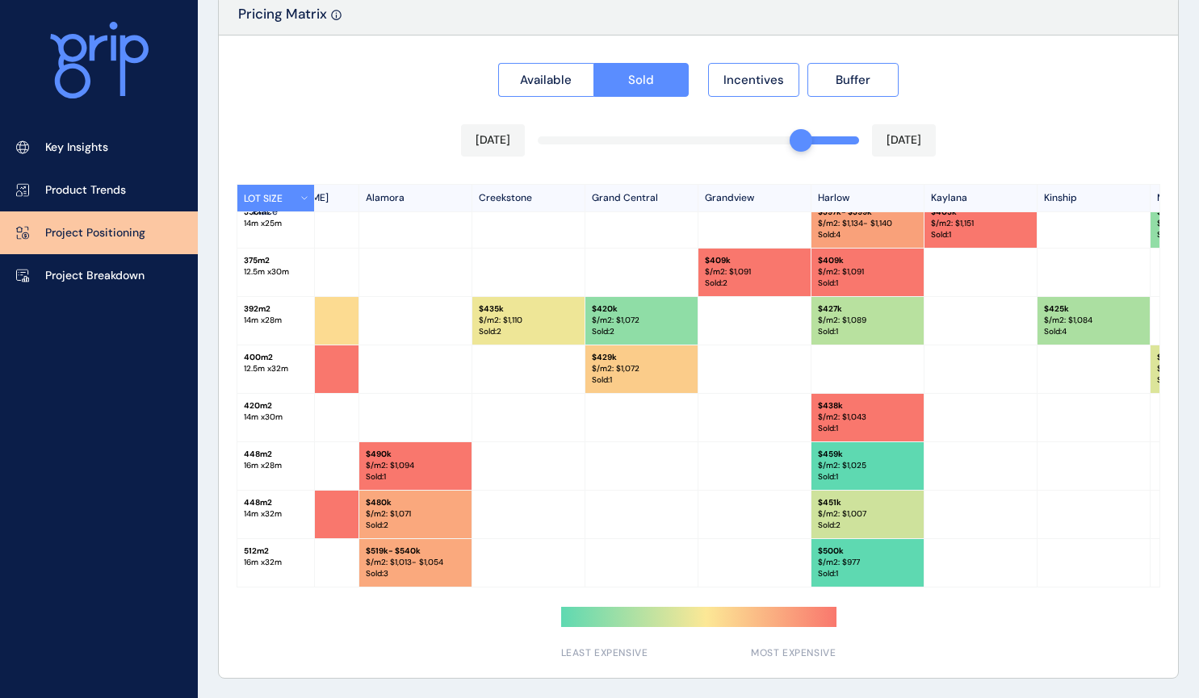
click at [772, 145] on div "[DATE] [DATE]" at bounding box center [698, 140] width 475 height 32
click at [772, 141] on div "Available Sold Incentives Buffer [DATE] [DATE] LOT SIZE Newhaven Bluestone [PER…" at bounding box center [698, 357] width 959 height 643
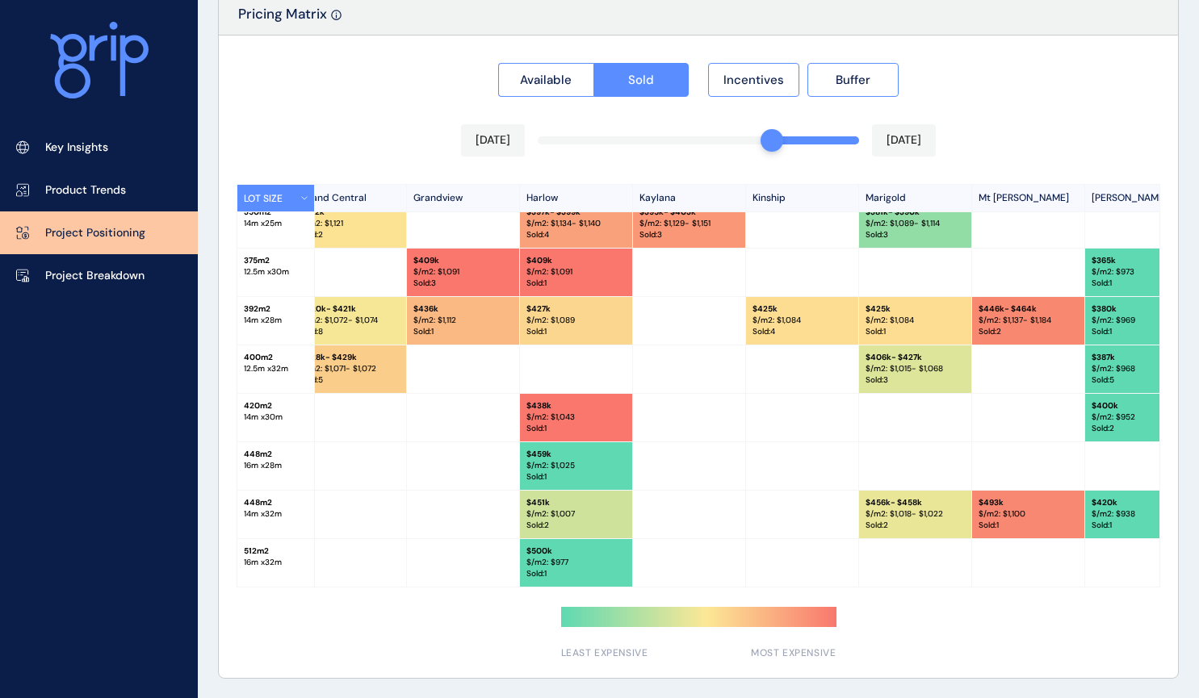
scroll to position [453, 613]
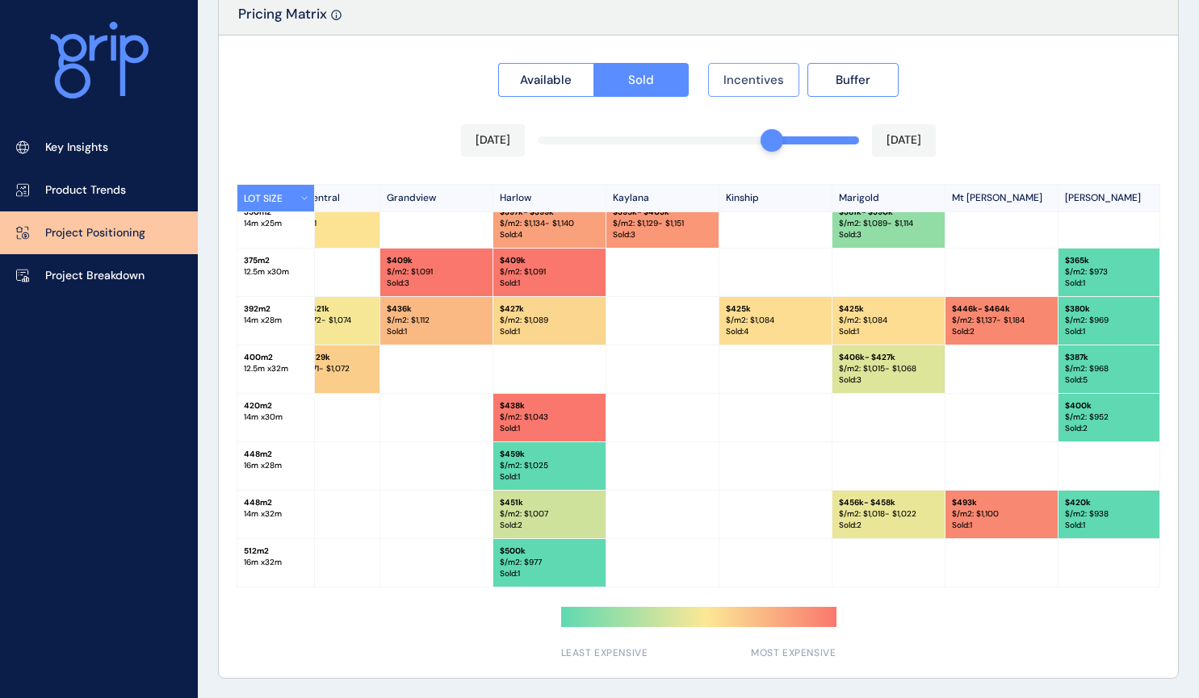
click at [773, 78] on span "Incentives" at bounding box center [753, 80] width 61 height 16
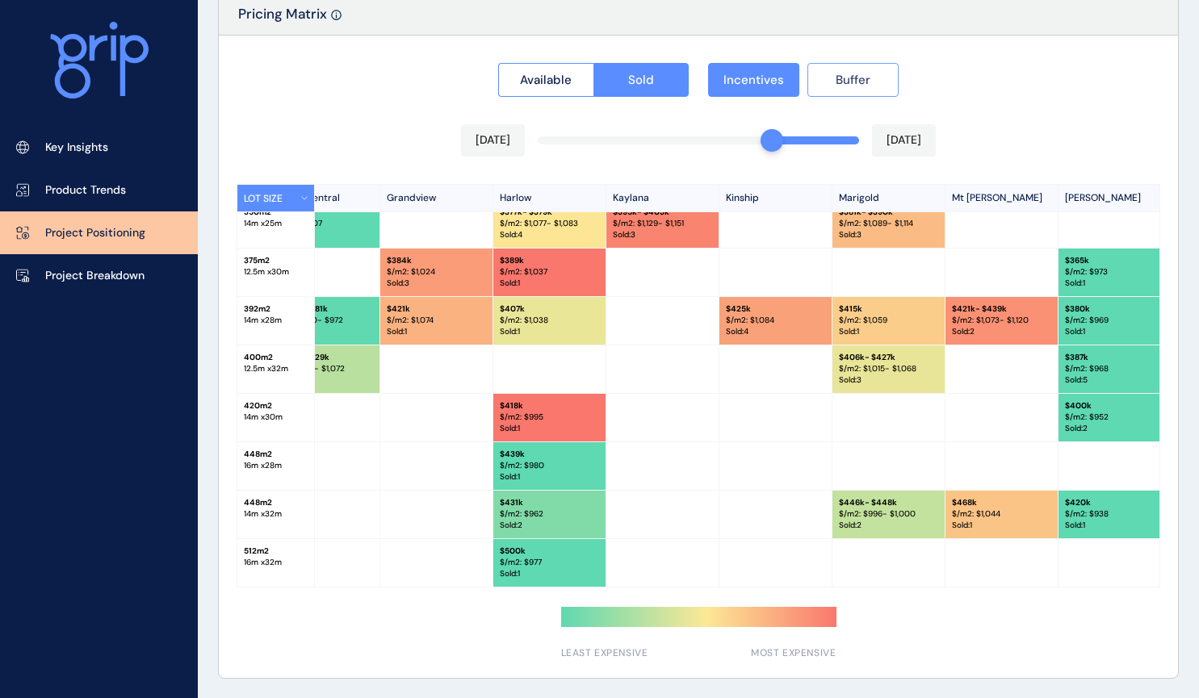
click at [854, 78] on span "Buffer" at bounding box center [853, 80] width 35 height 16
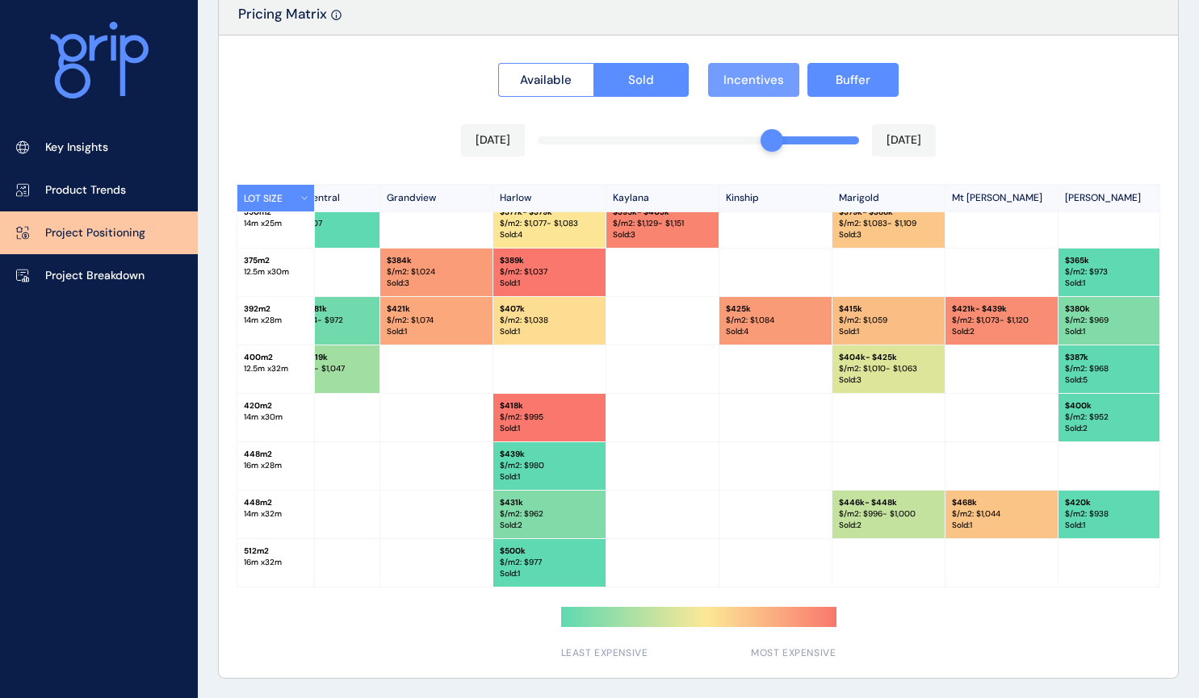
click at [766, 82] on span "Incentives" at bounding box center [753, 80] width 61 height 16
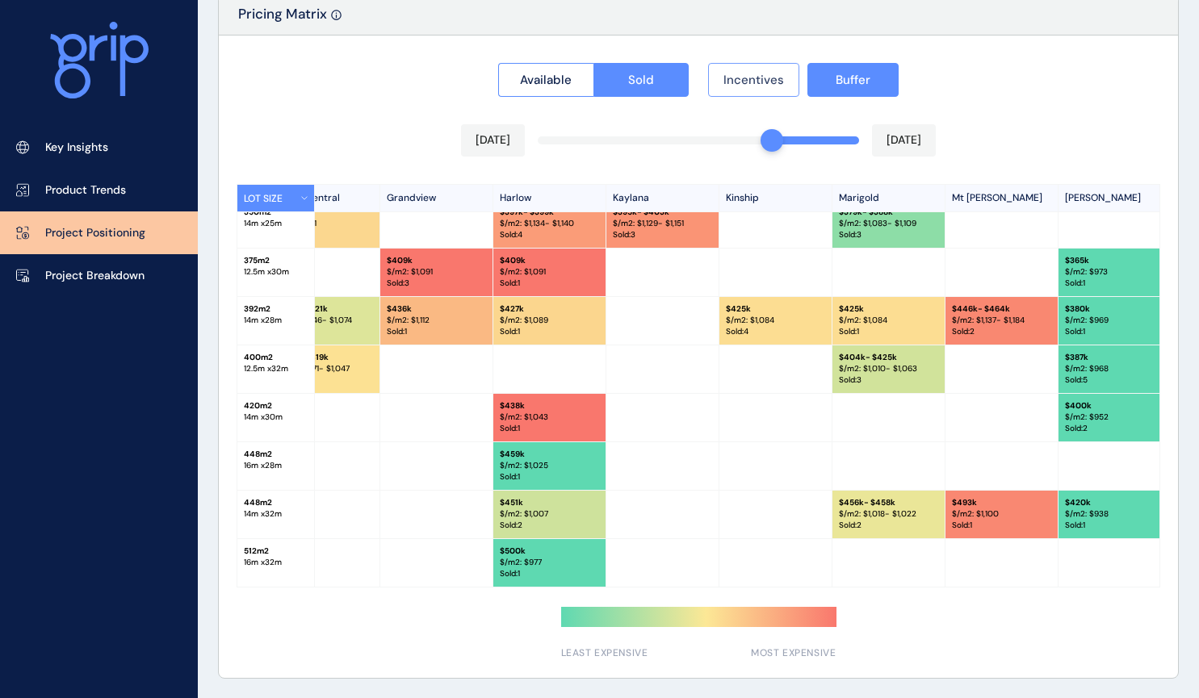
click at [766, 82] on span "Incentives" at bounding box center [753, 80] width 61 height 16
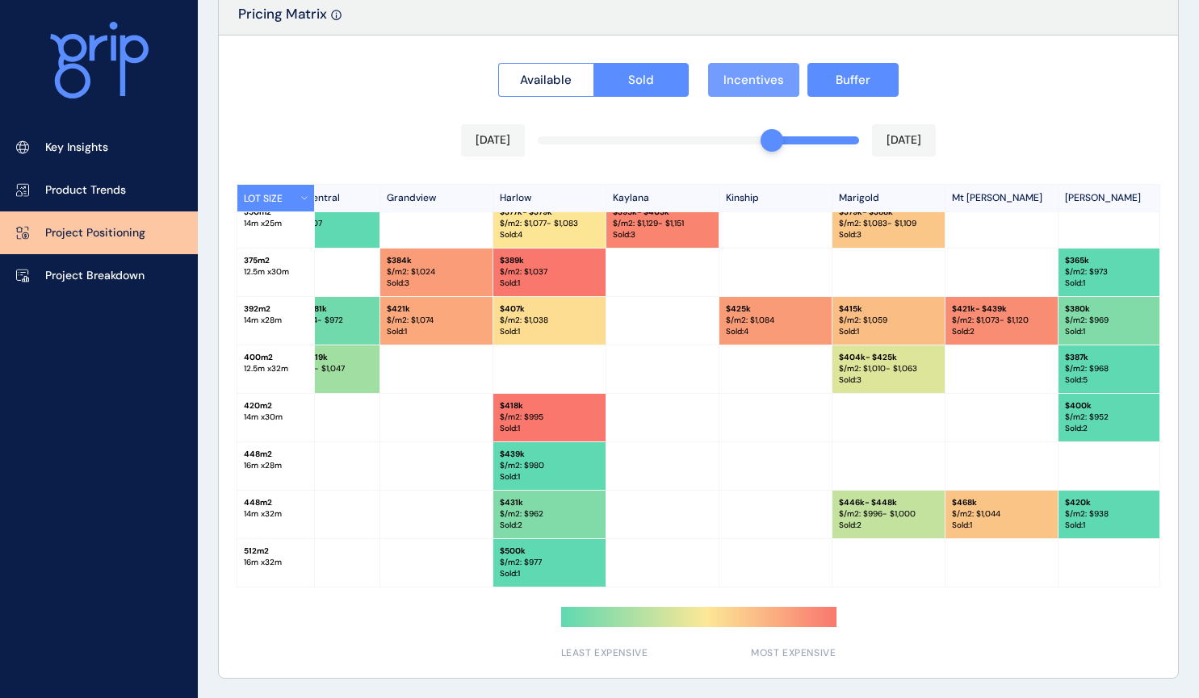
click at [766, 82] on span "Incentives" at bounding box center [753, 80] width 61 height 16
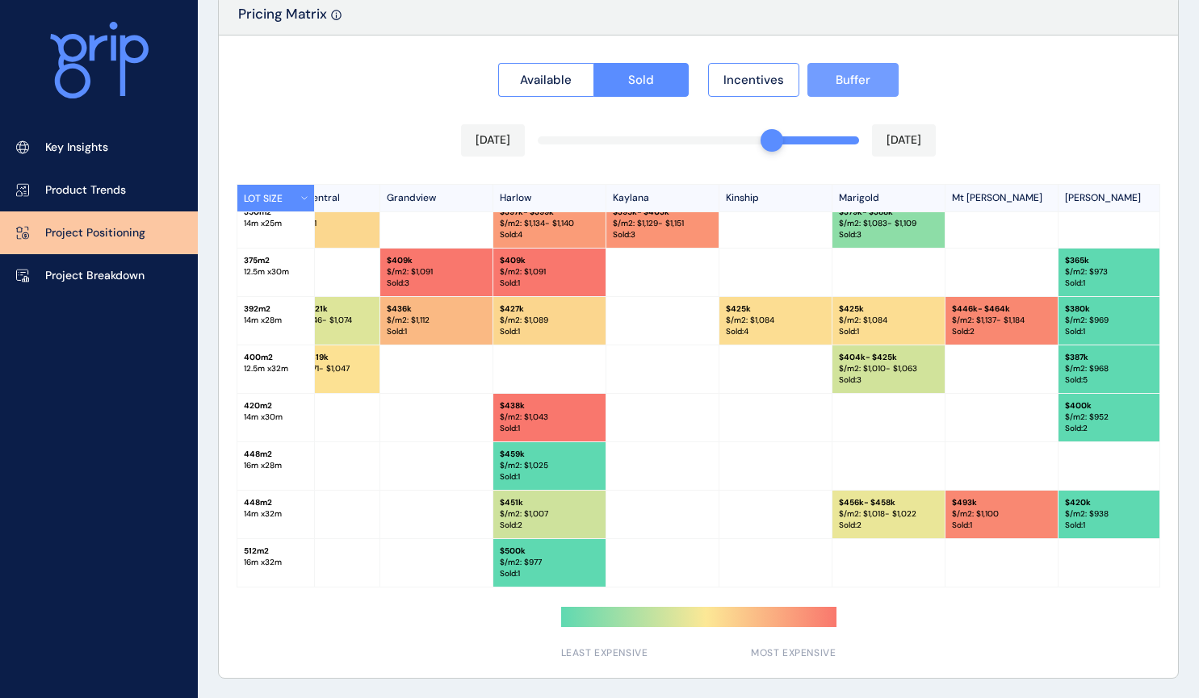
click at [851, 86] on span "Buffer" at bounding box center [853, 80] width 35 height 16
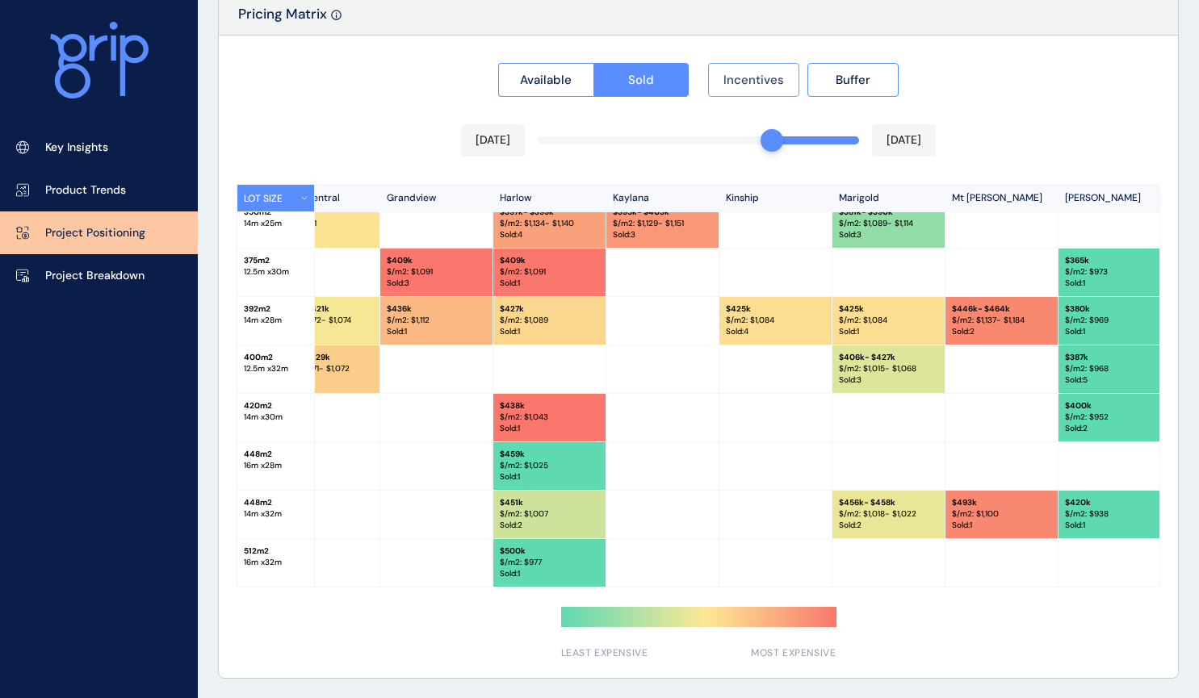
click at [766, 87] on span "Incentives" at bounding box center [753, 80] width 61 height 16
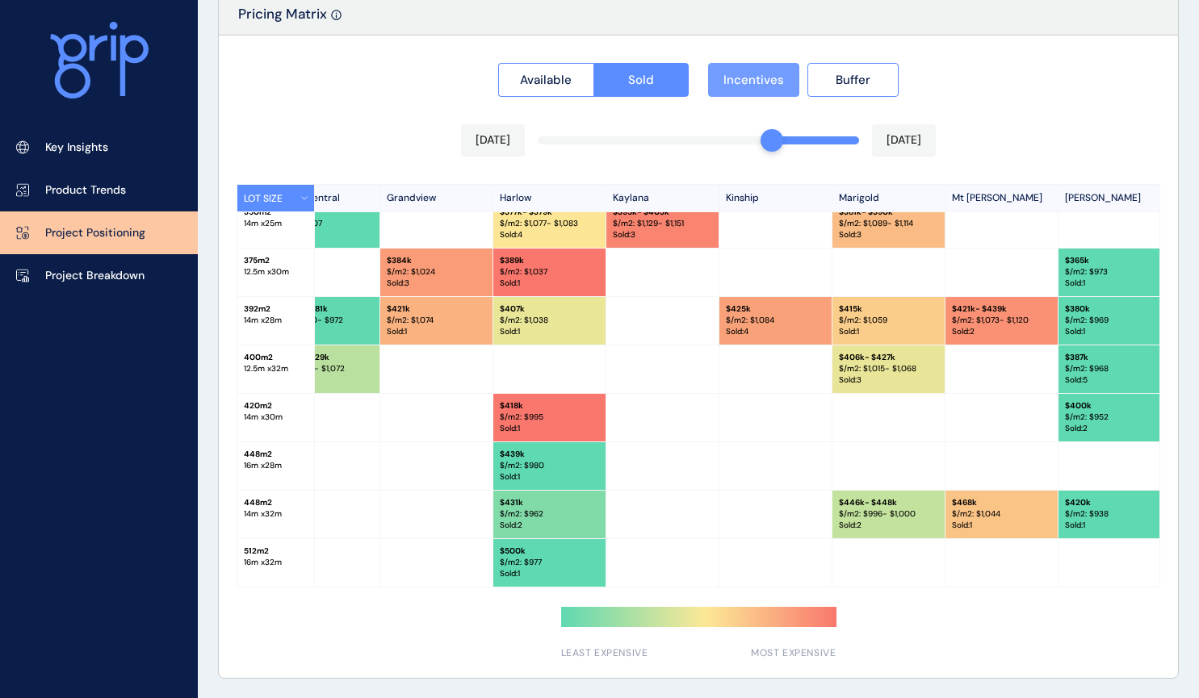
click at [766, 87] on span "Incentives" at bounding box center [753, 80] width 61 height 16
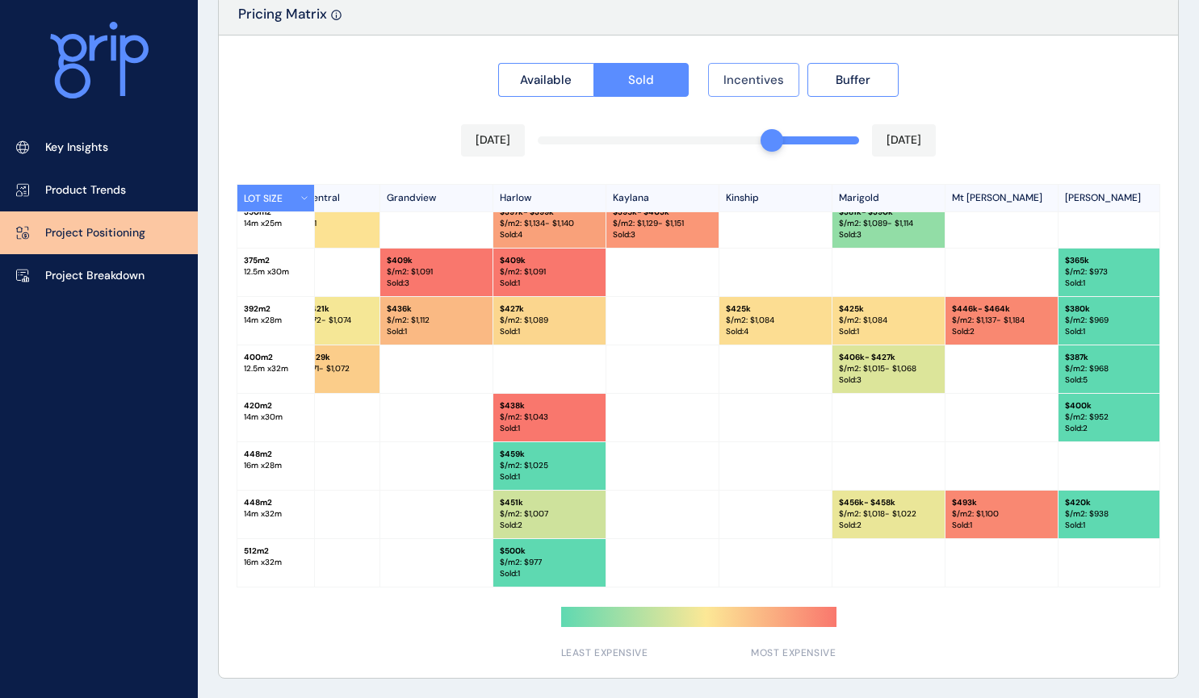
click at [766, 87] on span "Incentives" at bounding box center [753, 80] width 61 height 16
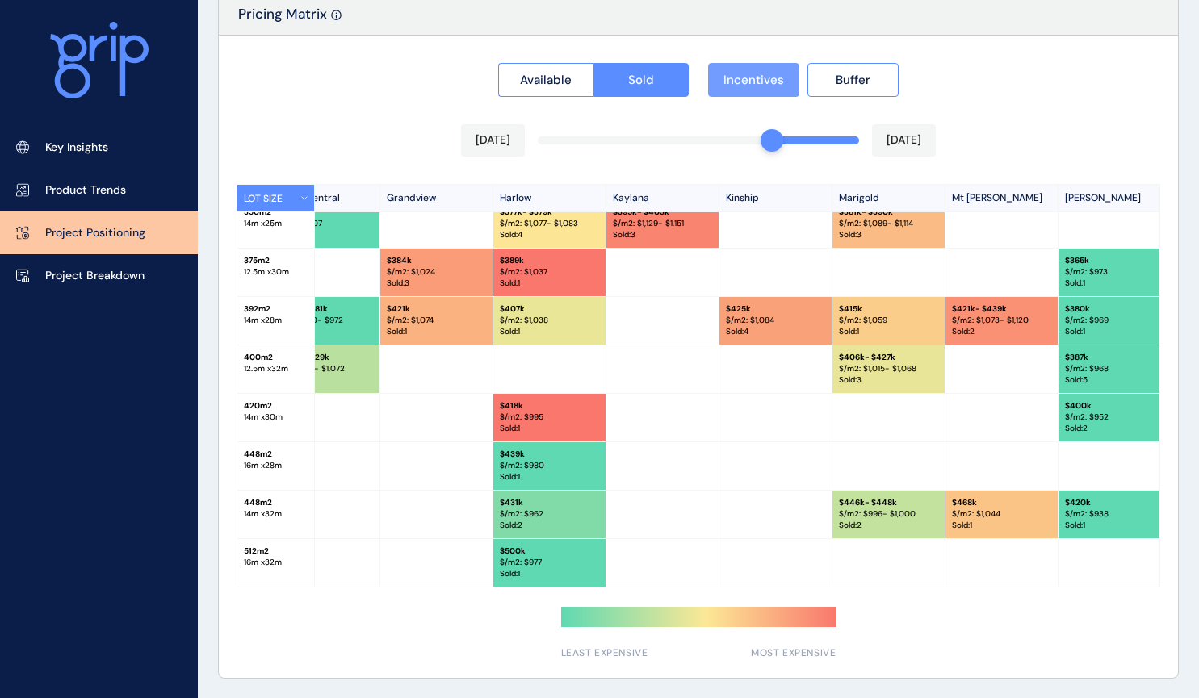
click at [766, 87] on span "Incentives" at bounding box center [753, 80] width 61 height 16
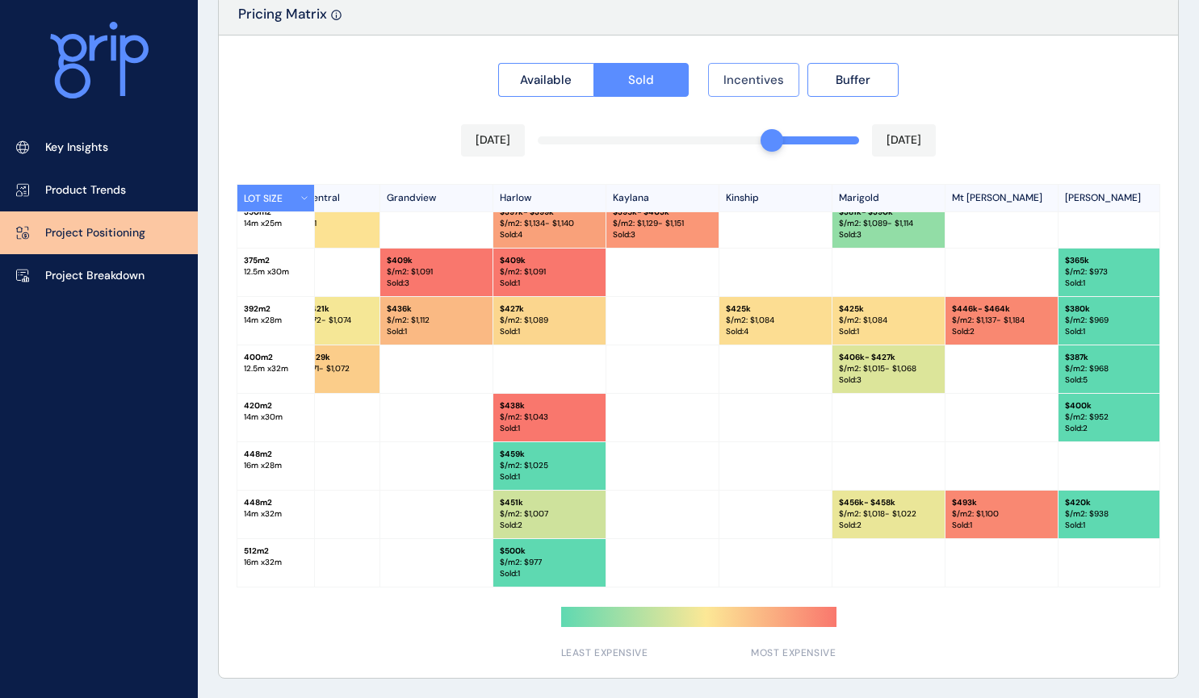
click at [766, 87] on span "Incentives" at bounding box center [753, 80] width 61 height 16
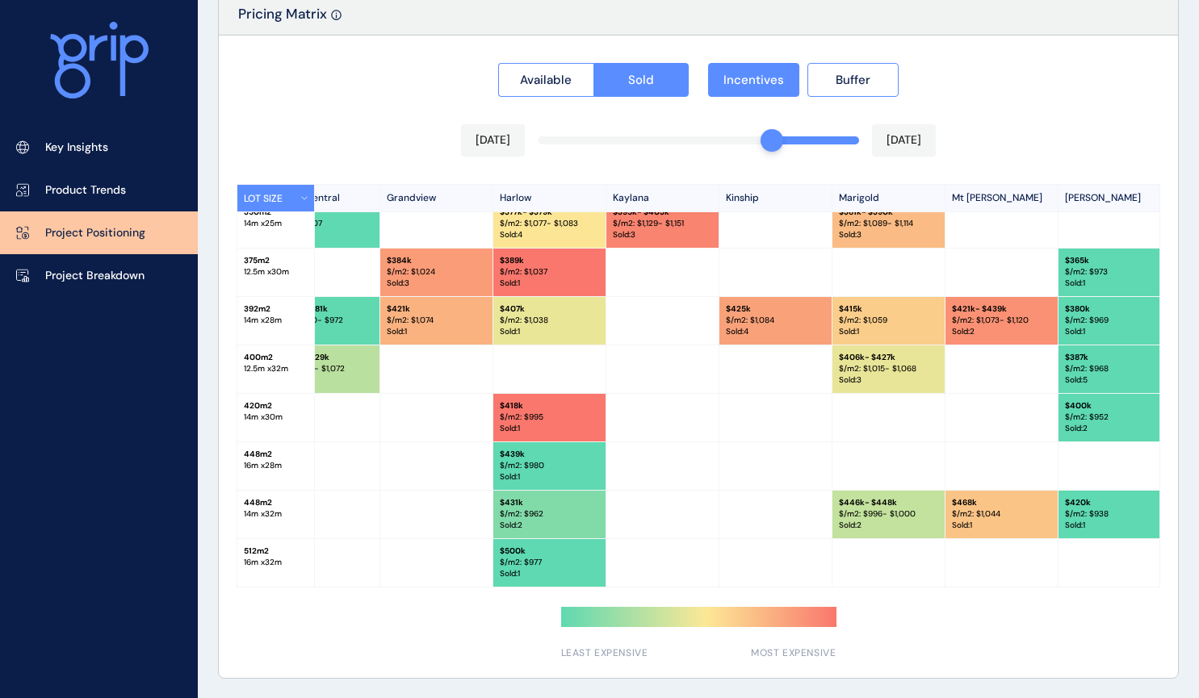
scroll to position [372, 613]
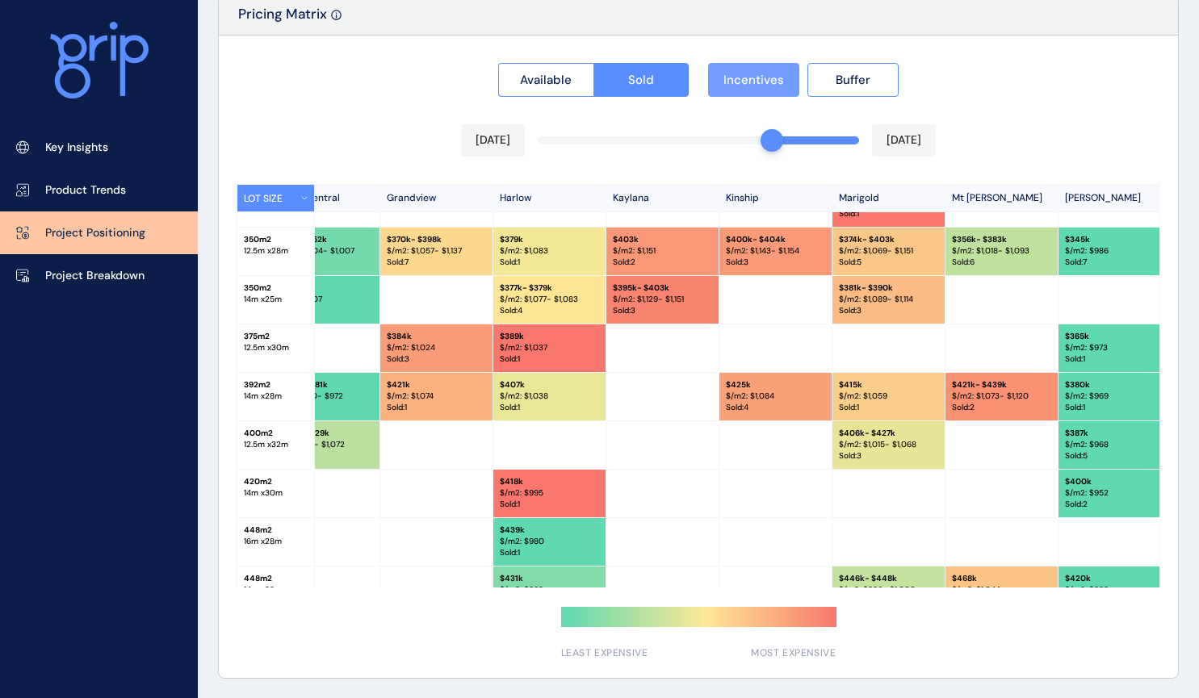
click at [785, 75] on button "Incentives" at bounding box center [753, 80] width 91 height 34
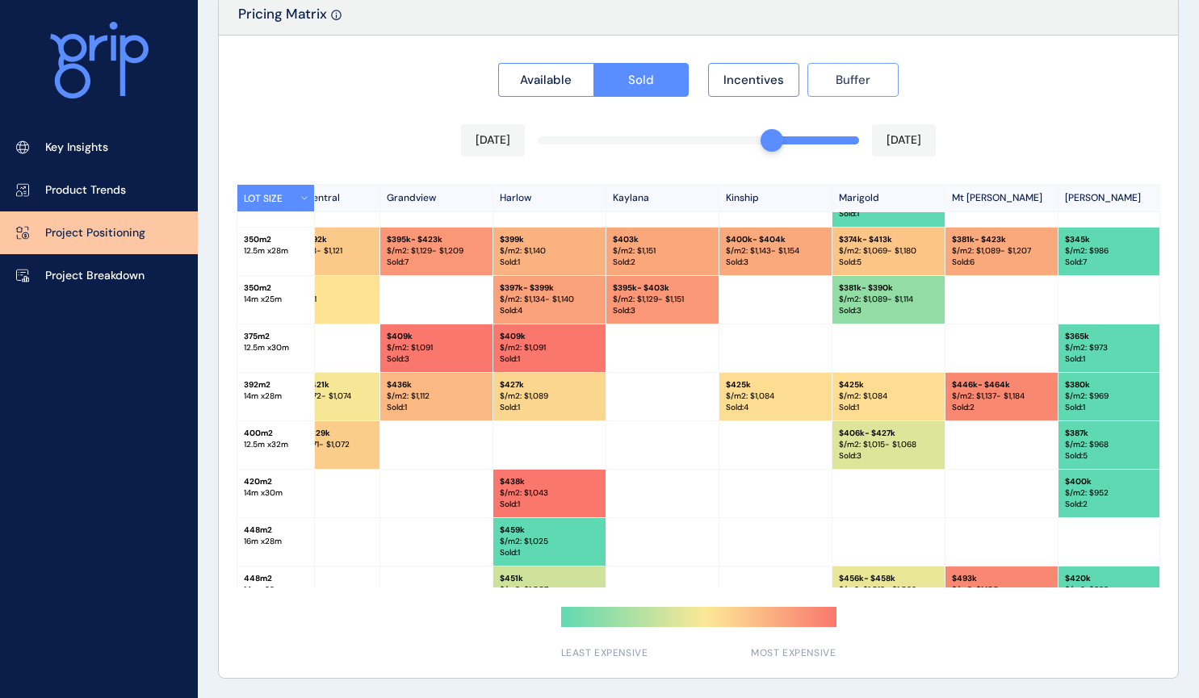
click at [852, 76] on span "Buffer" at bounding box center [853, 80] width 35 height 16
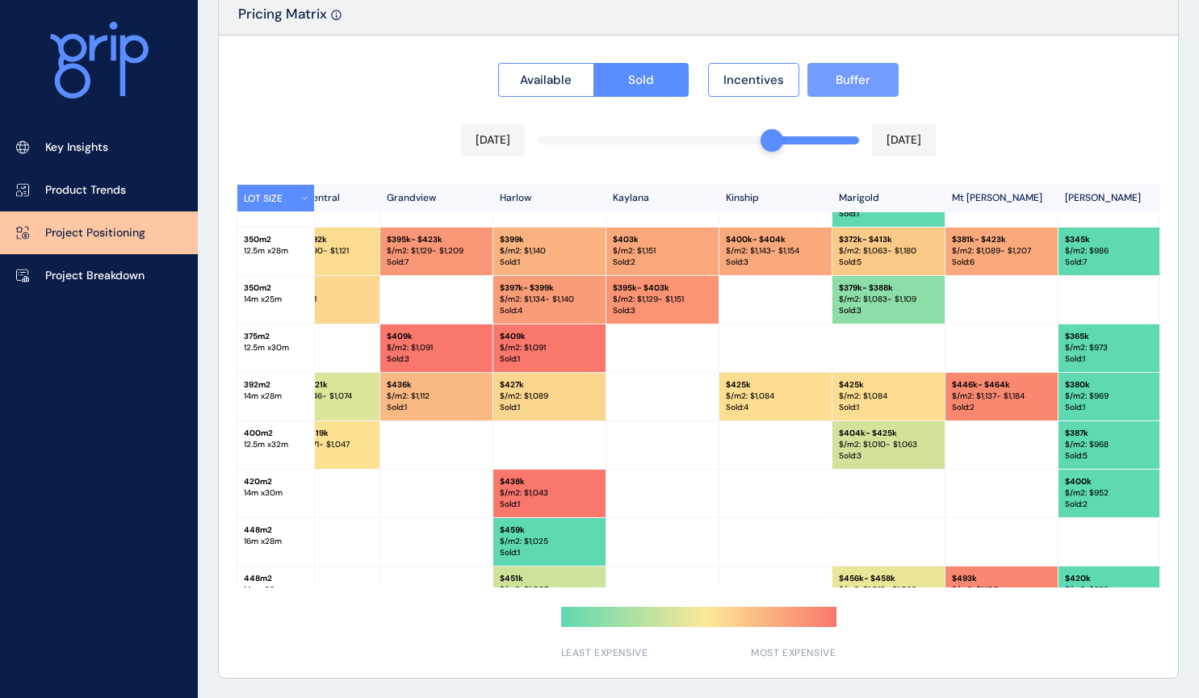
click at [844, 76] on span "Buffer" at bounding box center [853, 80] width 35 height 16
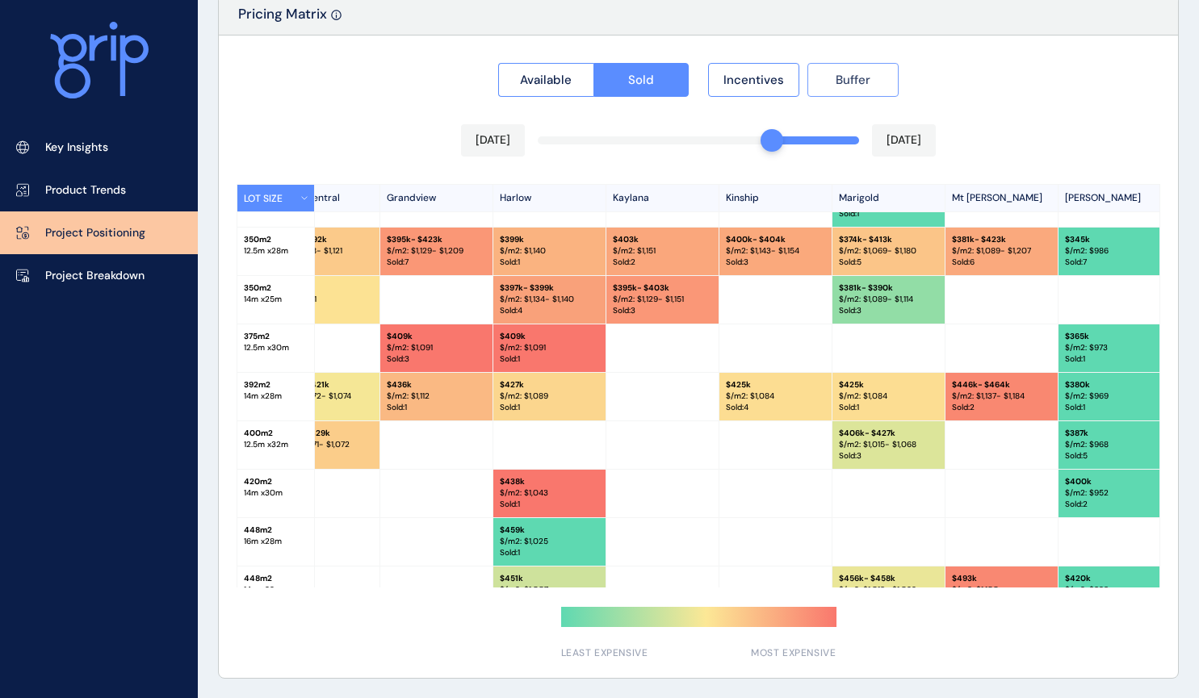
click at [844, 76] on span "Buffer" at bounding box center [853, 80] width 35 height 16
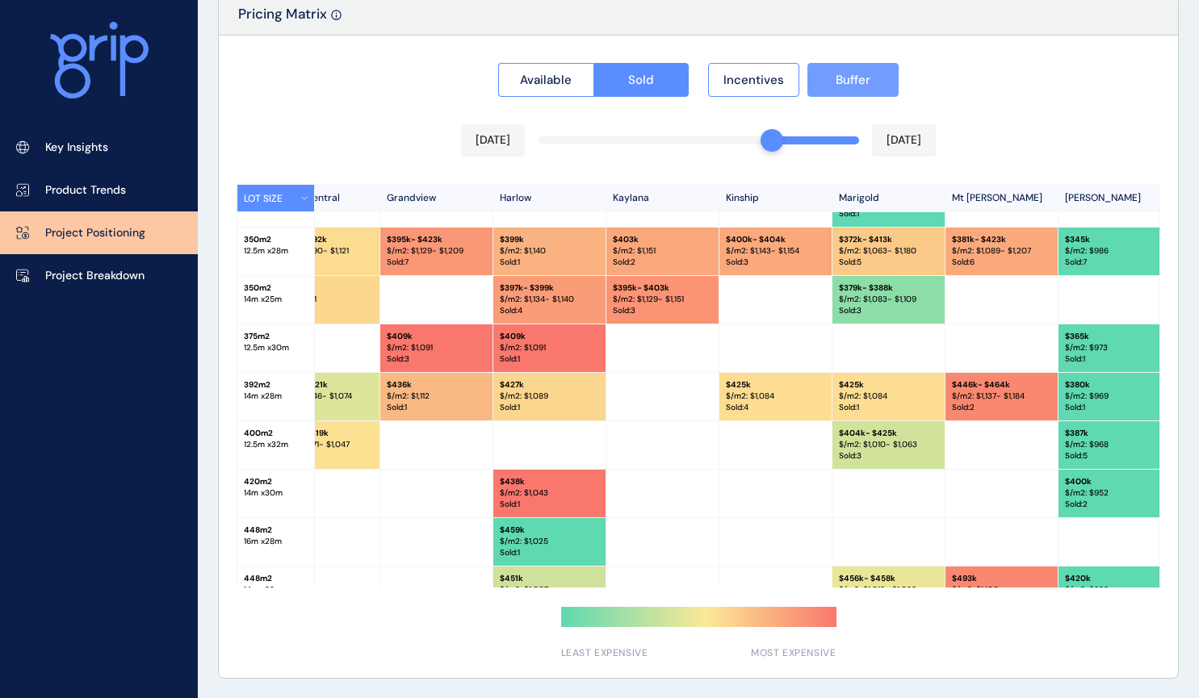
click at [844, 76] on span "Buffer" at bounding box center [853, 80] width 35 height 16
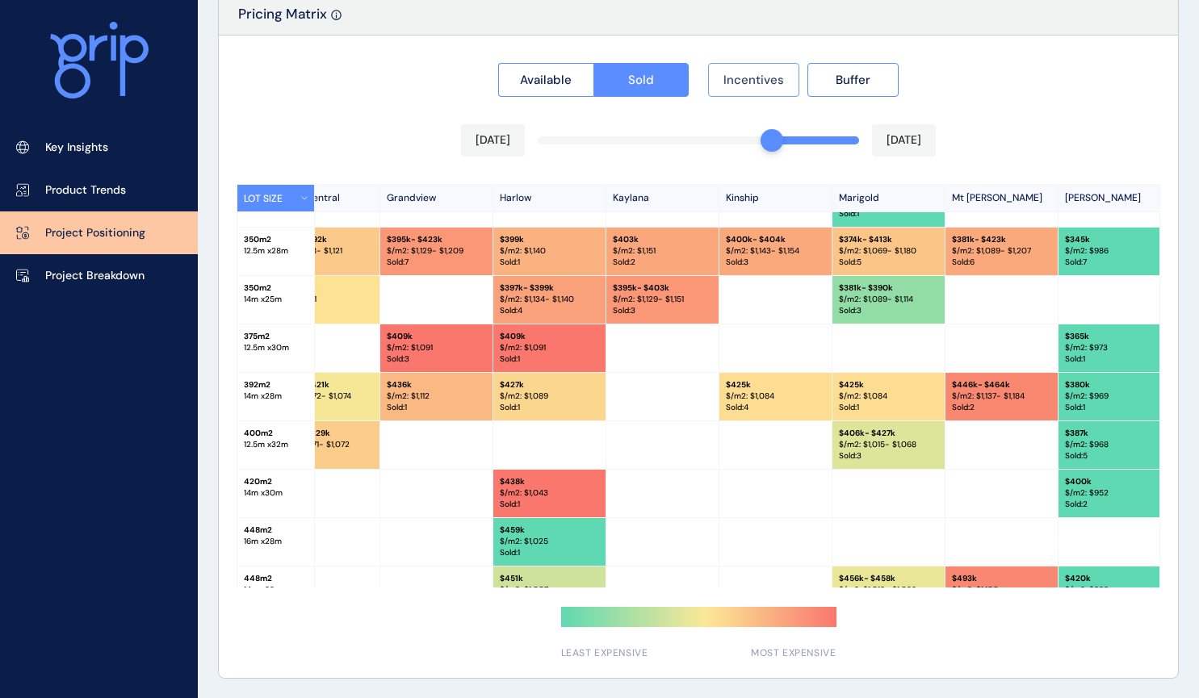
click at [774, 77] on span "Incentives" at bounding box center [753, 80] width 61 height 16
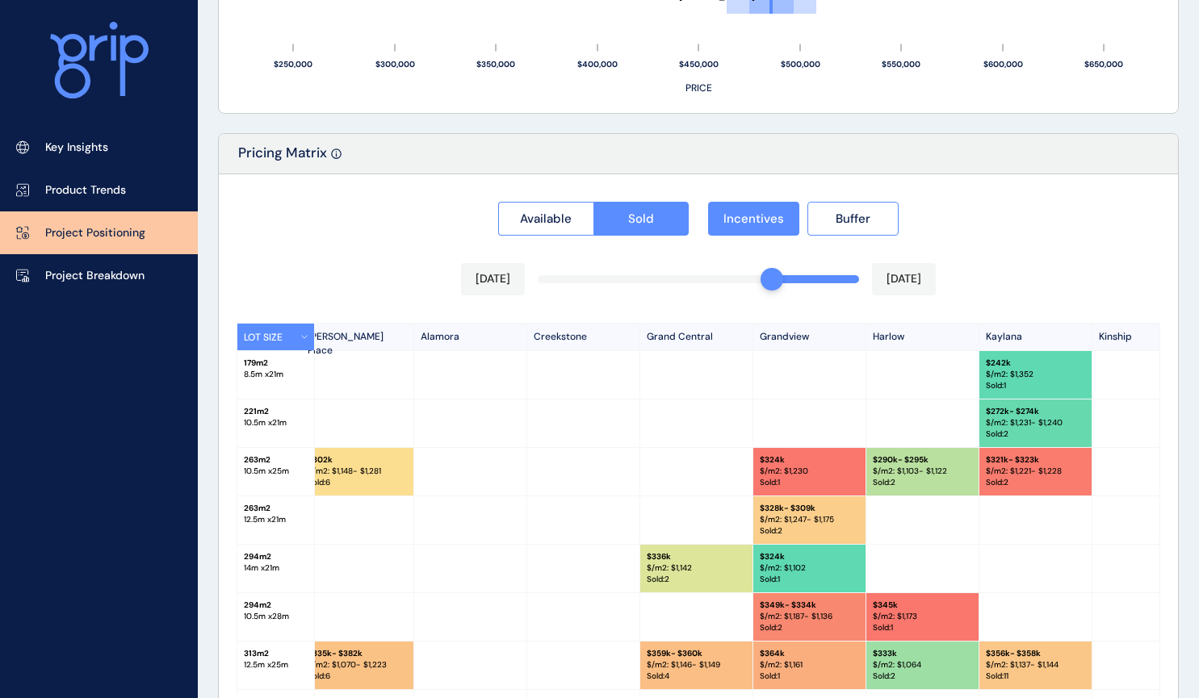
scroll to position [1376, 0]
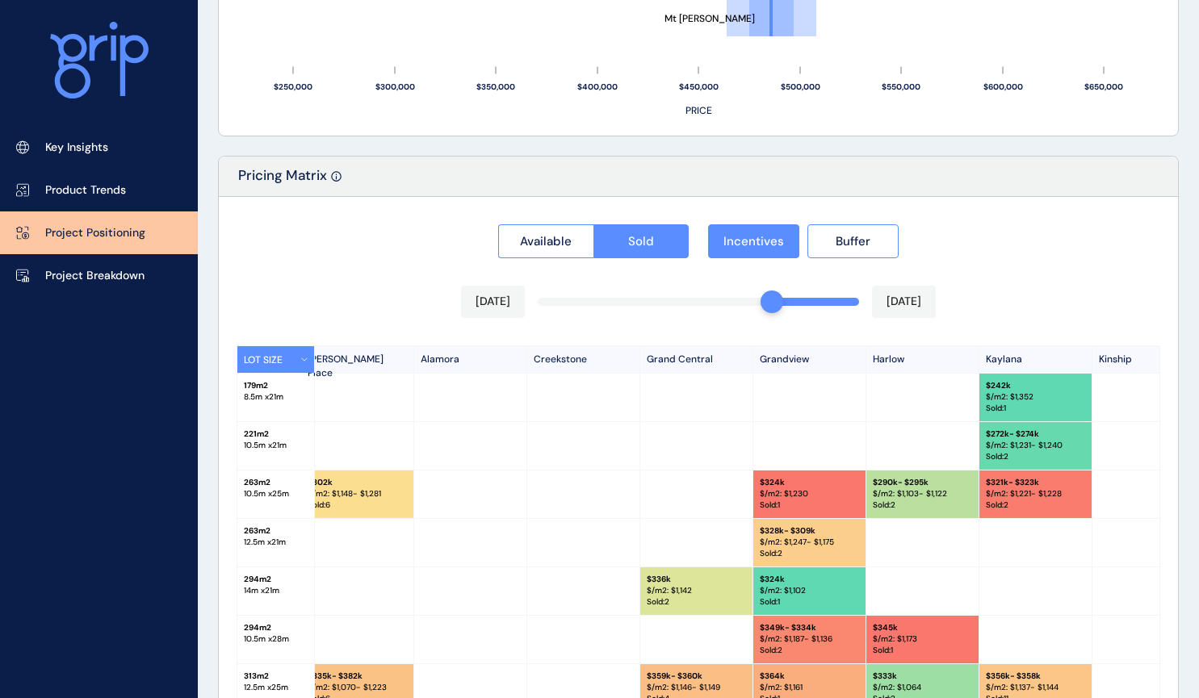
click at [848, 301] on div "Available Sold Incentives Buffer [DATE] [DATE] LOT SIZE Newhaven Bluestone [PER…" at bounding box center [698, 518] width 959 height 643
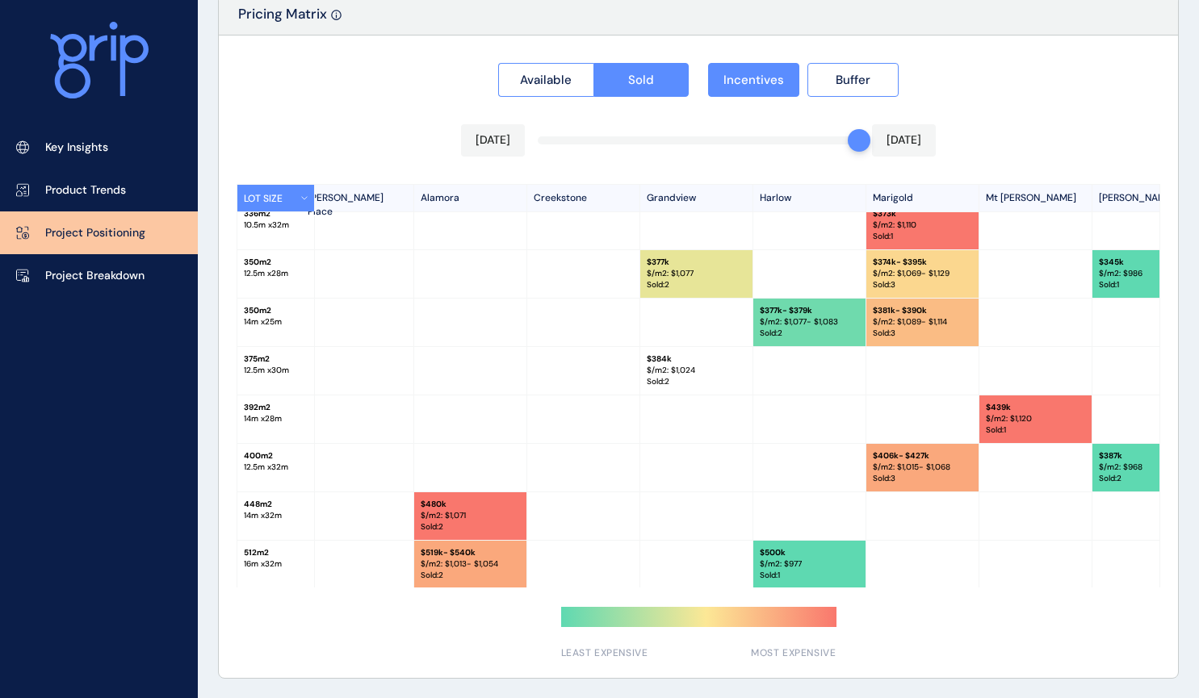
scroll to position [259, 240]
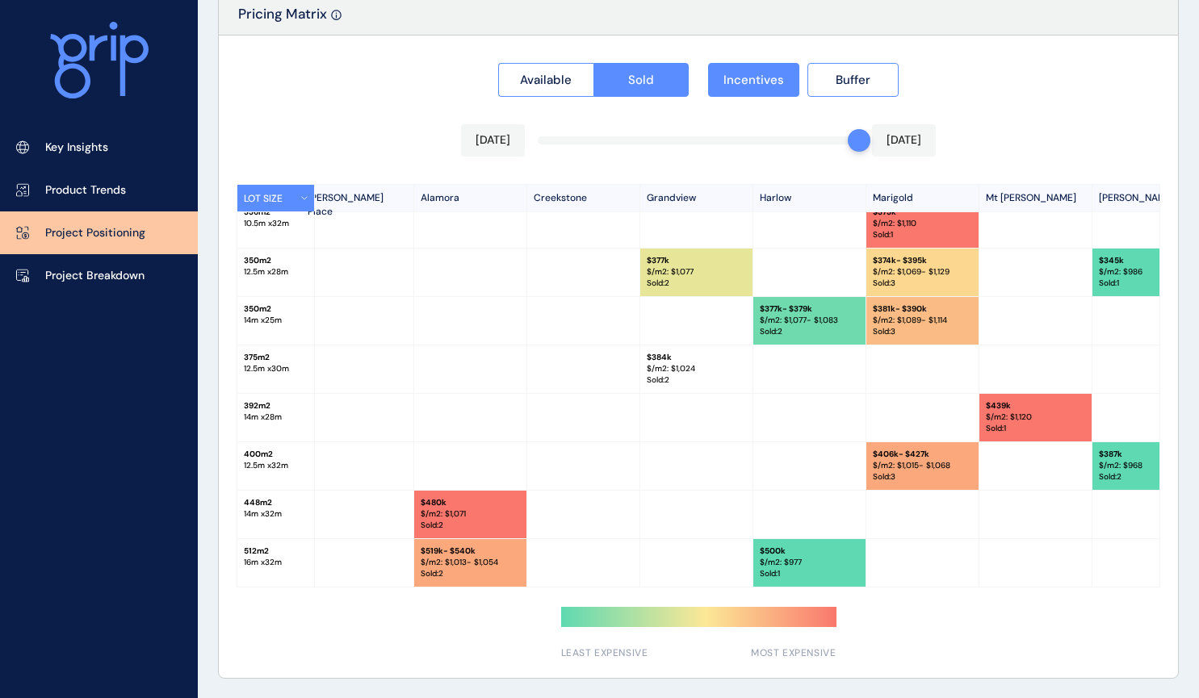
drag, startPoint x: 801, startPoint y: 588, endPoint x: 859, endPoint y: 588, distance: 58.1
click at [859, 588] on div "Available Sold Incentives Buffer [DATE] [DATE] LOT SIZE Newhaven Bluestone [PER…" at bounding box center [698, 357] width 959 height 643
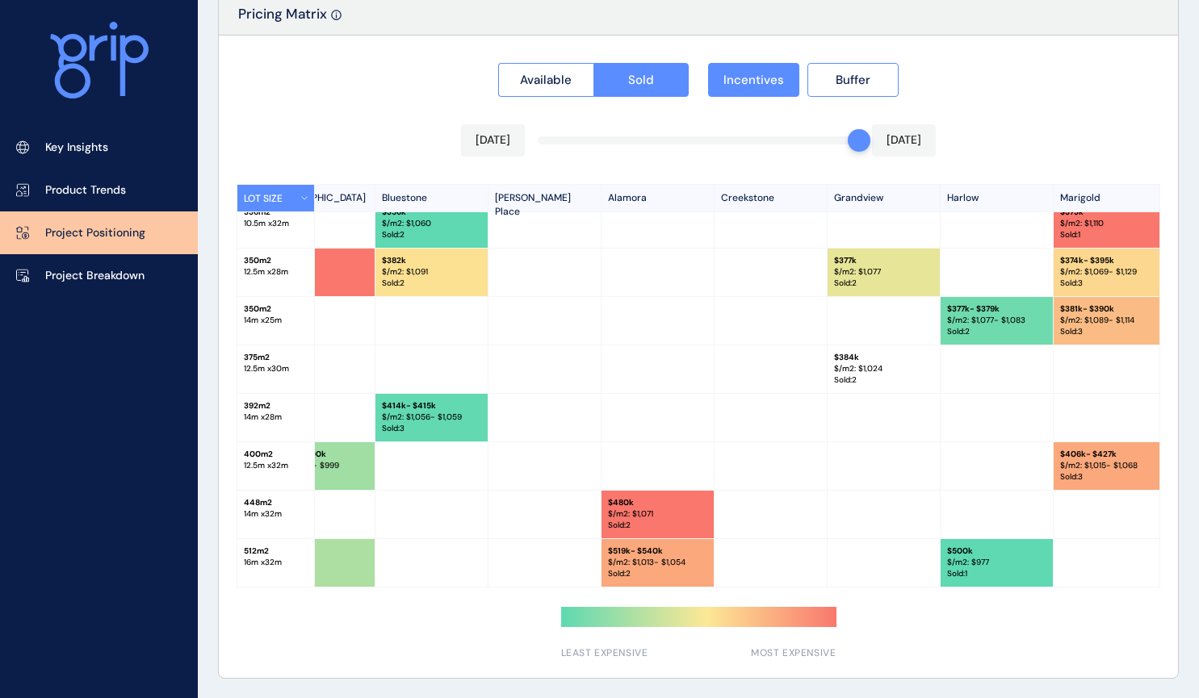
scroll to position [259, 0]
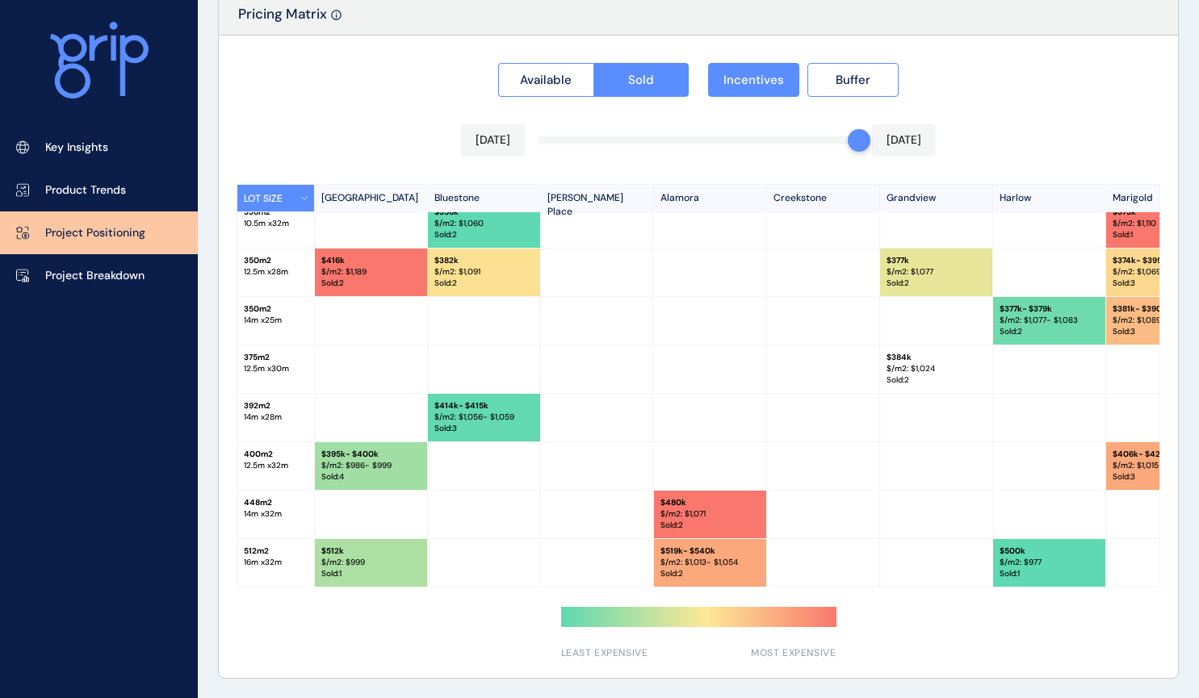
click at [789, 142] on div "Available Sold Incentives Buffer [DATE] [DATE] LOT SIZE Newhaven Bluestone [PER…" at bounding box center [698, 357] width 959 height 643
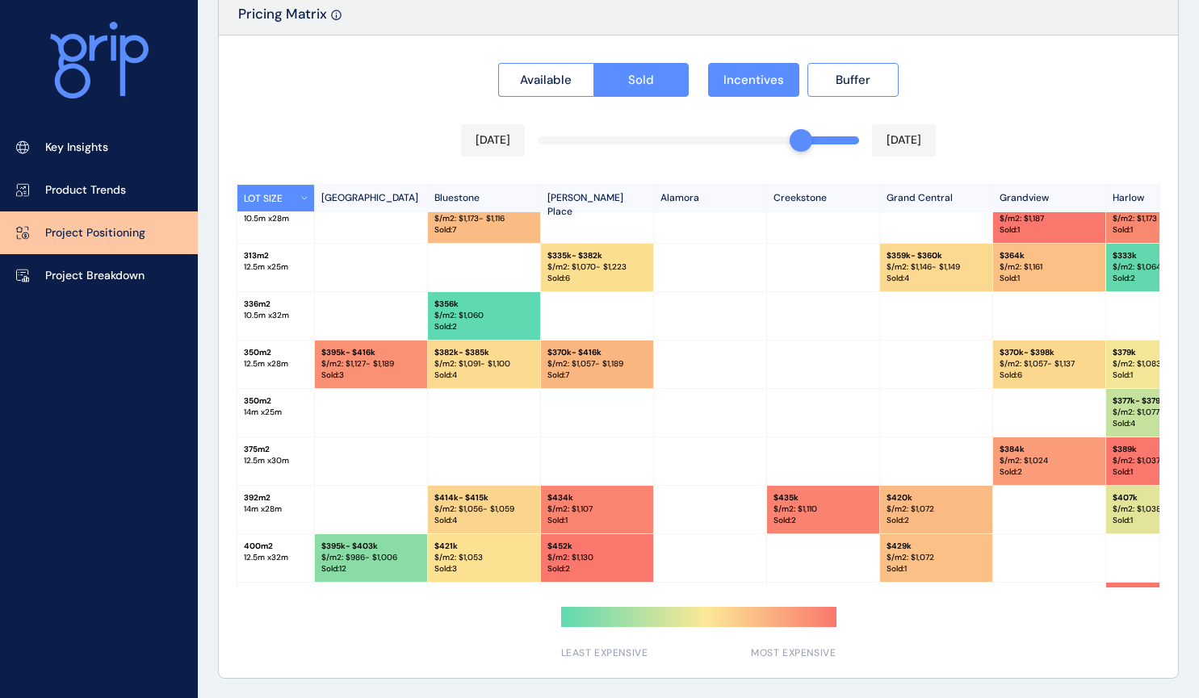
scroll to position [356, 0]
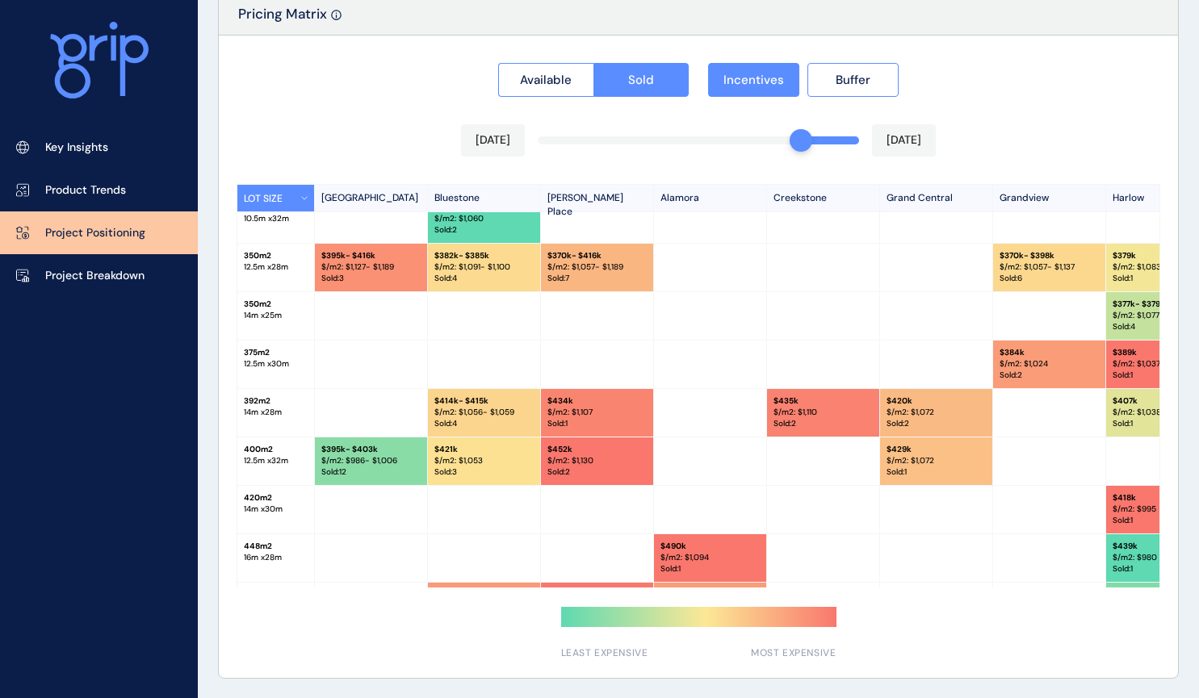
click at [758, 141] on div "Available Sold Incentives Buffer [DATE] [DATE] LOT SIZE Newhaven Bluestone [PER…" at bounding box center [698, 357] width 959 height 643
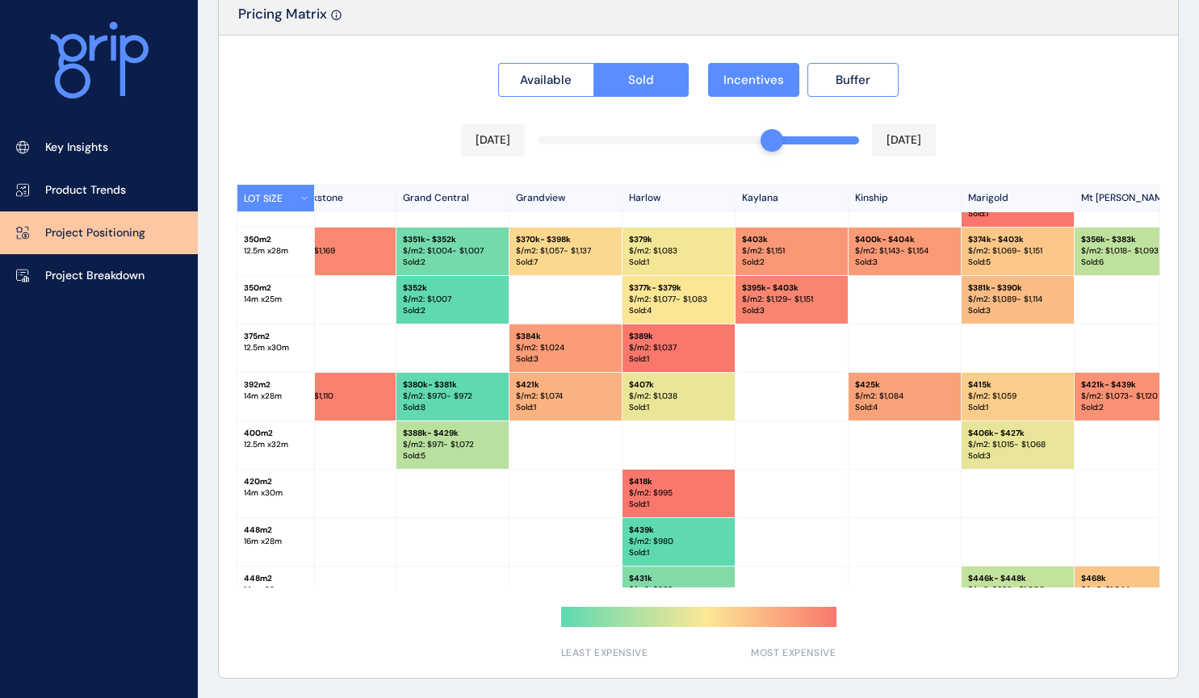
scroll to position [453, 484]
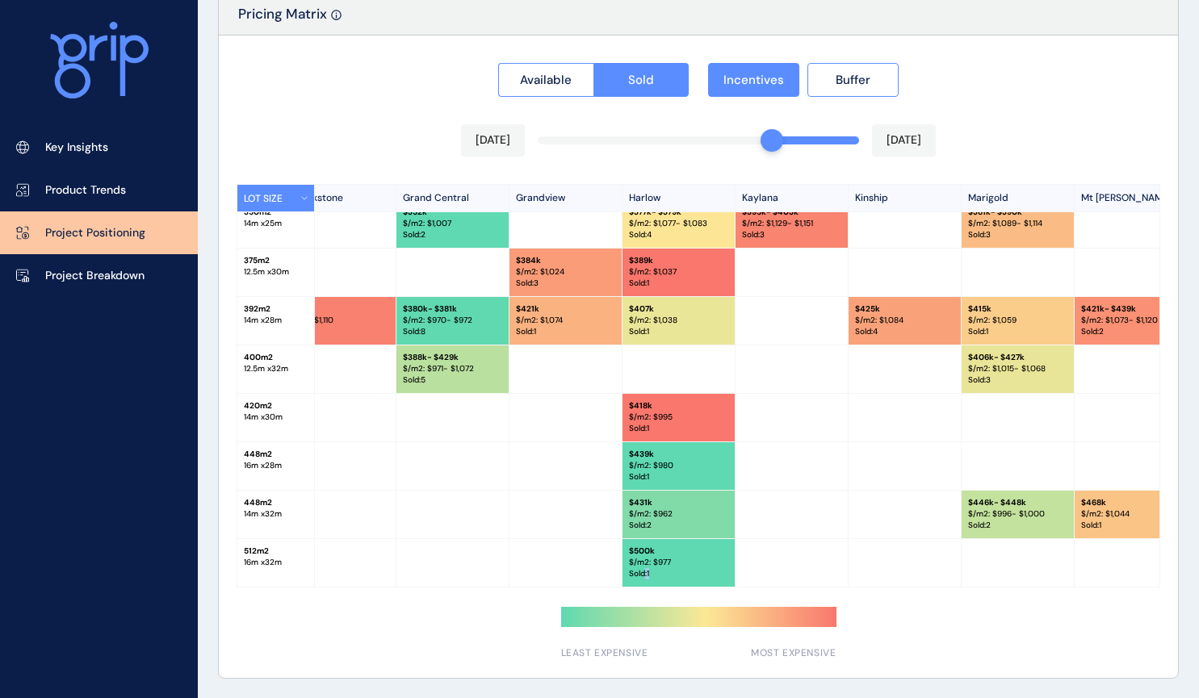
drag, startPoint x: 735, startPoint y: 582, endPoint x: 645, endPoint y: 586, distance: 90.5
click at [645, 586] on div "LOT SIZE Newhaven Bluestone [PERSON_NAME][GEOGRAPHIC_DATA] [GEOGRAPHIC_DATA] [G…" at bounding box center [699, 386] width 924 height 404
drag, startPoint x: 644, startPoint y: 588, endPoint x: 568, endPoint y: 587, distance: 75.9
click at [568, 587] on div "Available Sold Incentives Buffer [DATE] [DATE] LOT SIZE Newhaven Bluestone [PER…" at bounding box center [698, 357] width 959 height 643
click at [546, 588] on div "Available Sold Incentives Buffer [DATE] [DATE] LOT SIZE Newhaven Bluestone [PER…" at bounding box center [698, 357] width 959 height 643
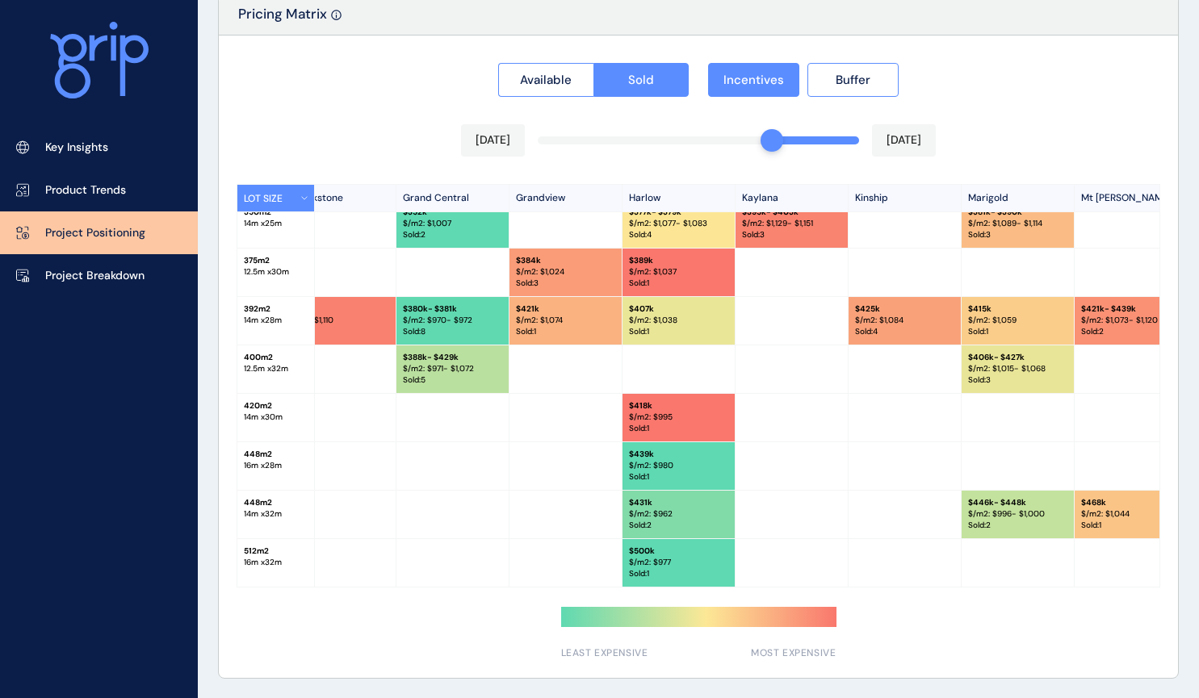
drag, startPoint x: 545, startPoint y: 588, endPoint x: 456, endPoint y: 588, distance: 88.8
click at [456, 588] on div "Available Sold Incentives Buffer [DATE] [DATE] LOT SIZE Newhaven Bluestone [PER…" at bounding box center [698, 357] width 959 height 643
drag, startPoint x: 457, startPoint y: 588, endPoint x: 419, endPoint y: 588, distance: 37.9
click at [419, 588] on div "Available Sold Incentives Buffer [DATE] [DATE] LOT SIZE Newhaven Bluestone [PER…" at bounding box center [698, 357] width 959 height 643
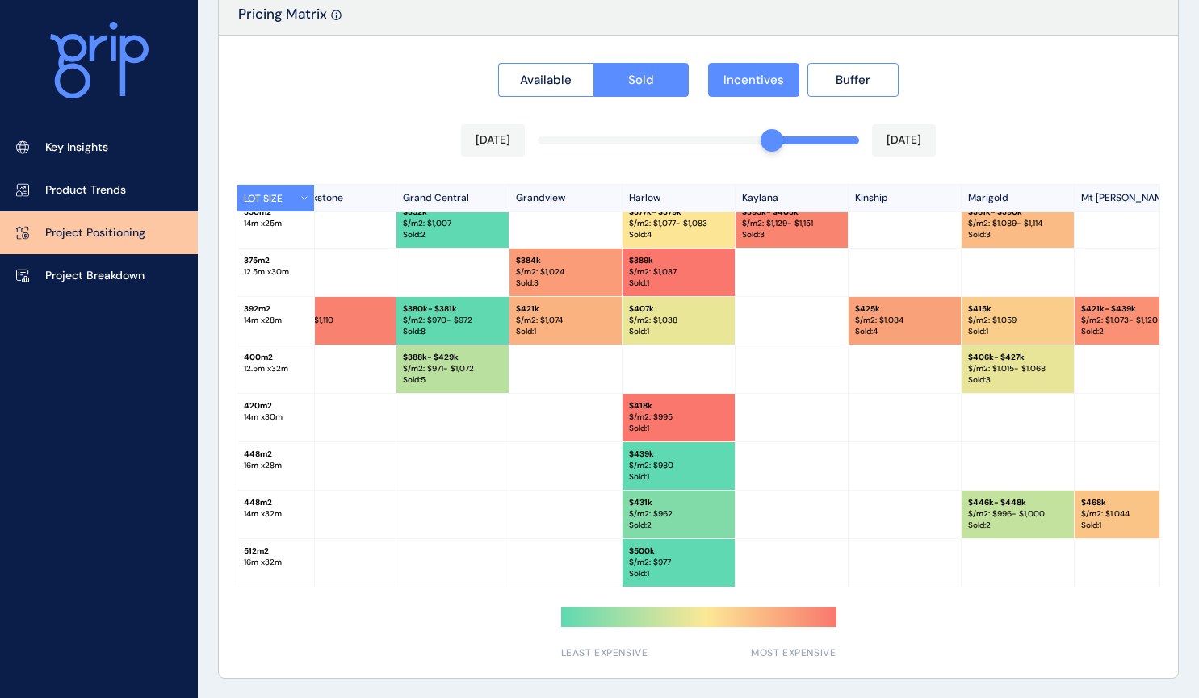
click at [419, 588] on div "Available Sold Incentives Buffer [DATE] [DATE] LOT SIZE Newhaven Bluestone [PER…" at bounding box center [698, 357] width 959 height 643
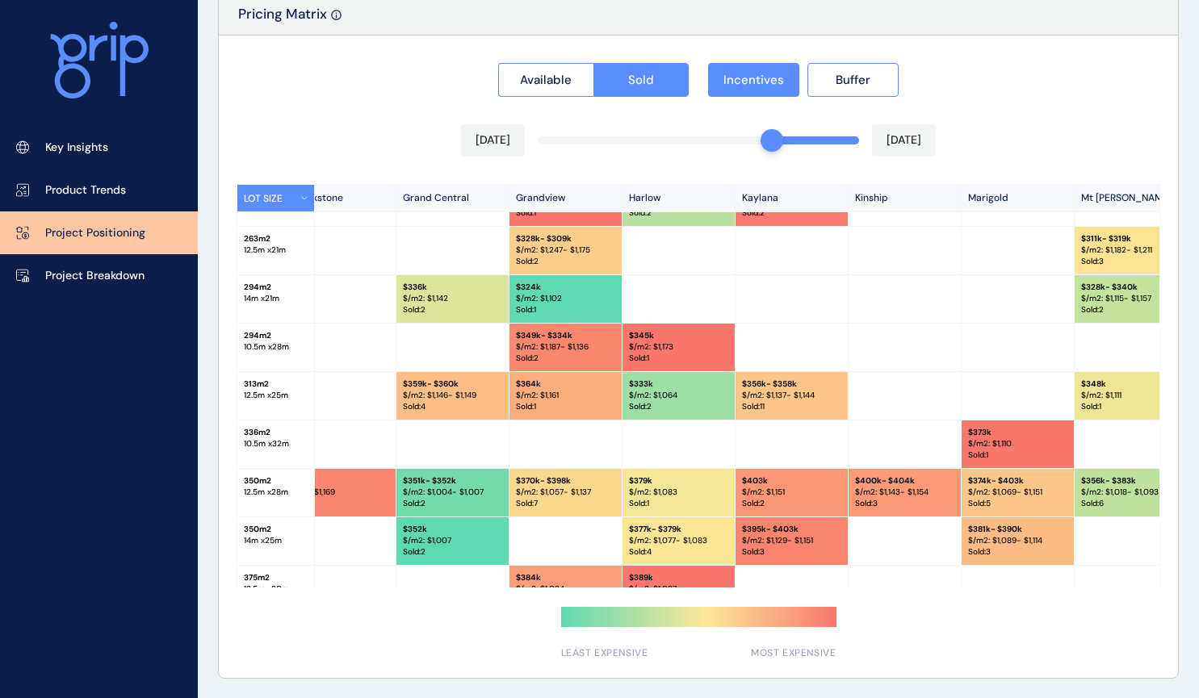
scroll to position [130, 484]
click at [732, 140] on div "Available Sold Incentives Buffer [DATE] [DATE] LOT SIZE Newhaven Bluestone [PER…" at bounding box center [698, 357] width 959 height 643
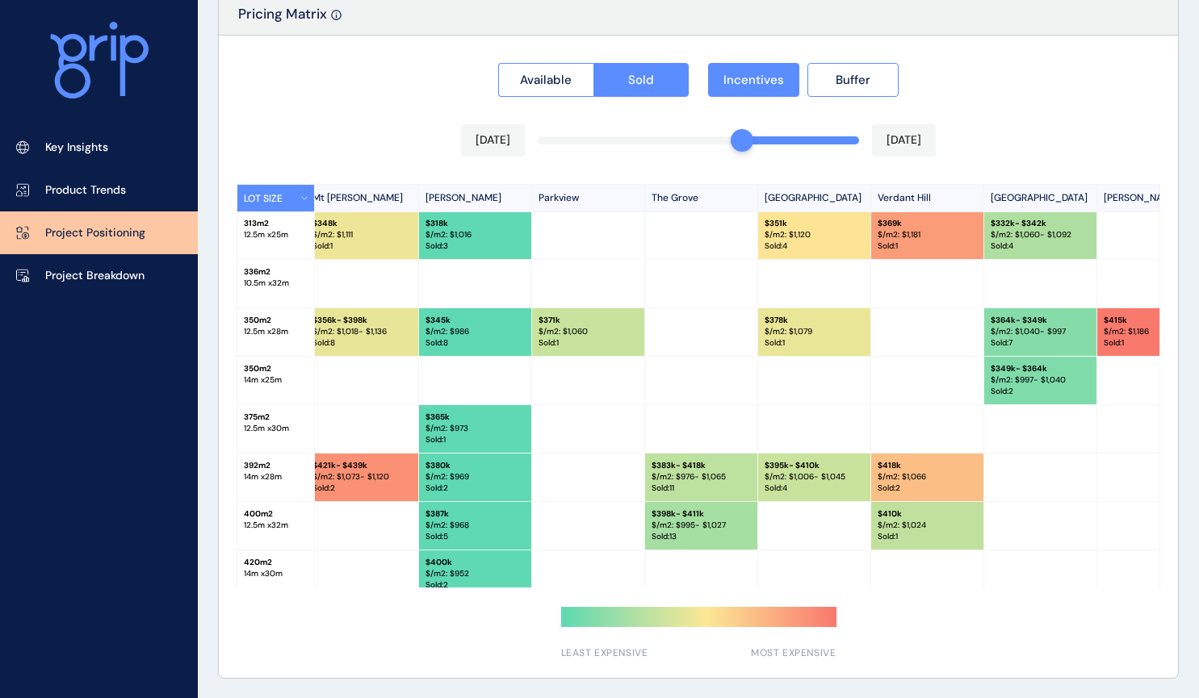
scroll to position [291, 1284]
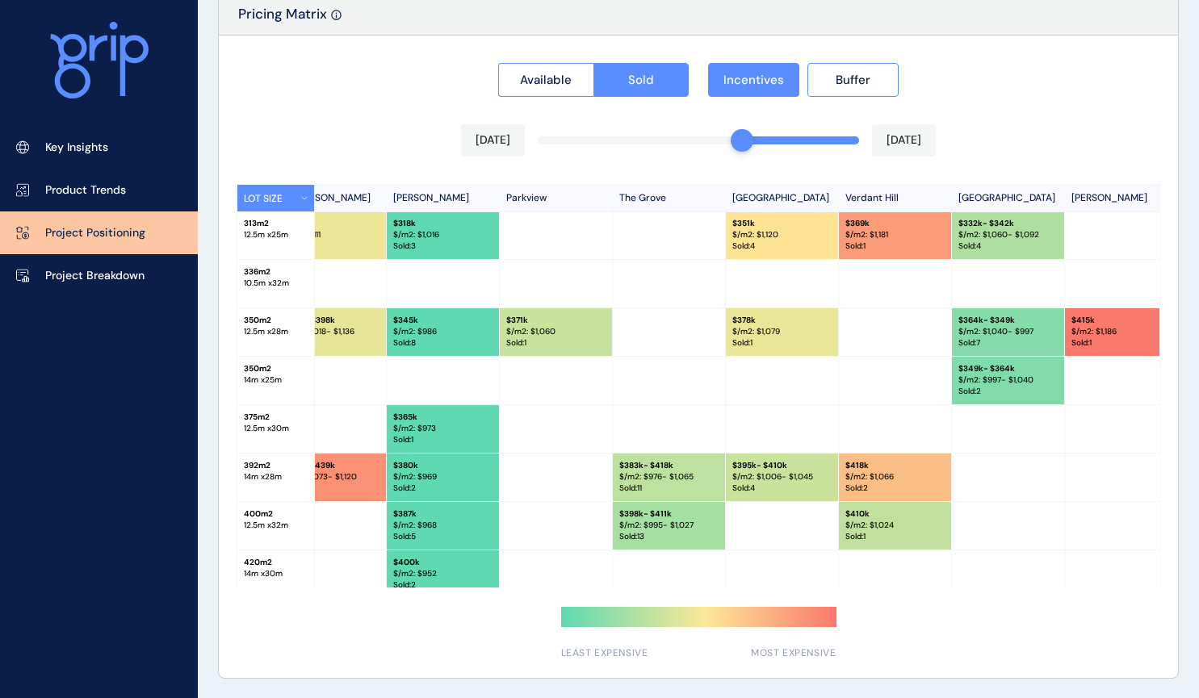
click at [846, 139] on div "Available Sold Incentives Buffer [DATE] [DATE] LOT SIZE Newhaven Bluestone [PER…" at bounding box center [698, 357] width 959 height 643
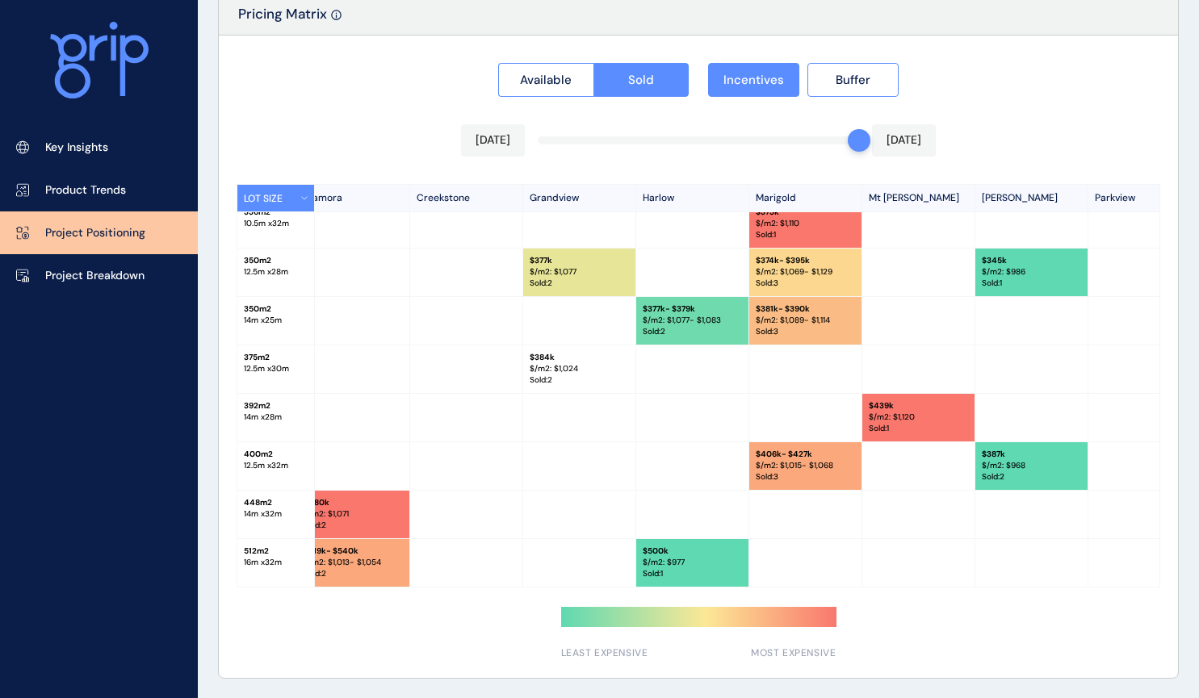
scroll to position [259, 345]
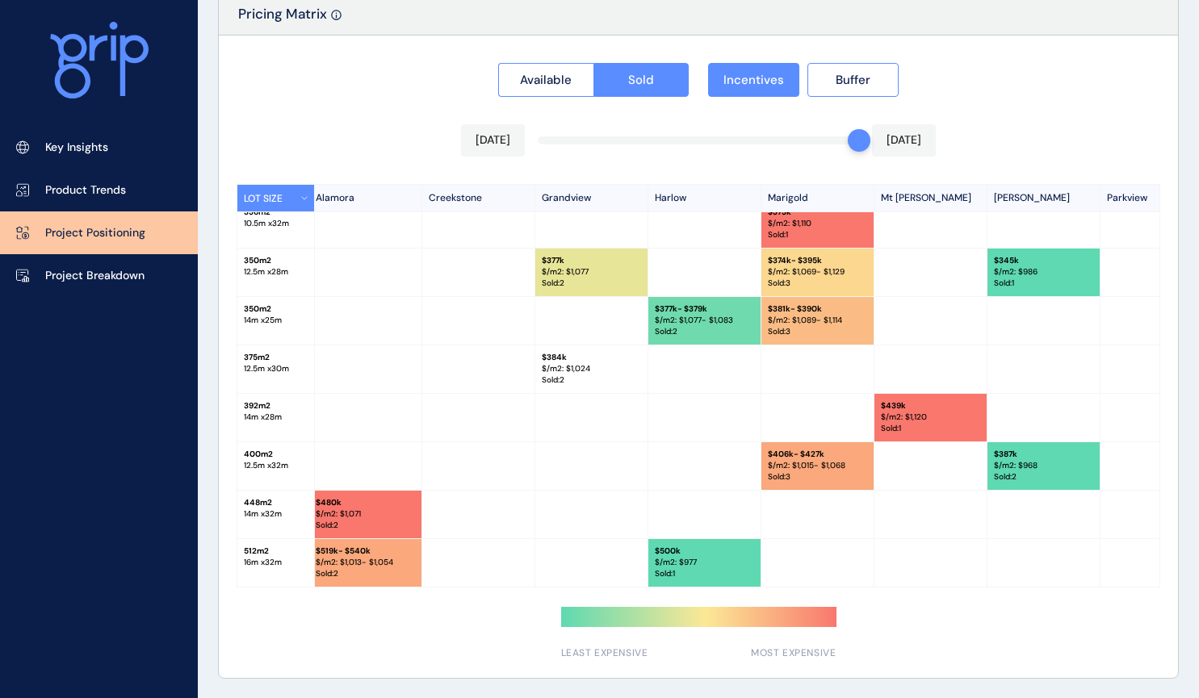
click at [825, 139] on div "Available Sold Incentives Buffer [DATE] [DATE] LOT SIZE Newhaven Bluestone [PER…" at bounding box center [698, 357] width 959 height 643
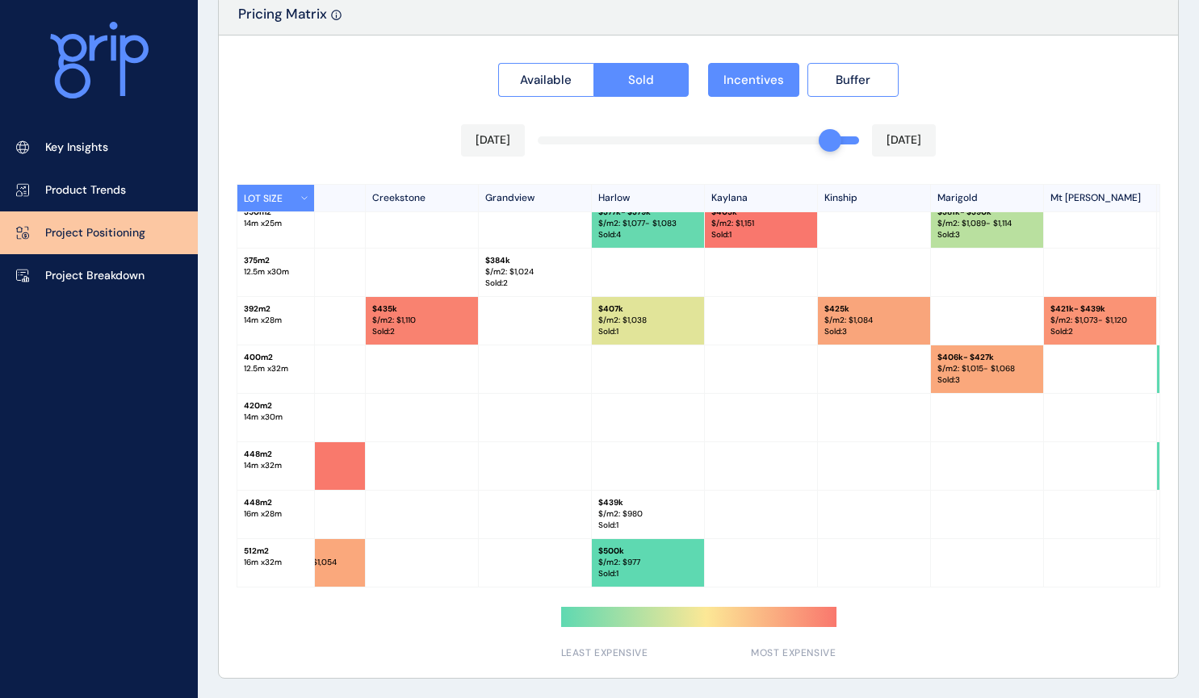
scroll to position [453, 400]
click at [766, 140] on div "Available Sold Incentives Buffer [DATE] [DATE] LOT SIZE Newhaven Bluestone [PER…" at bounding box center [698, 357] width 959 height 643
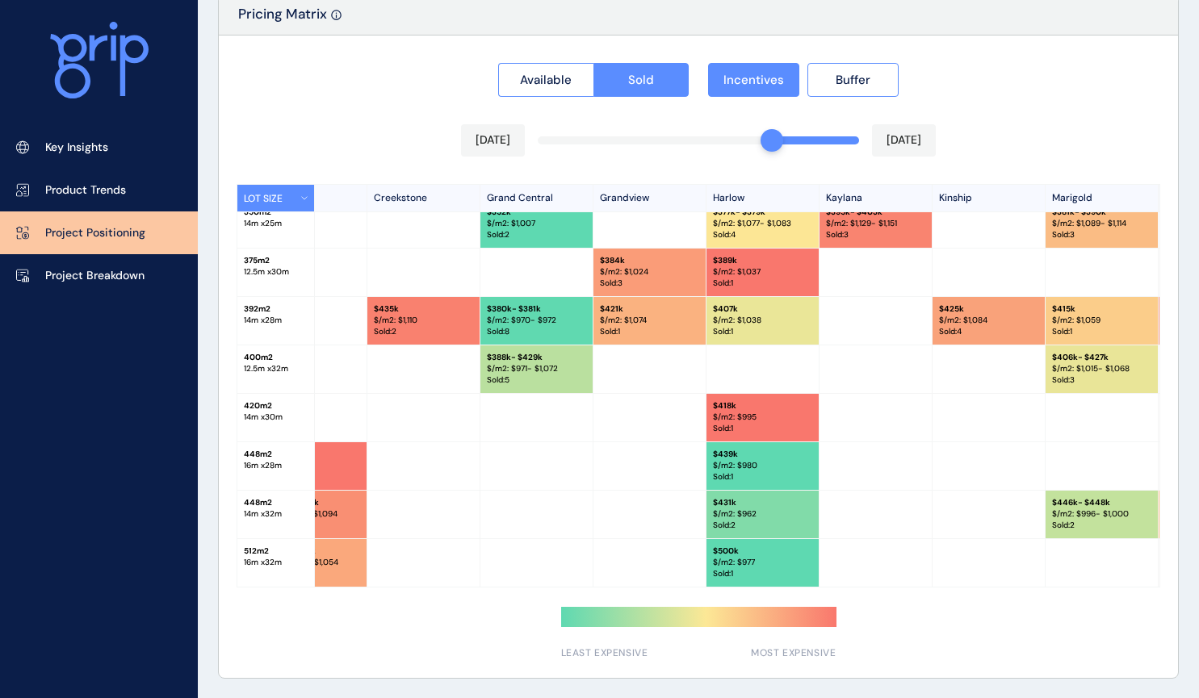
click at [787, 140] on div "Available Sold Incentives Buffer [DATE] [DATE] LOT SIZE Newhaven Bluestone [PER…" at bounding box center [698, 357] width 959 height 643
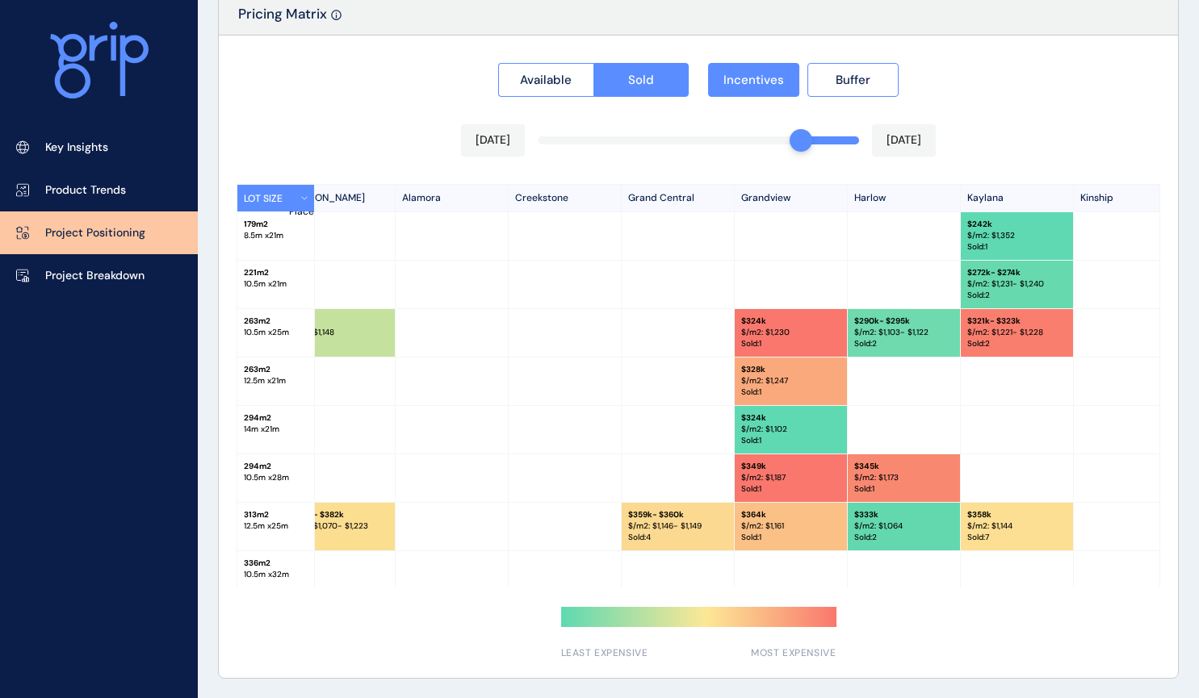
scroll to position [0, 257]
click at [772, 137] on div "Available Sold Incentives Buffer [DATE] [DATE] LOT SIZE Newhaven Bluestone [PER…" at bounding box center [698, 357] width 959 height 643
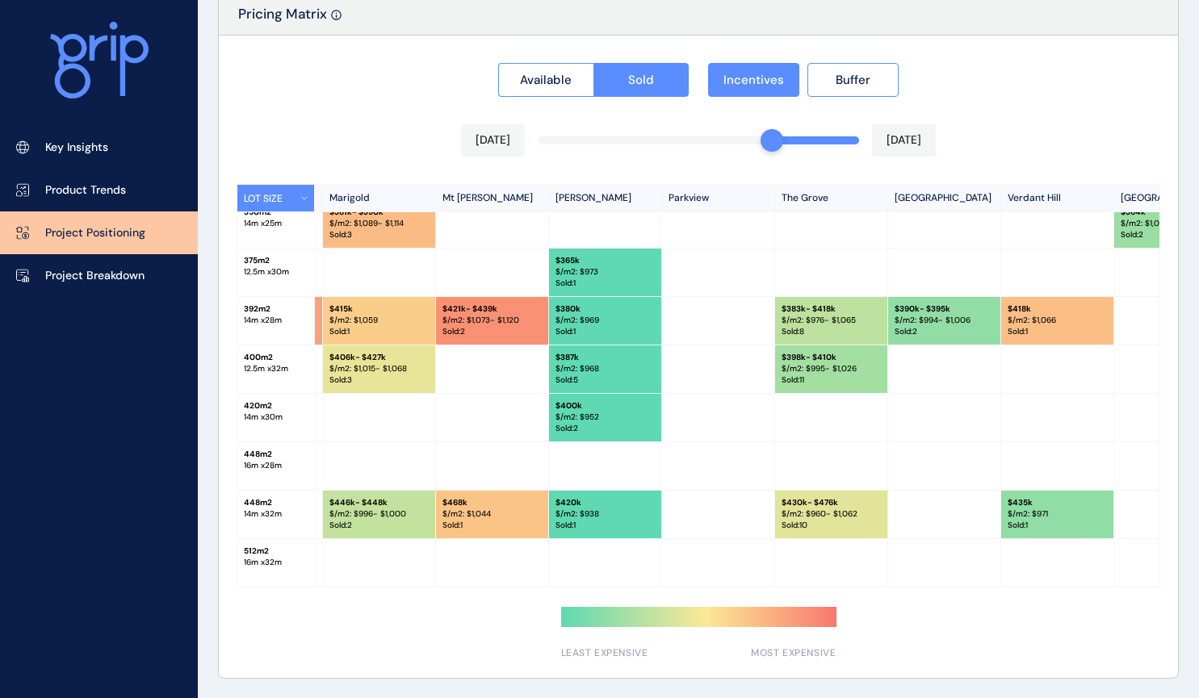
scroll to position [453, 1167]
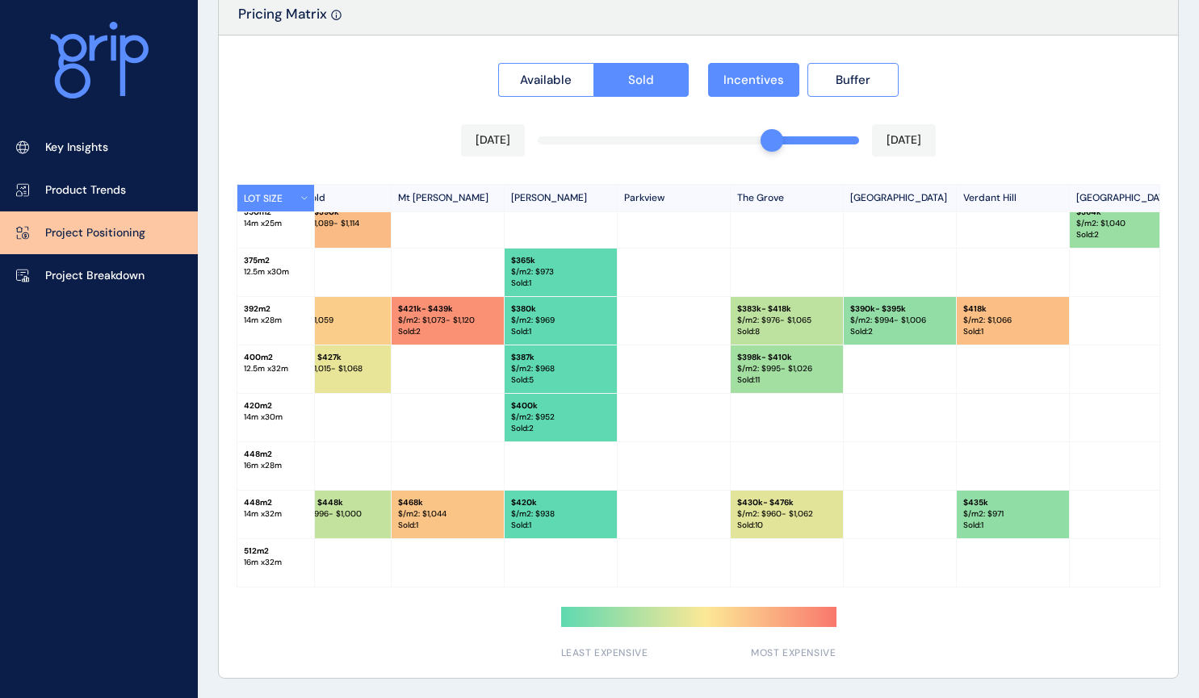
drag, startPoint x: 899, startPoint y: 582, endPoint x: 796, endPoint y: 582, distance: 102.5
click at [796, 582] on div "512 m2 16 m x 32 m $ 512k - $517k $/m2: $ 999 - $1,009 Sold : 3 $ 519k - $540k …" at bounding box center [127, 563] width 2112 height 48
drag, startPoint x: 782, startPoint y: 588, endPoint x: 640, endPoint y: 589, distance: 142.1
click at [640, 589] on div "Available Sold Incentives Buffer [DATE] [DATE] LOT SIZE Newhaven Bluestone [PER…" at bounding box center [698, 357] width 959 height 643
click at [786, 588] on div "Available Sold Incentives Buffer [DATE] [DATE] LOT SIZE Newhaven Bluestone [PER…" at bounding box center [698, 357] width 959 height 643
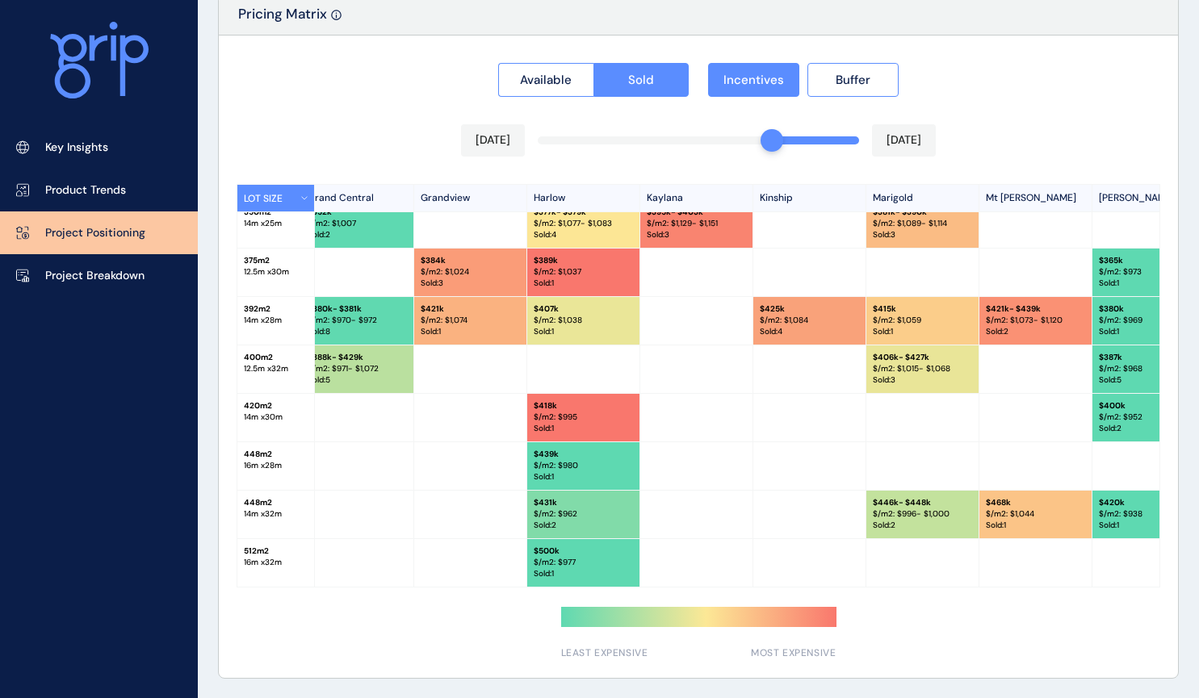
scroll to position [453, 712]
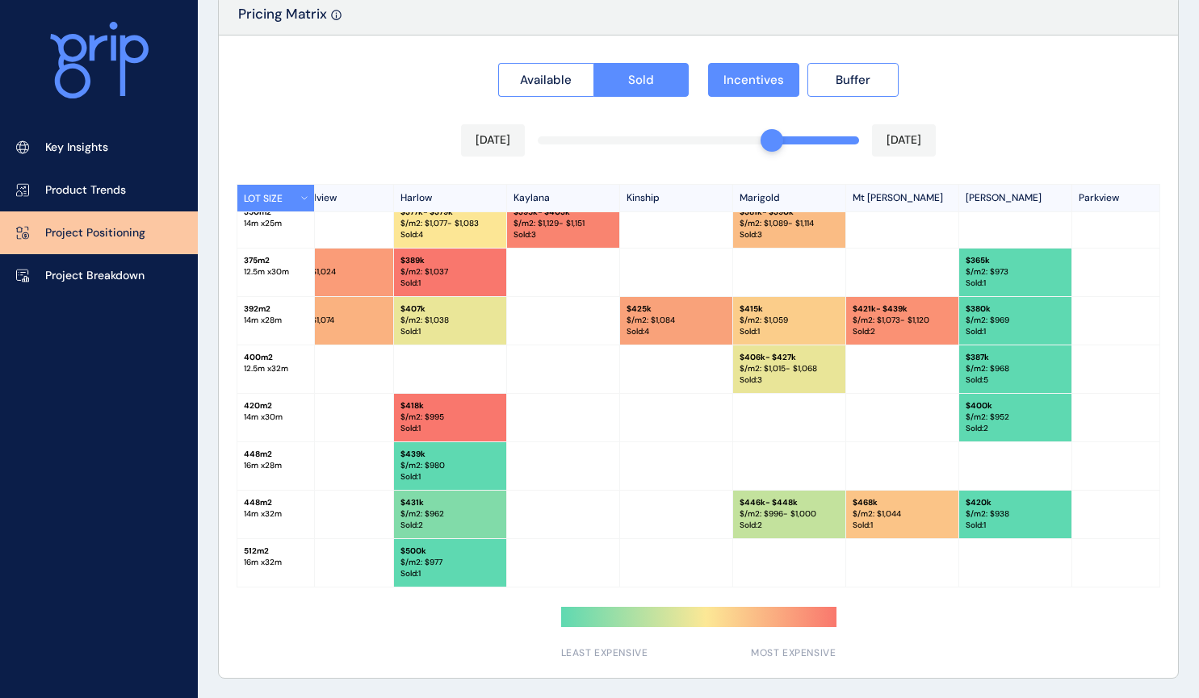
click at [793, 588] on div "Available Sold Incentives Buffer [DATE] [DATE] LOT SIZE Newhaven Bluestone [PER…" at bounding box center [698, 357] width 959 height 643
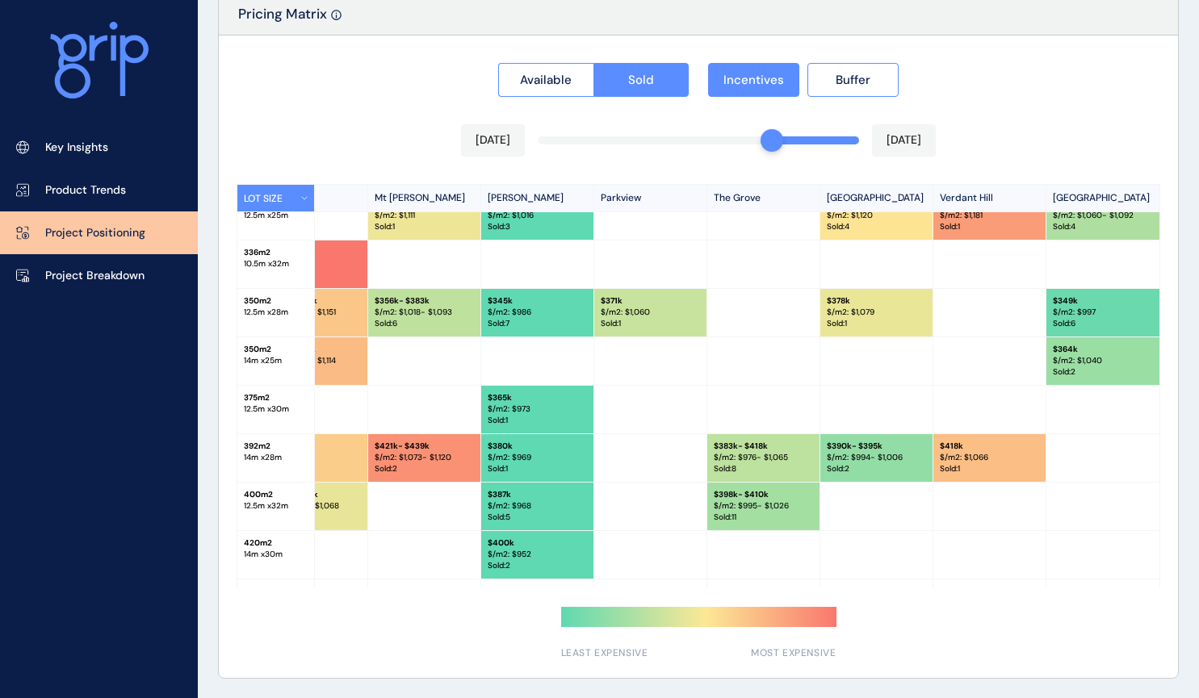
scroll to position [291, 1195]
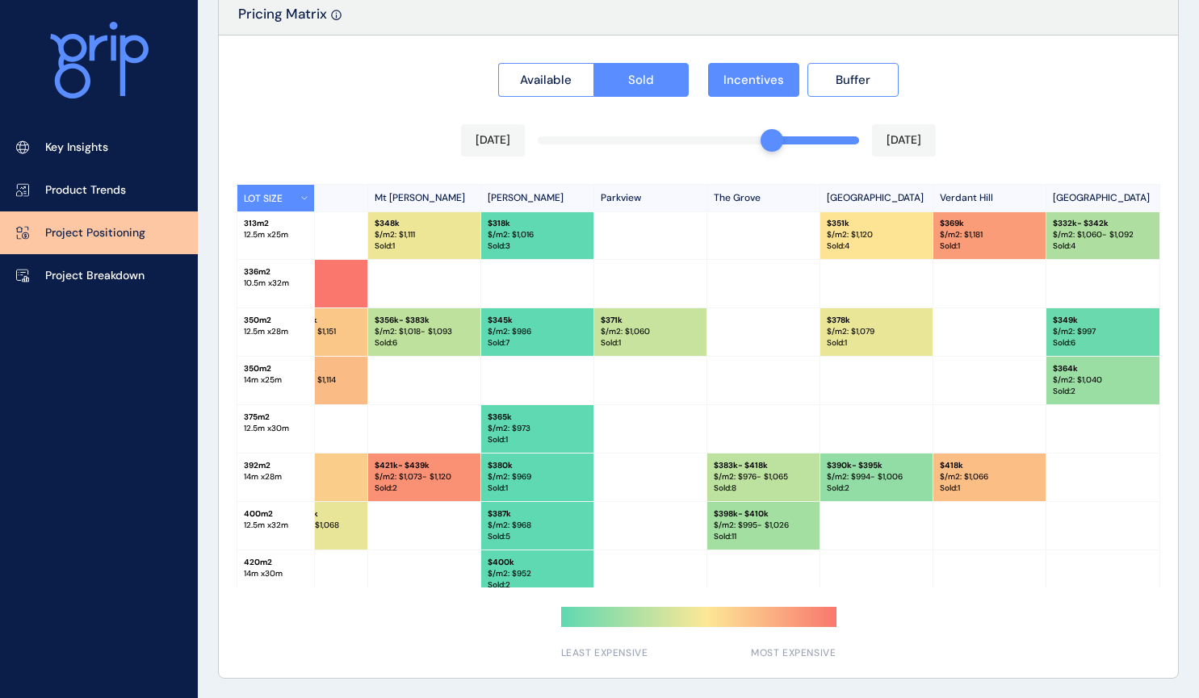
click at [794, 142] on div "Available Sold Incentives Buffer [DATE] [DATE] LOT SIZE Newhaven Bluestone [PER…" at bounding box center [698, 357] width 959 height 643
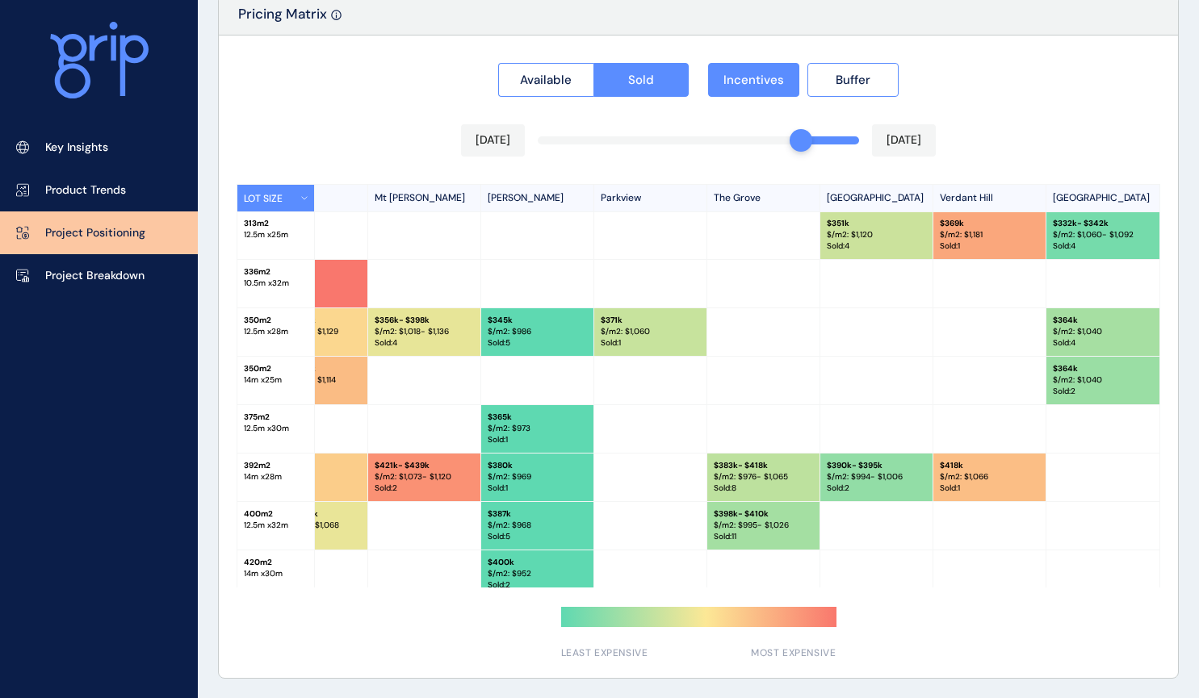
click at [822, 142] on div "Available Sold Incentives Buffer [DATE] [DATE] LOT SIZE Newhaven Bluestone [PER…" at bounding box center [698, 357] width 959 height 643
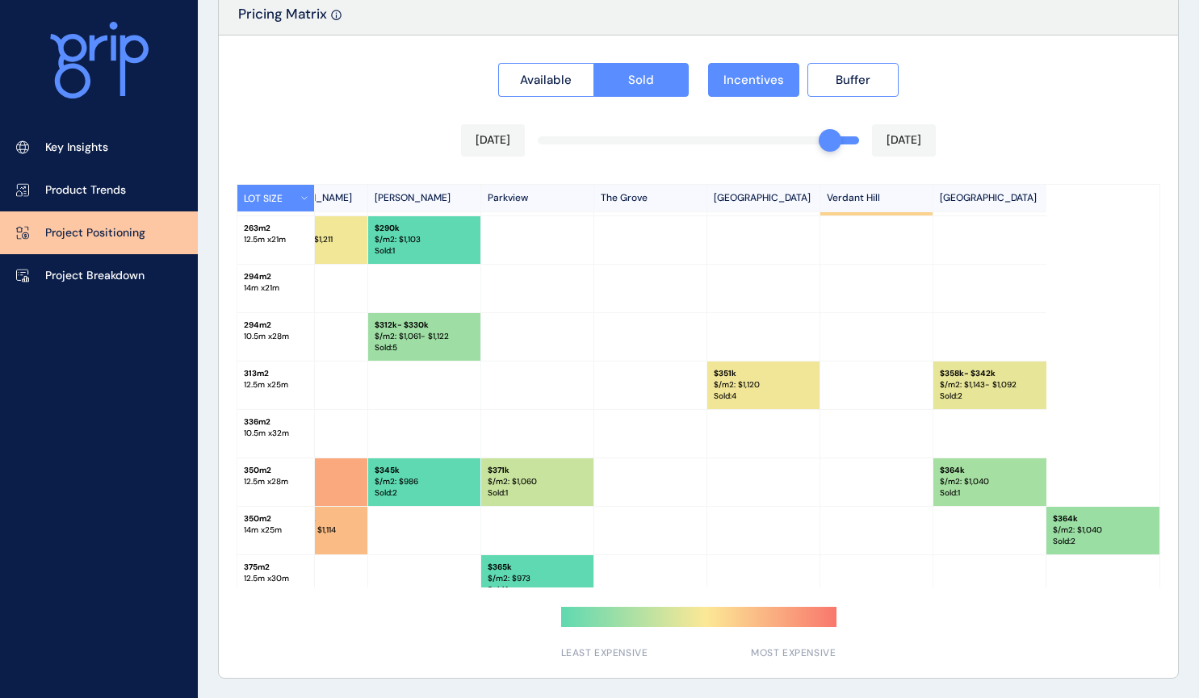
scroll to position [130, 1195]
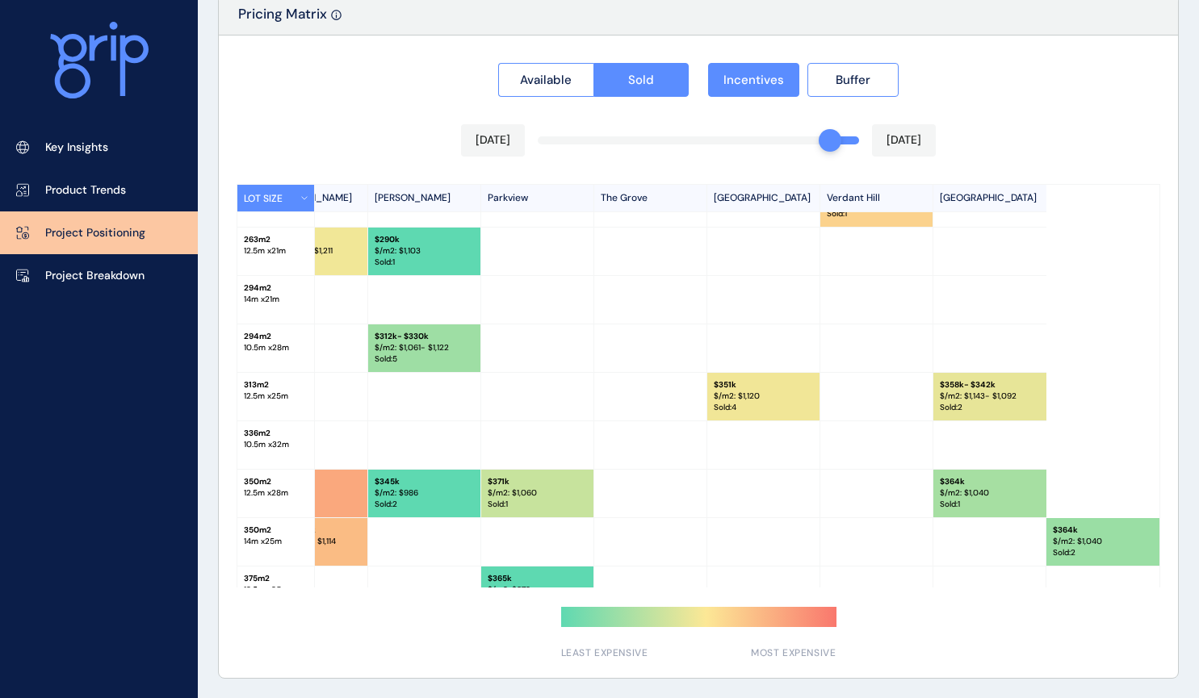
click at [843, 145] on div "[DATE] [DATE]" at bounding box center [698, 140] width 475 height 32
click at [846, 141] on div "Available Sold Incentives Buffer [DATE] [DATE] LOT SIZE Newhaven Bluestone [PER…" at bounding box center [698, 357] width 959 height 643
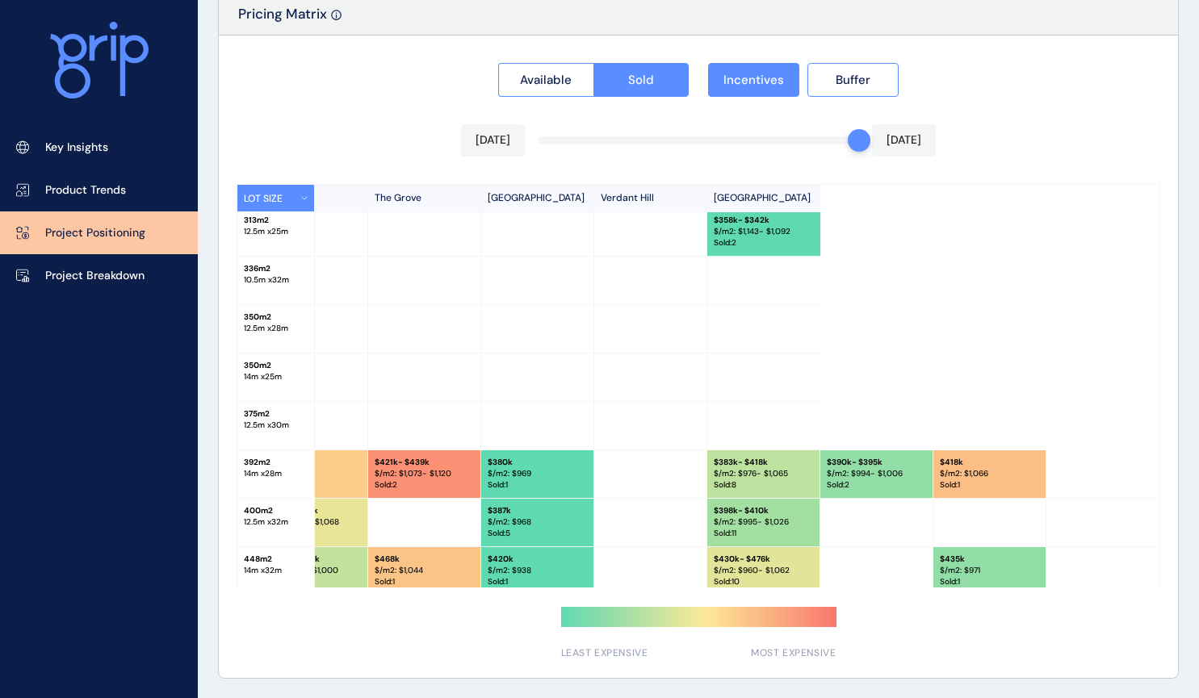
scroll to position [178, 1195]
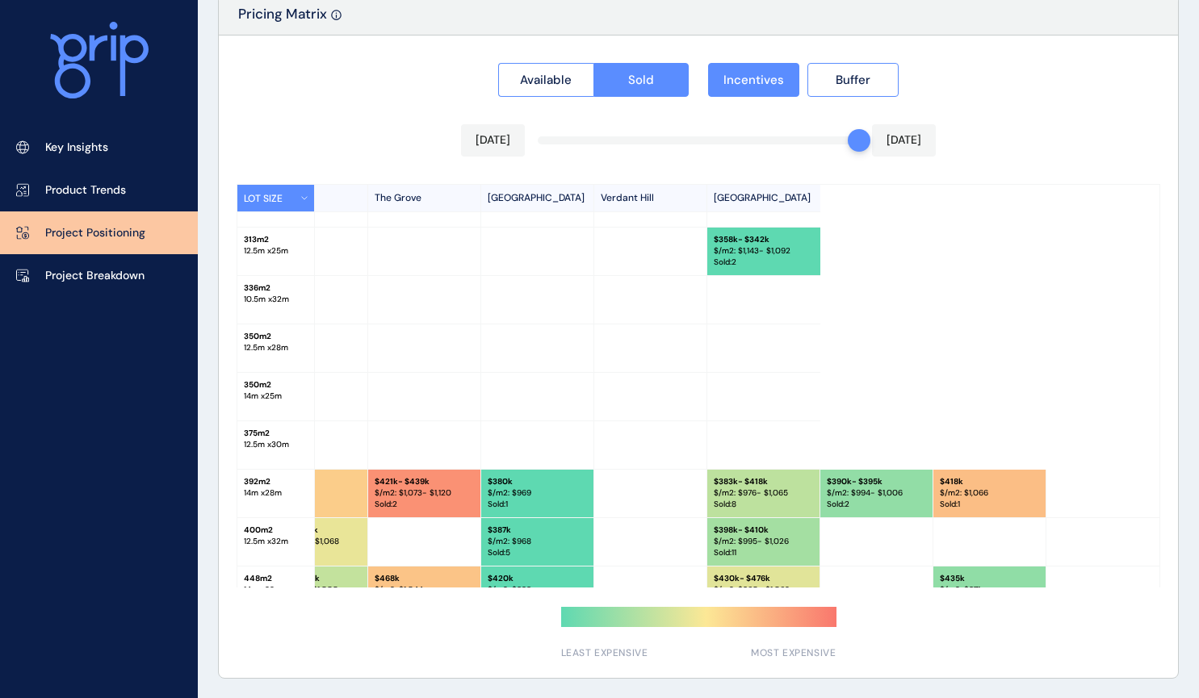
click at [698, 143] on div "Available Sold Incentives Buffer [DATE] [DATE] LOT SIZE Newhaven Bluestone [PER…" at bounding box center [698, 357] width 959 height 643
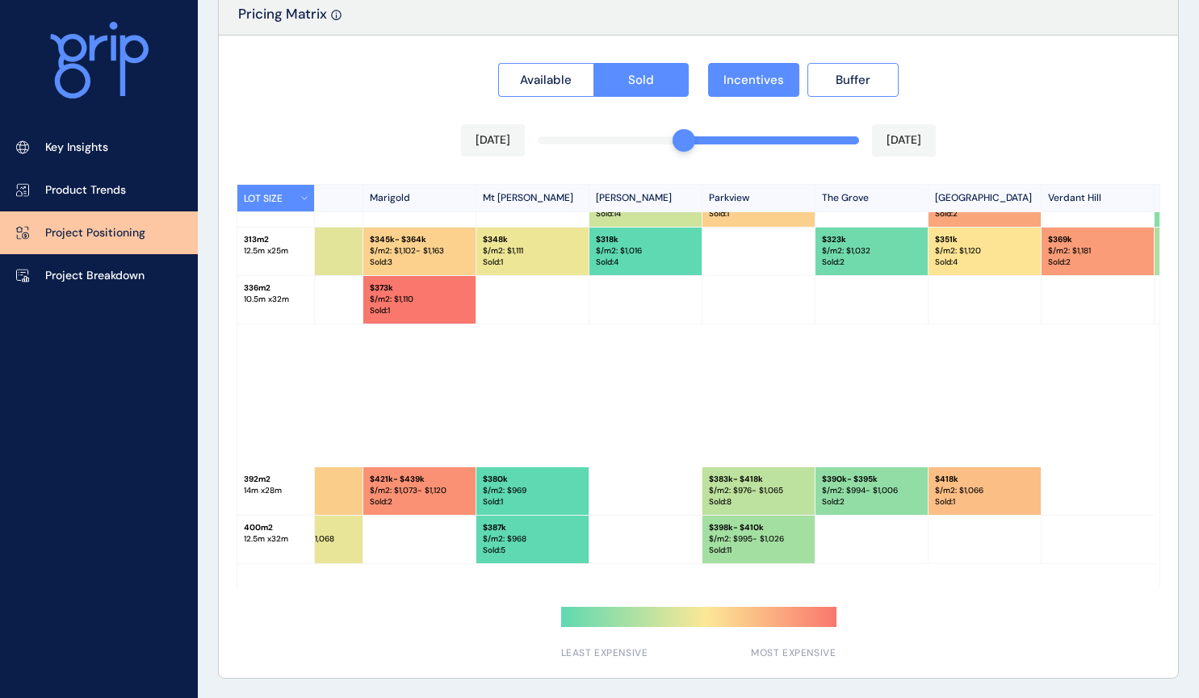
click at [712, 140] on div "Available Sold Incentives Buffer [DATE] [DATE] LOT SIZE Newhaven Bluestone [PER…" at bounding box center [698, 357] width 959 height 643
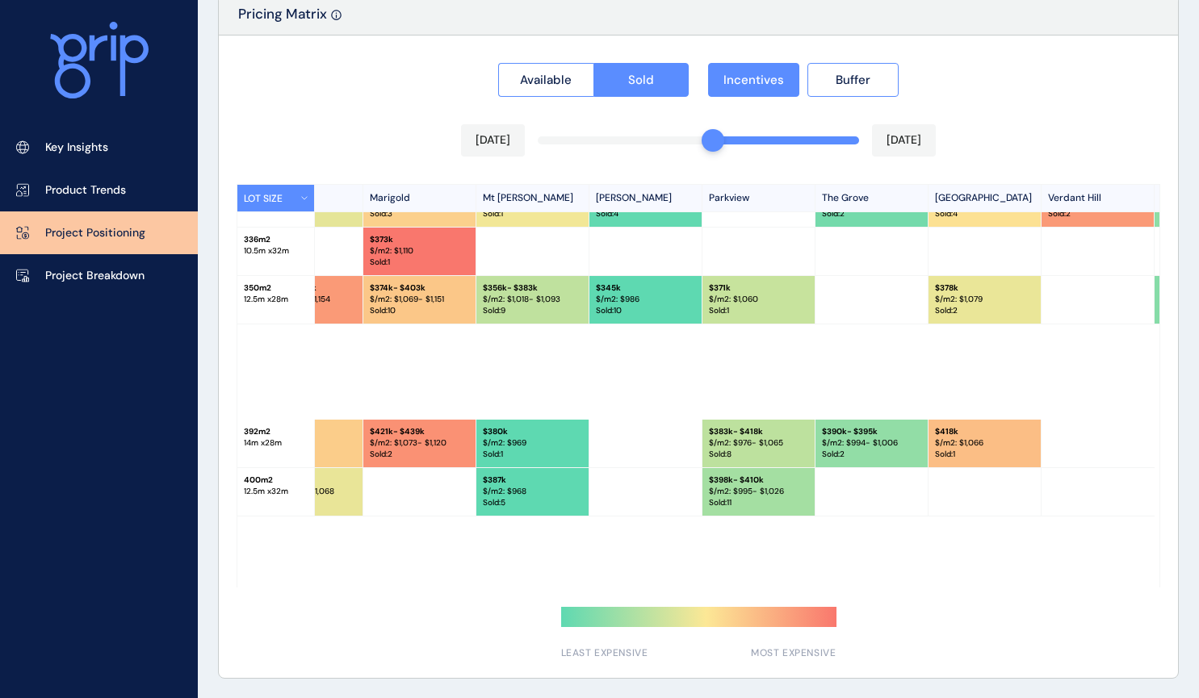
scroll to position [275, 1195]
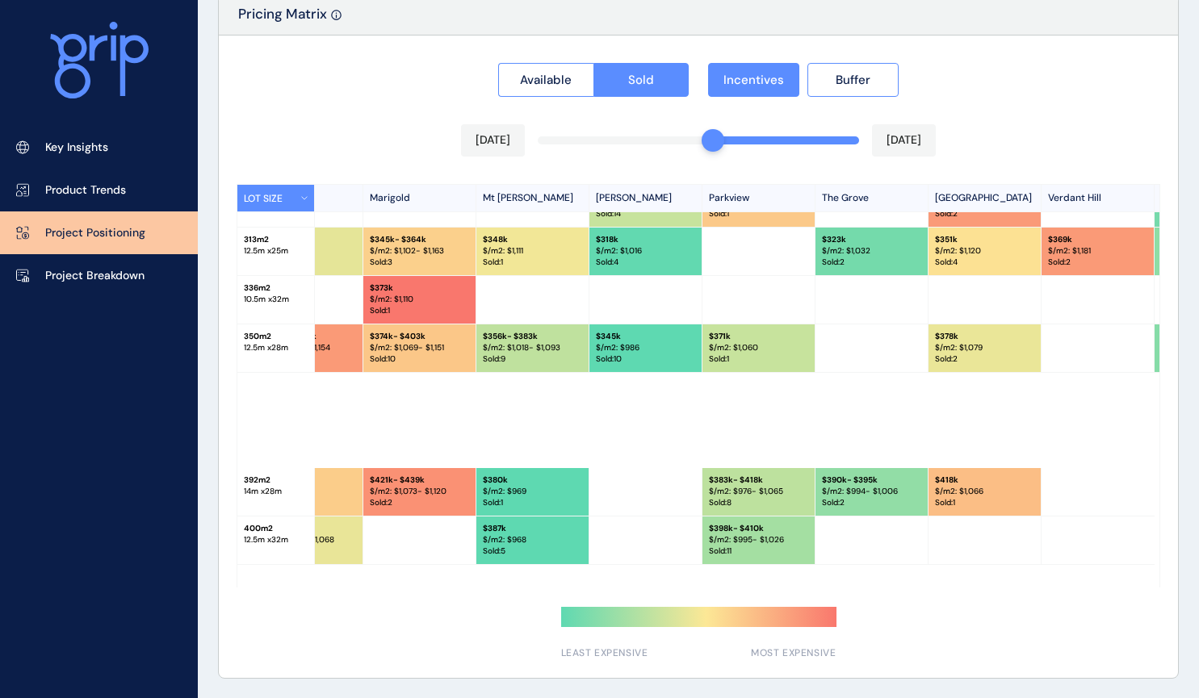
click at [727, 142] on div at bounding box center [786, 140] width 146 height 8
click at [737, 141] on div "Available Sold Incentives Buffer [DATE] [DATE] LOT SIZE Newhaven Bluestone [PER…" at bounding box center [698, 357] width 959 height 643
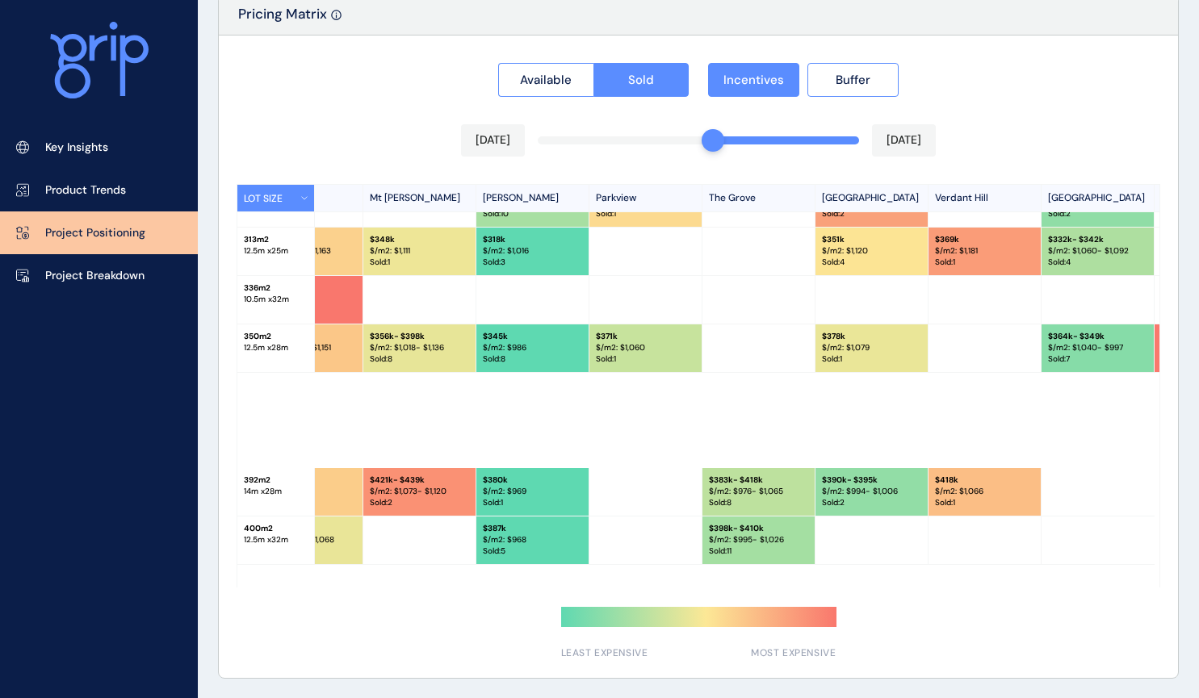
click at [725, 140] on div "Available Sold Incentives Buffer [DATE] [DATE] LOT SIZE Newhaven Bluestone [PER…" at bounding box center [698, 357] width 959 height 643
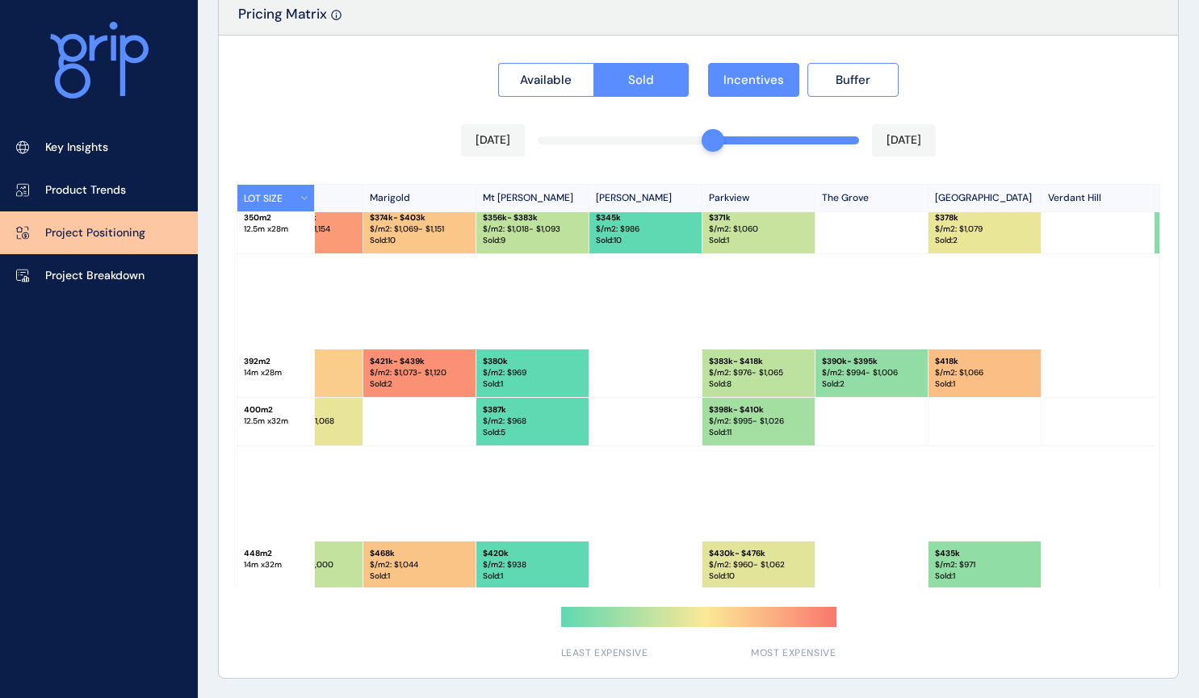
scroll to position [207, 1195]
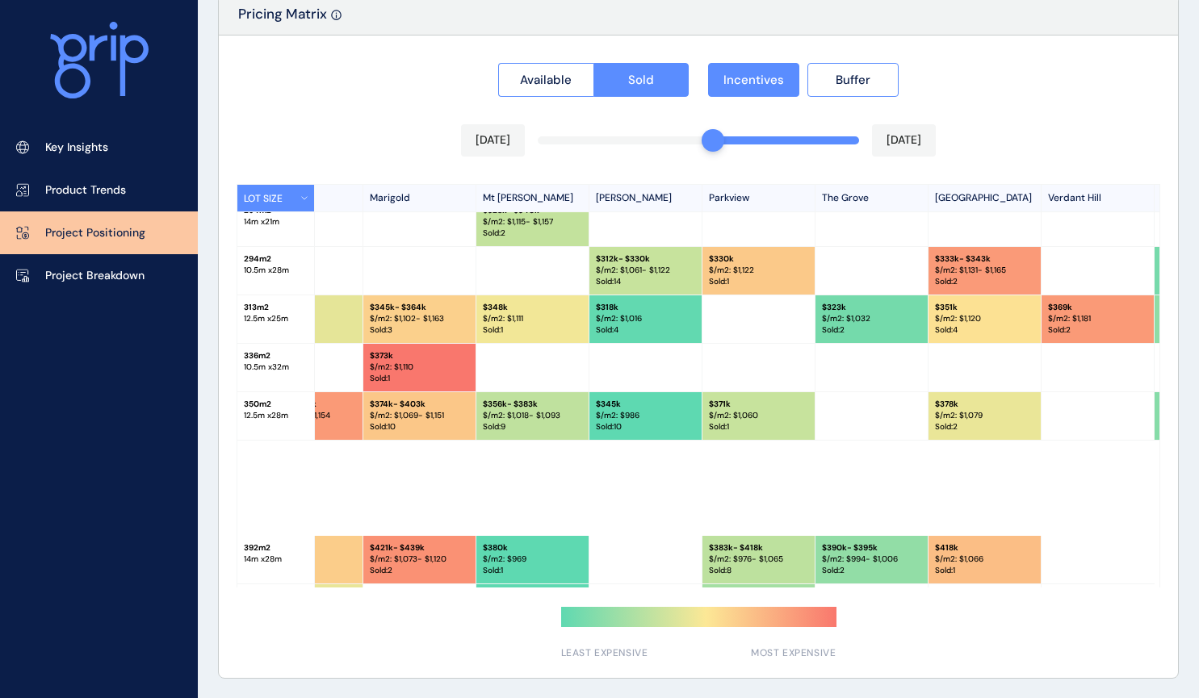
click at [687, 145] on div "[DATE] [DATE]" at bounding box center [698, 140] width 475 height 32
click at [687, 142] on div "Available Sold Incentives Buffer [DATE] [DATE] LOT SIZE Newhaven Bluestone [PER…" at bounding box center [698, 357] width 959 height 643
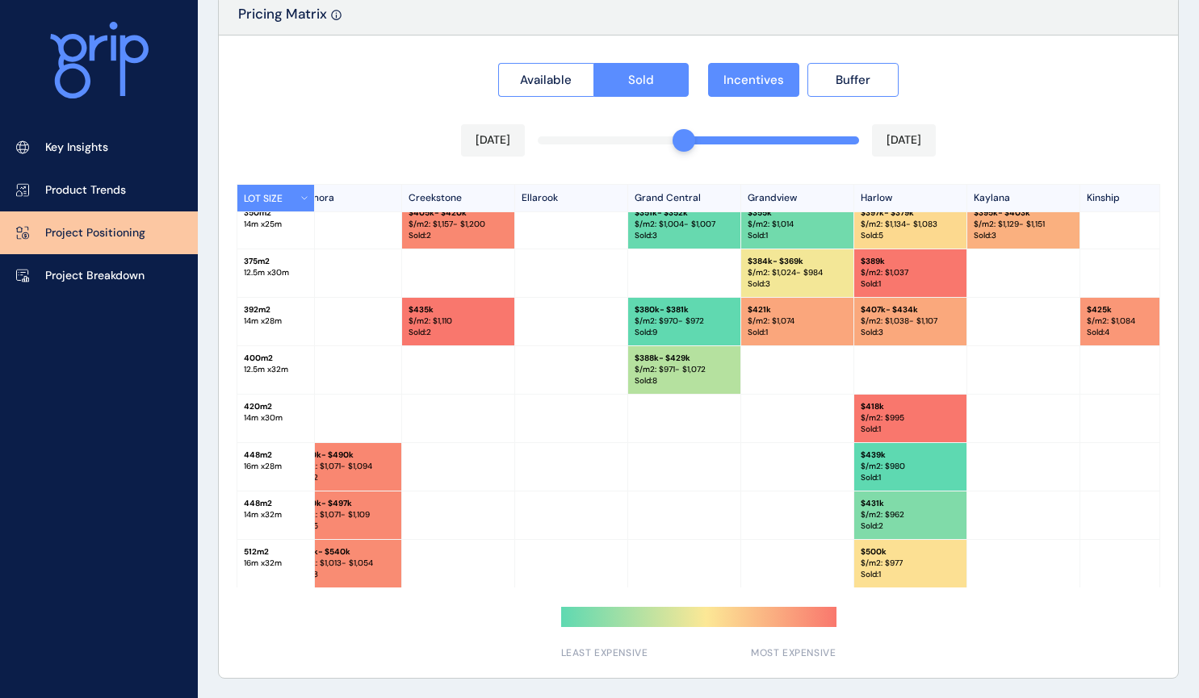
scroll to position [501, 365]
click at [697, 142] on div at bounding box center [771, 140] width 175 height 8
click at [697, 140] on div at bounding box center [771, 140] width 175 height 8
click at [698, 139] on div at bounding box center [771, 140] width 175 height 8
click at [702, 140] on div "Available Sold Incentives Buffer [DATE] [DATE] LOT SIZE Newhaven Bluestone [PER…" at bounding box center [698, 357] width 959 height 643
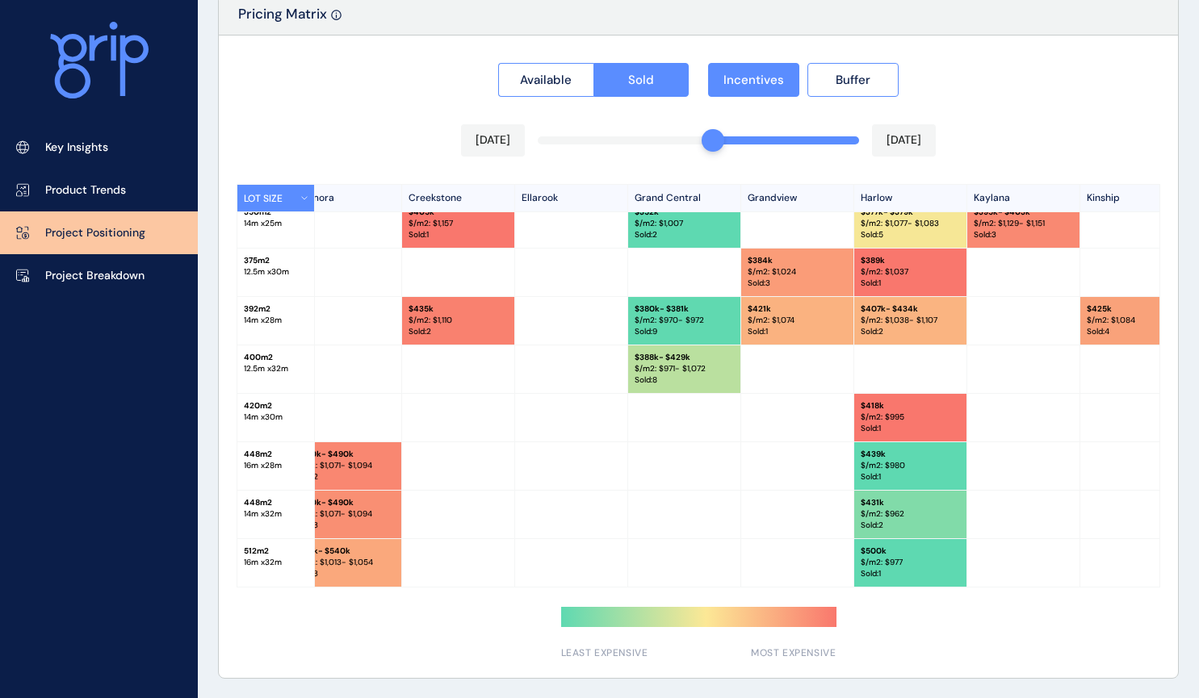
scroll to position [453, 365]
click at [727, 140] on div "Available Sold Incentives Buffer [DATE] [DATE] LOT SIZE Newhaven Bluestone [PER…" at bounding box center [698, 357] width 959 height 643
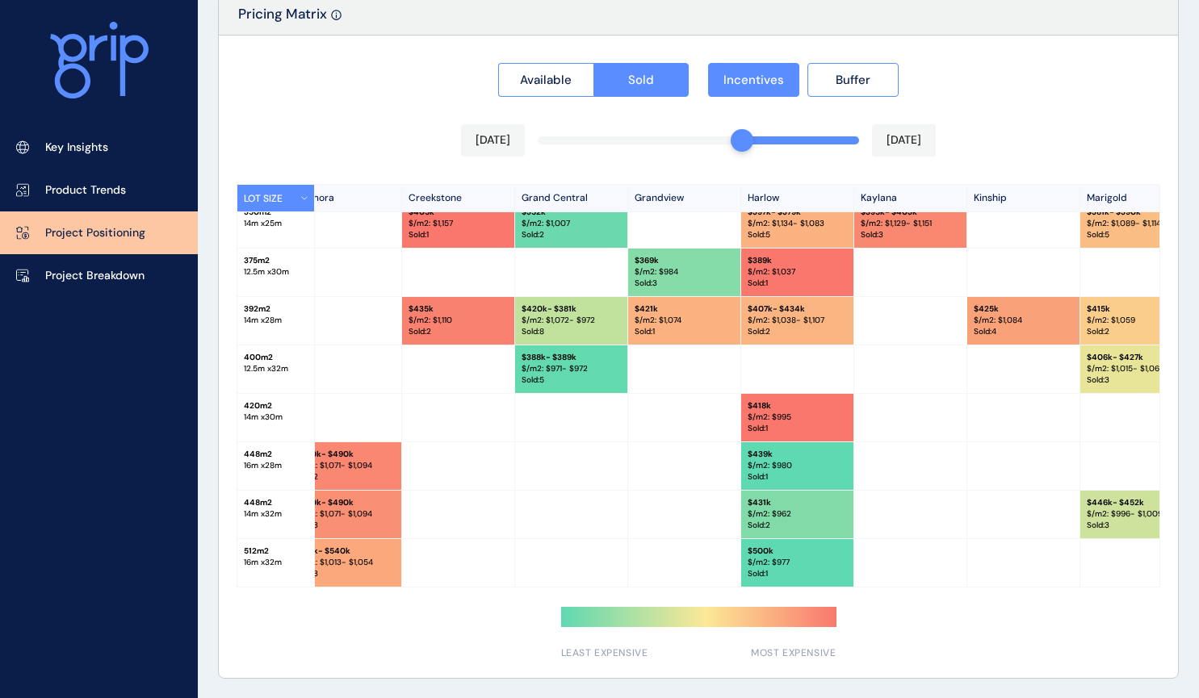
click at [752, 140] on div at bounding box center [800, 140] width 117 height 8
click at [755, 140] on div "Available Sold Incentives Buffer [DATE] [DATE] LOT SIZE Newhaven Bluestone [PER…" at bounding box center [698, 357] width 959 height 643
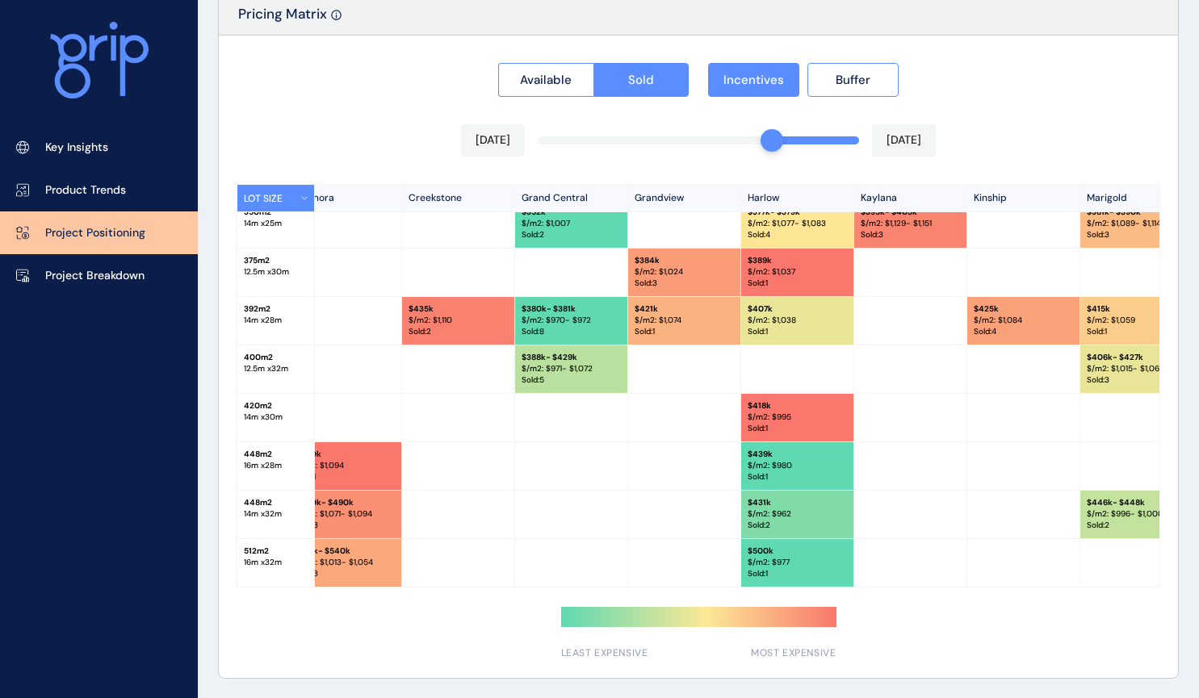
click at [782, 140] on div at bounding box center [816, 140] width 88 height 8
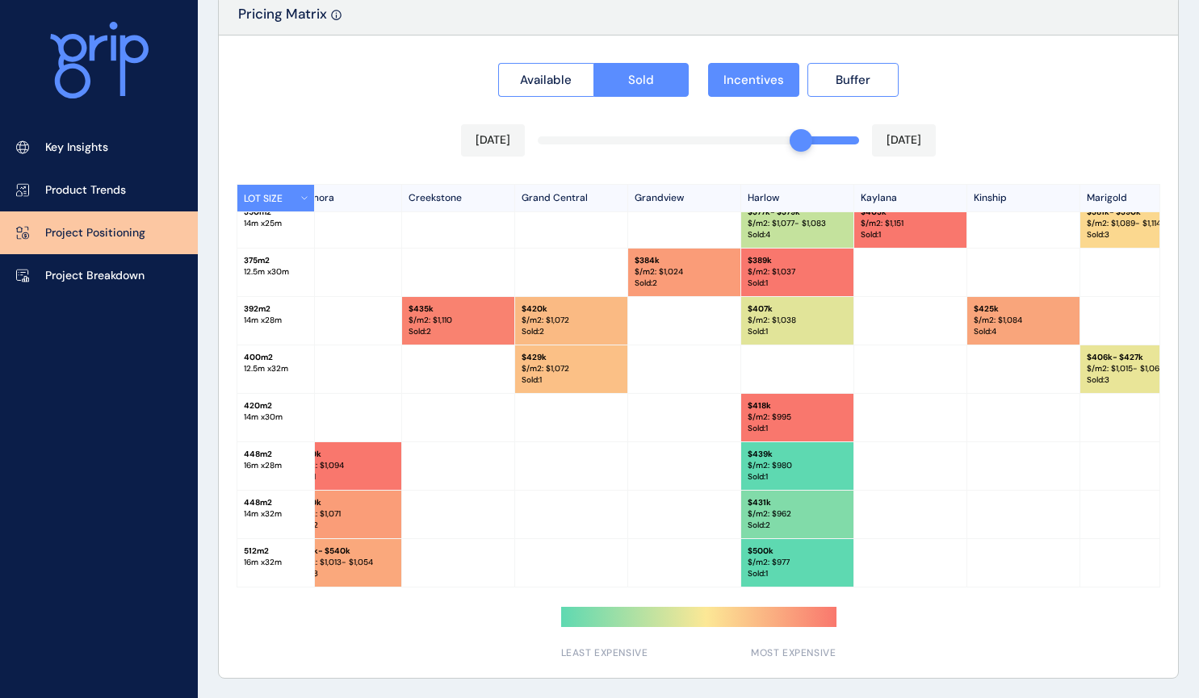
drag, startPoint x: 772, startPoint y: 140, endPoint x: 790, endPoint y: 142, distance: 17.8
click at [790, 142] on div at bounding box center [801, 140] width 23 height 23
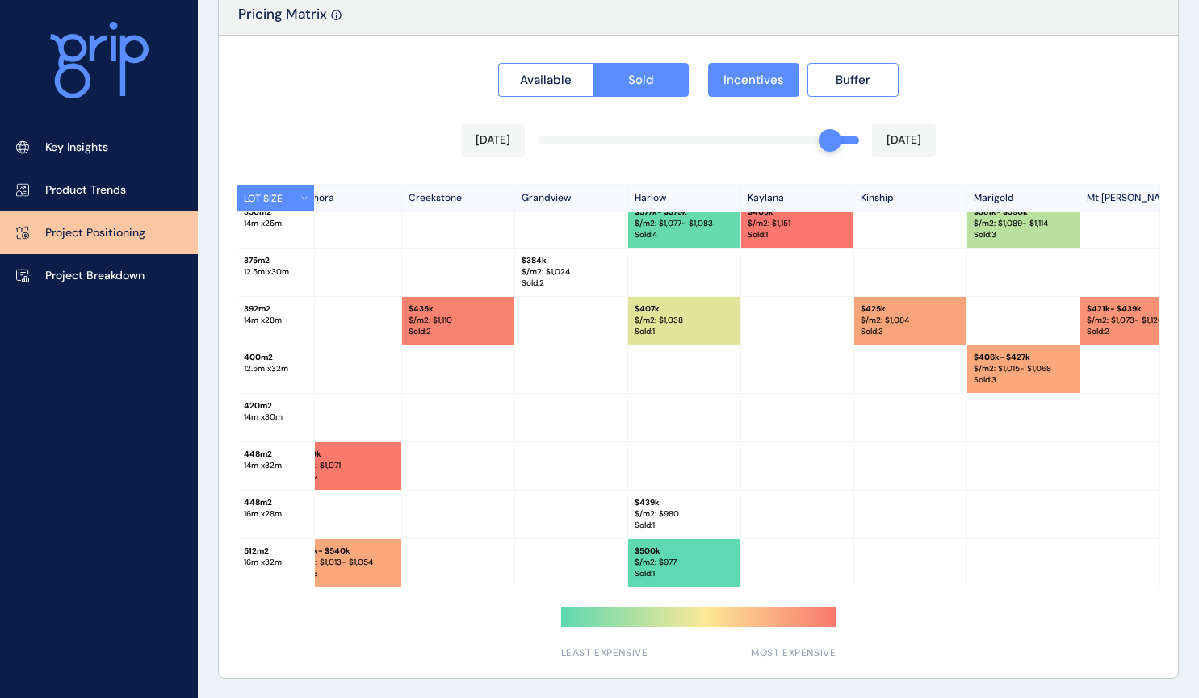
drag, startPoint x: 797, startPoint y: 139, endPoint x: 811, endPoint y: 141, distance: 14.7
click at [819, 141] on div at bounding box center [830, 140] width 23 height 23
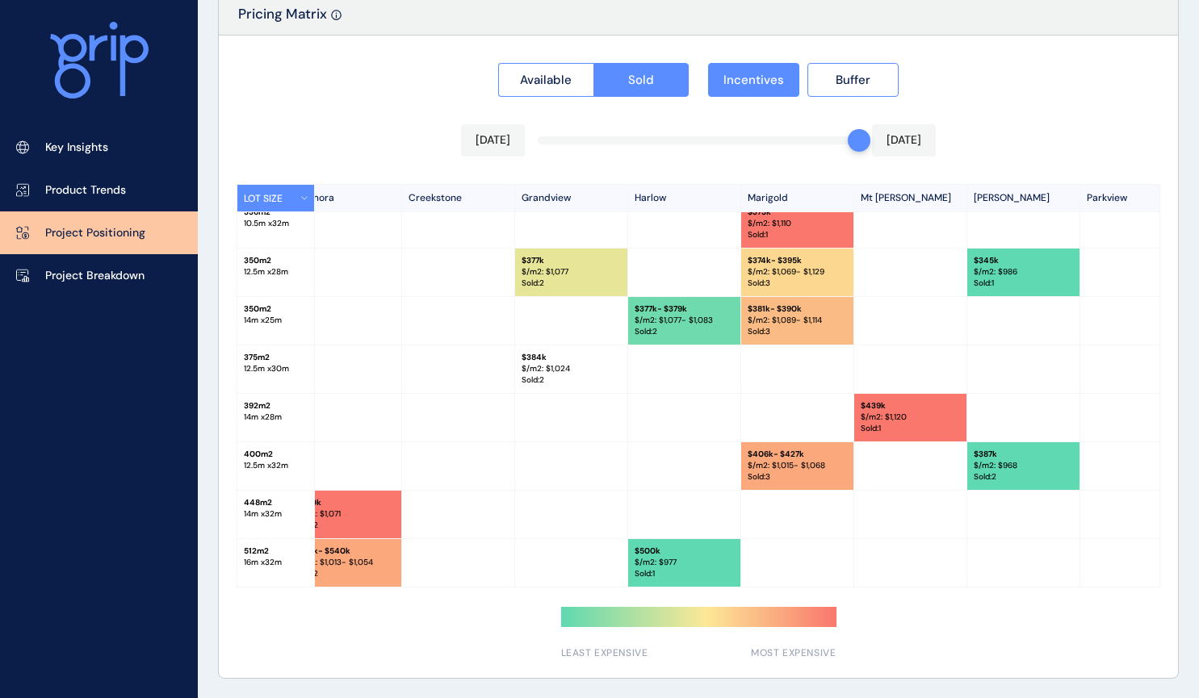
drag, startPoint x: 819, startPoint y: 141, endPoint x: 834, endPoint y: 140, distance: 14.6
click at [848, 140] on div at bounding box center [859, 140] width 23 height 23
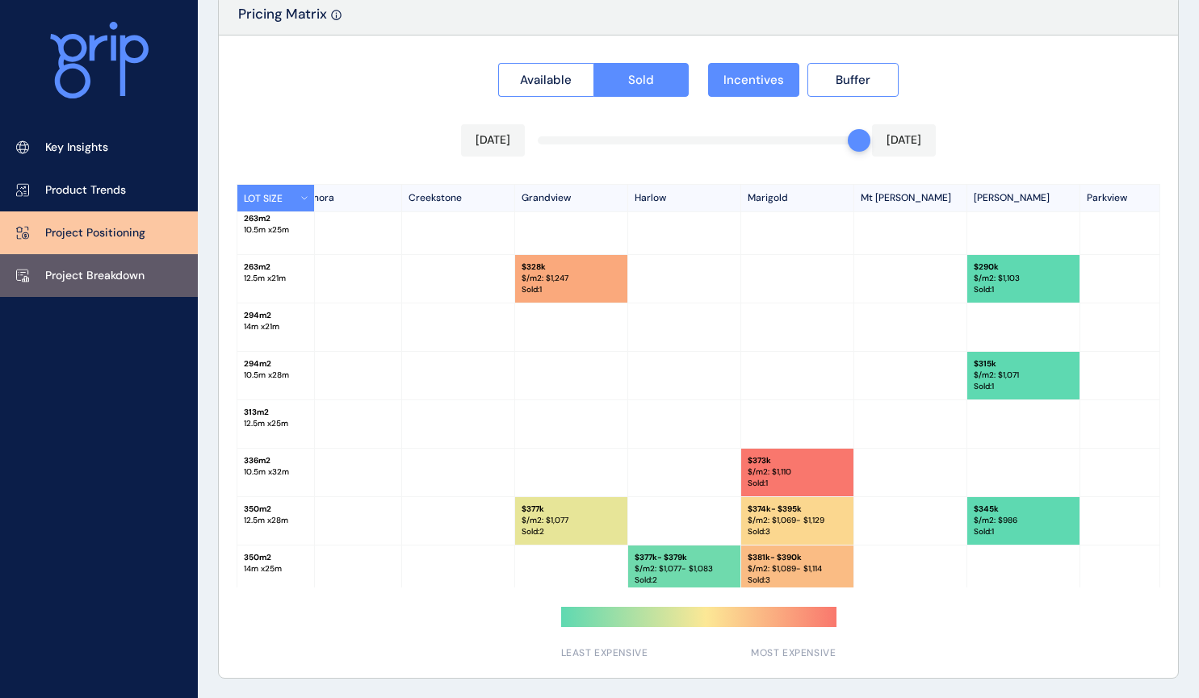
scroll to position [0, 365]
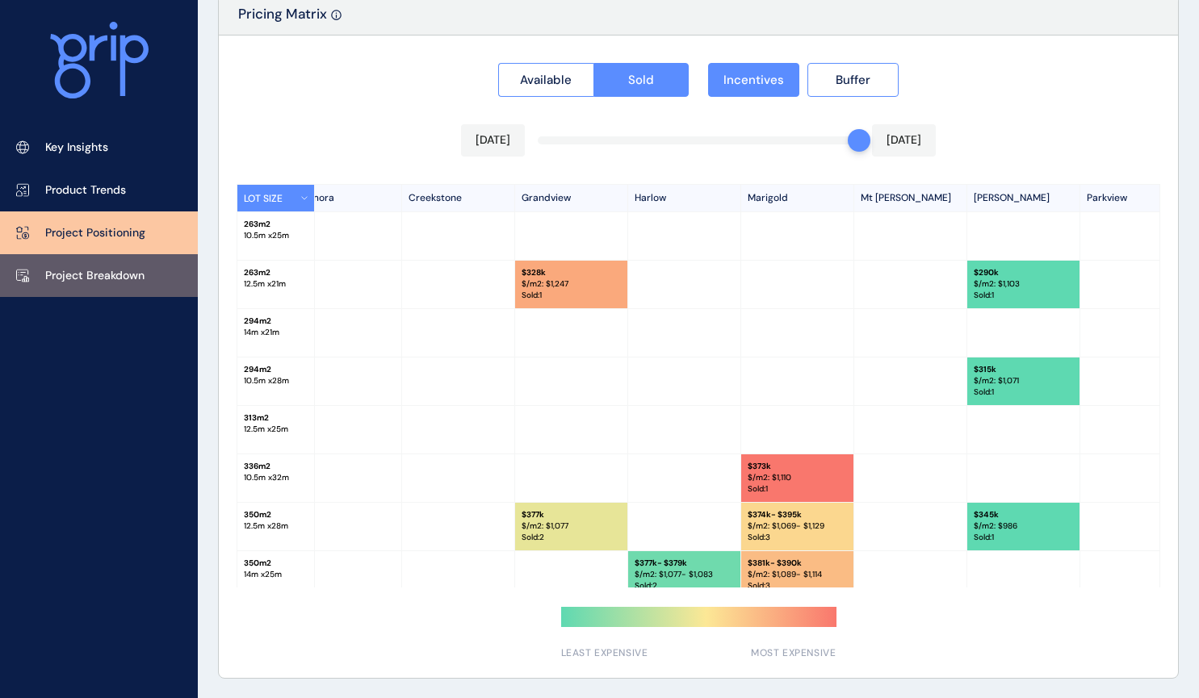
click at [97, 276] on p "Project Breakdown" at bounding box center [94, 276] width 99 height 16
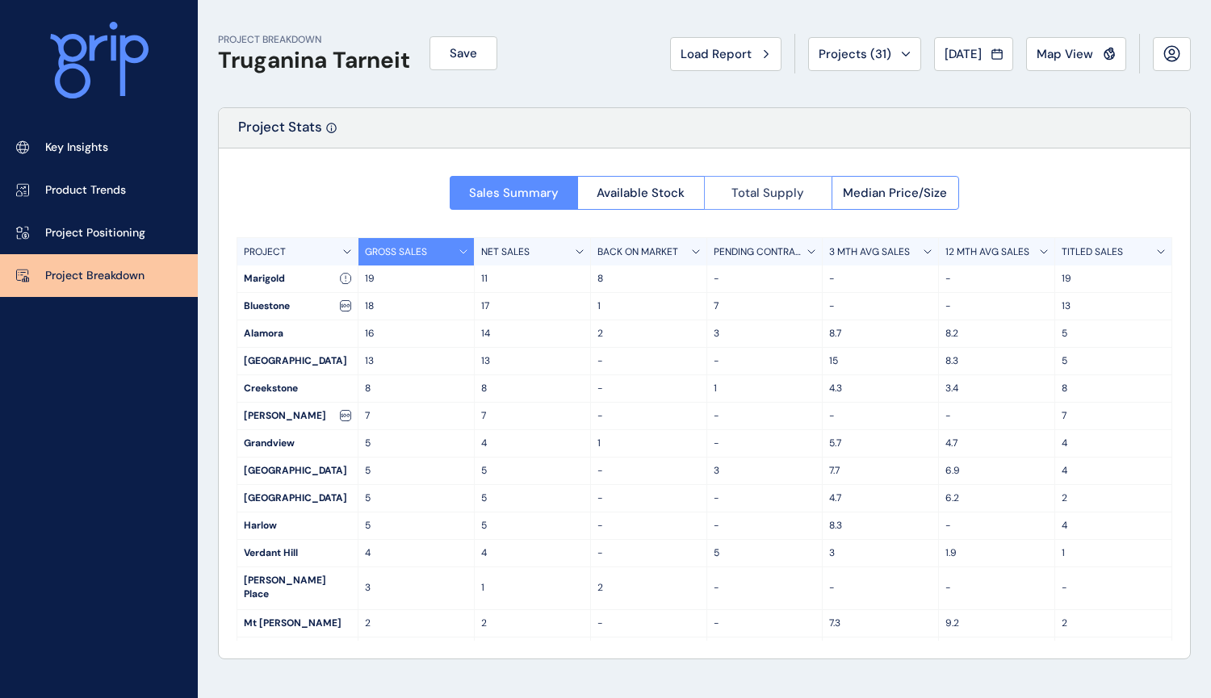
click at [786, 189] on span "Total Supply" at bounding box center [767, 193] width 73 height 16
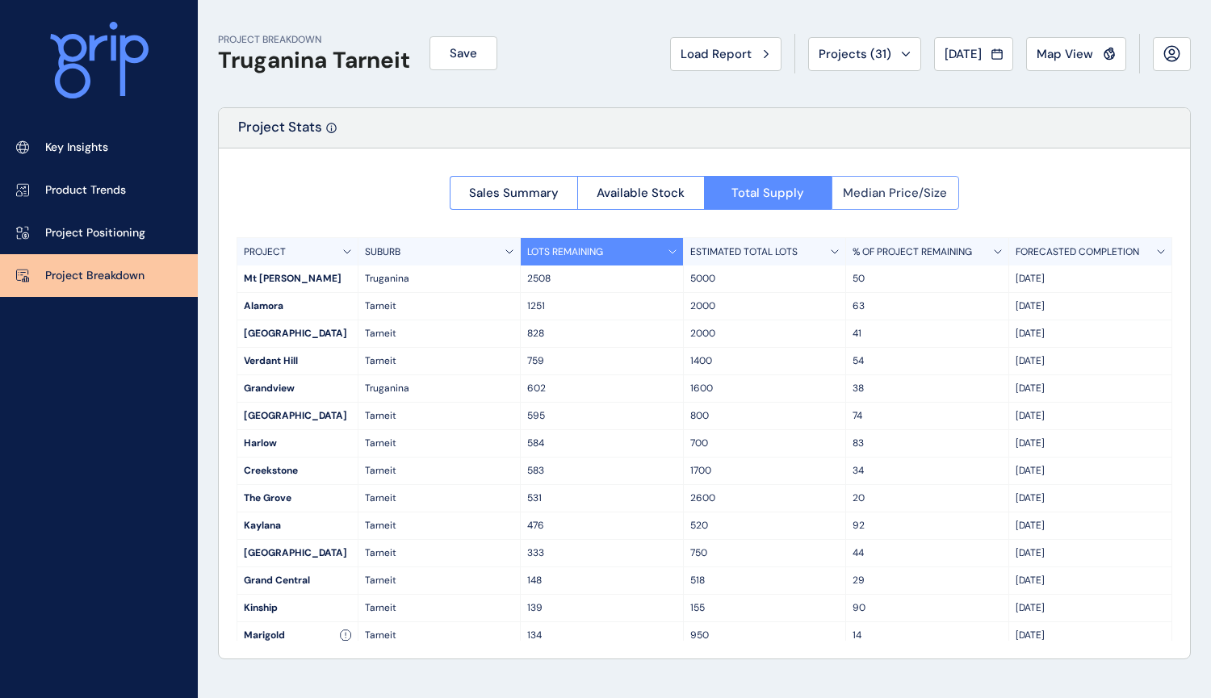
click at [905, 191] on span "Median Price/Size" at bounding box center [895, 193] width 104 height 16
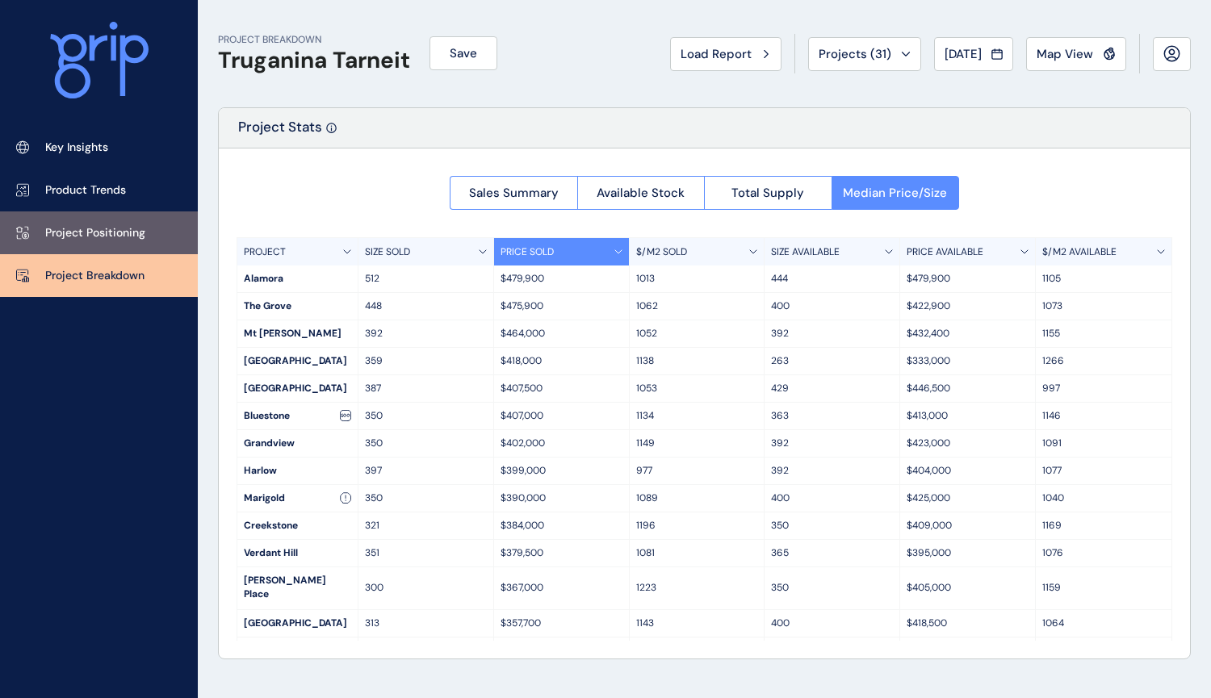
click at [103, 230] on p "Project Positioning" at bounding box center [95, 233] width 100 height 16
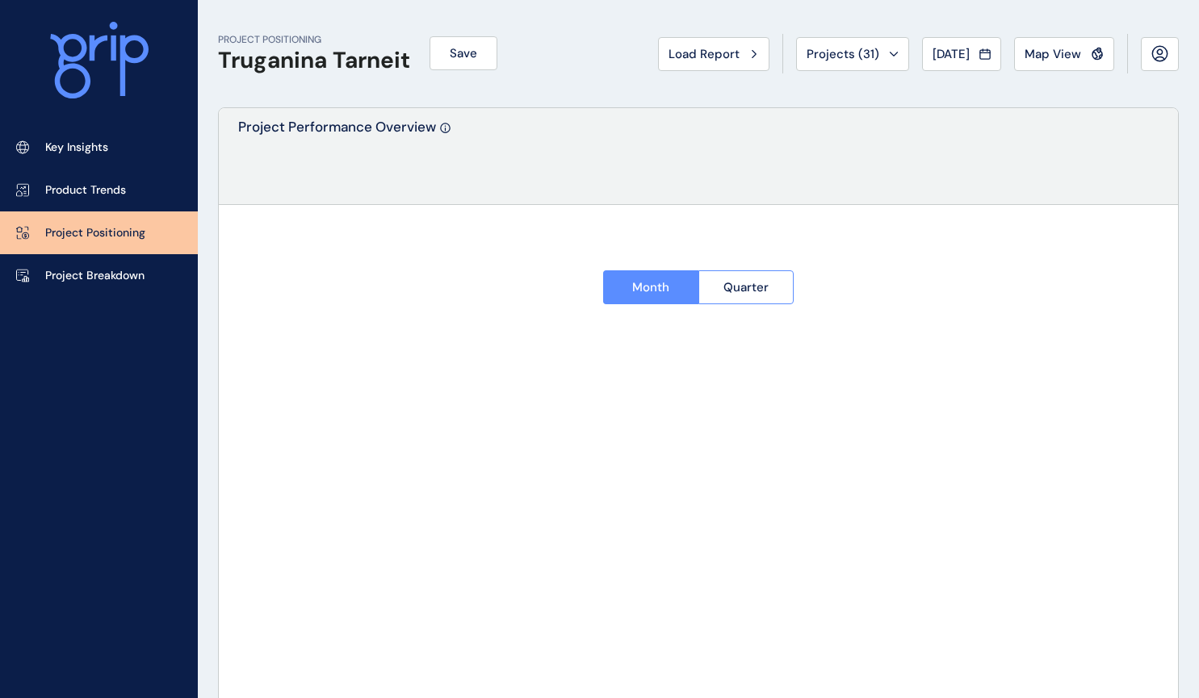
type input "********"
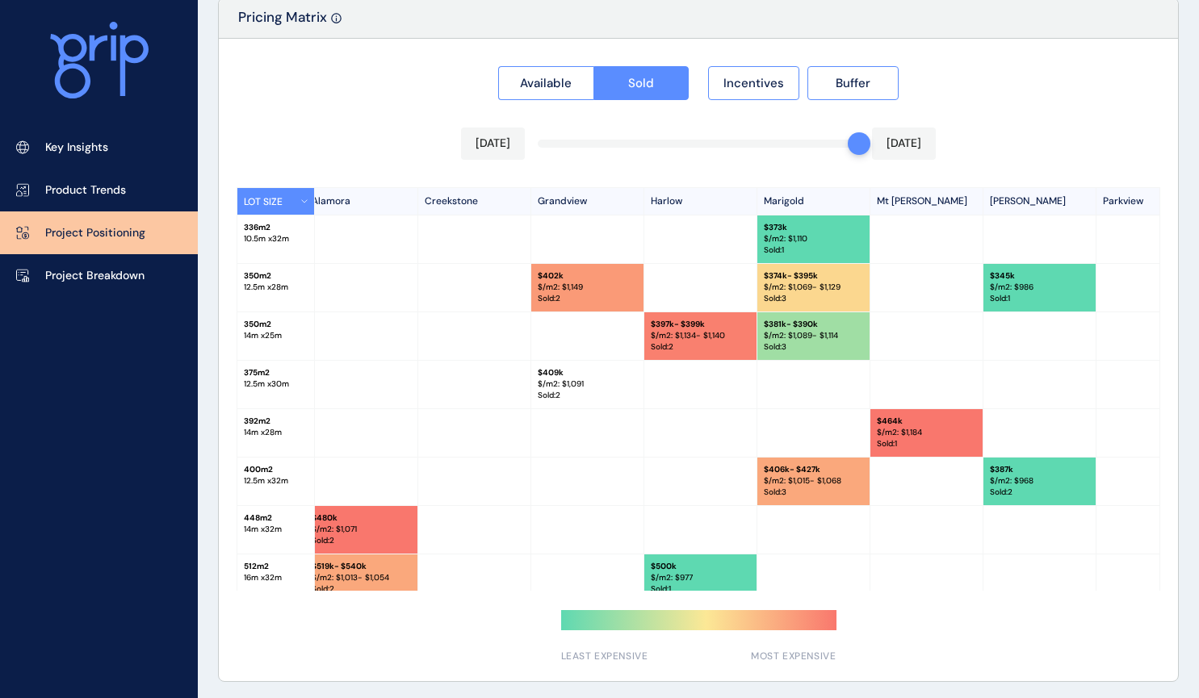
scroll to position [259, 349]
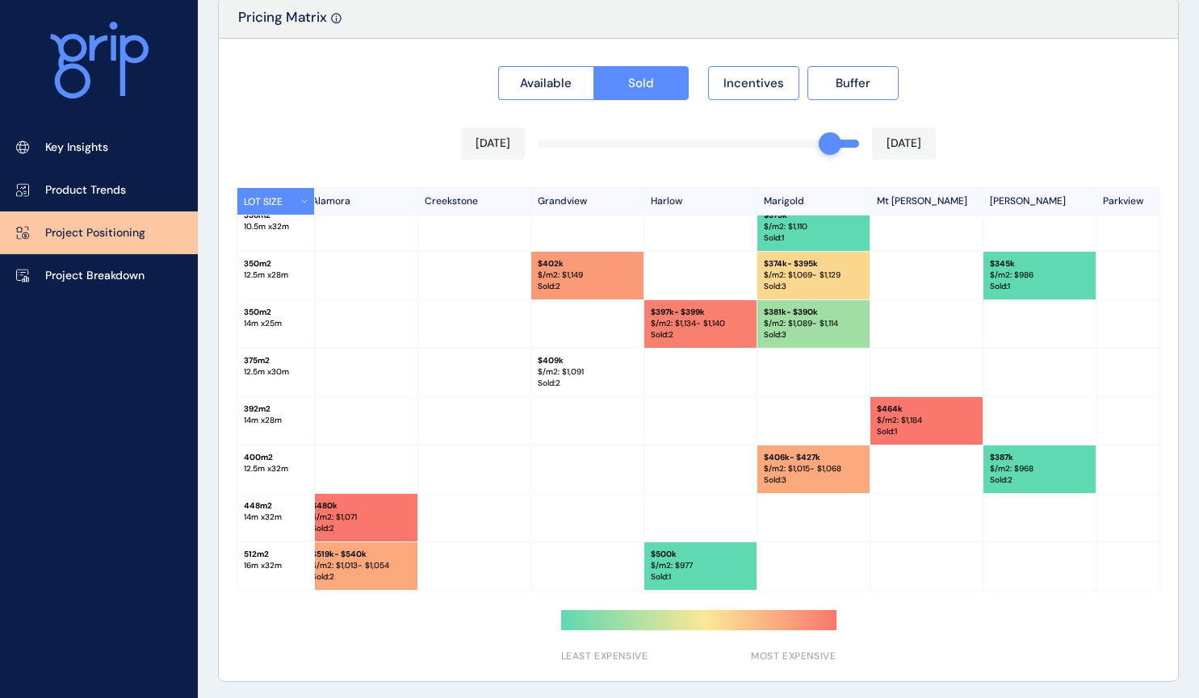
click at [834, 141] on div "Available Sold Incentives Buffer [DATE] [DATE] LOT SIZE Newhaven Bluestone [PER…" at bounding box center [698, 360] width 959 height 643
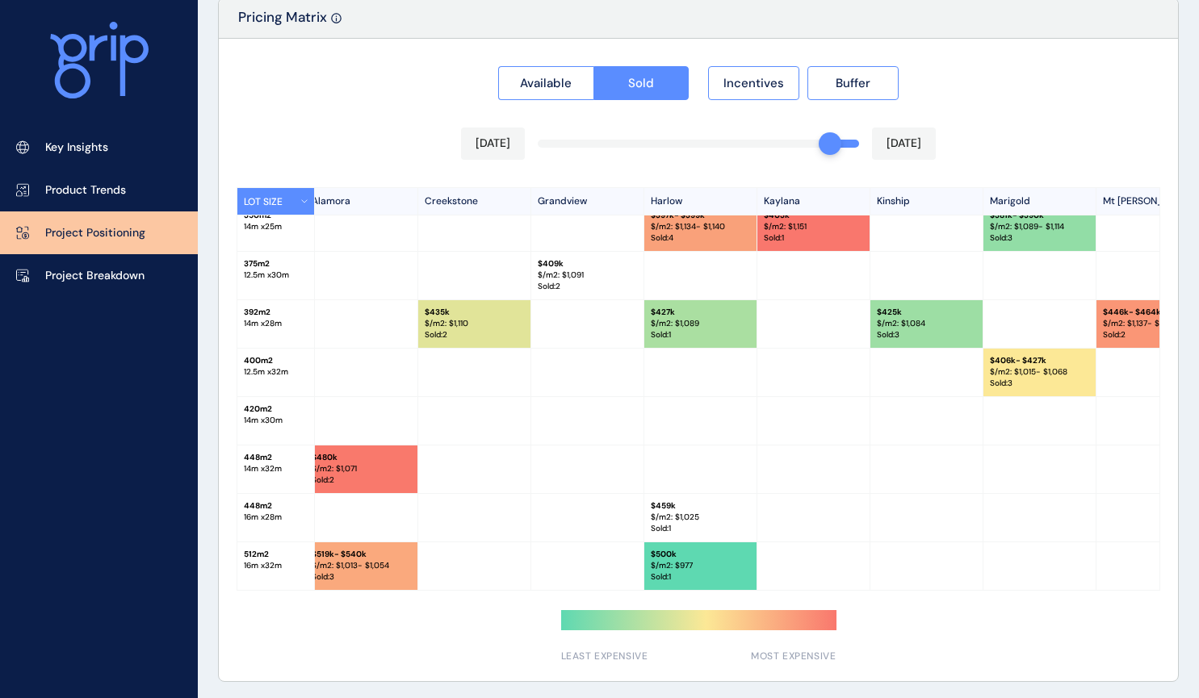
scroll to position [453, 349]
click at [708, 515] on p "$/m2: $ 1,025" at bounding box center [700, 517] width 99 height 11
click at [757, 69] on button "Incentives" at bounding box center [753, 83] width 91 height 34
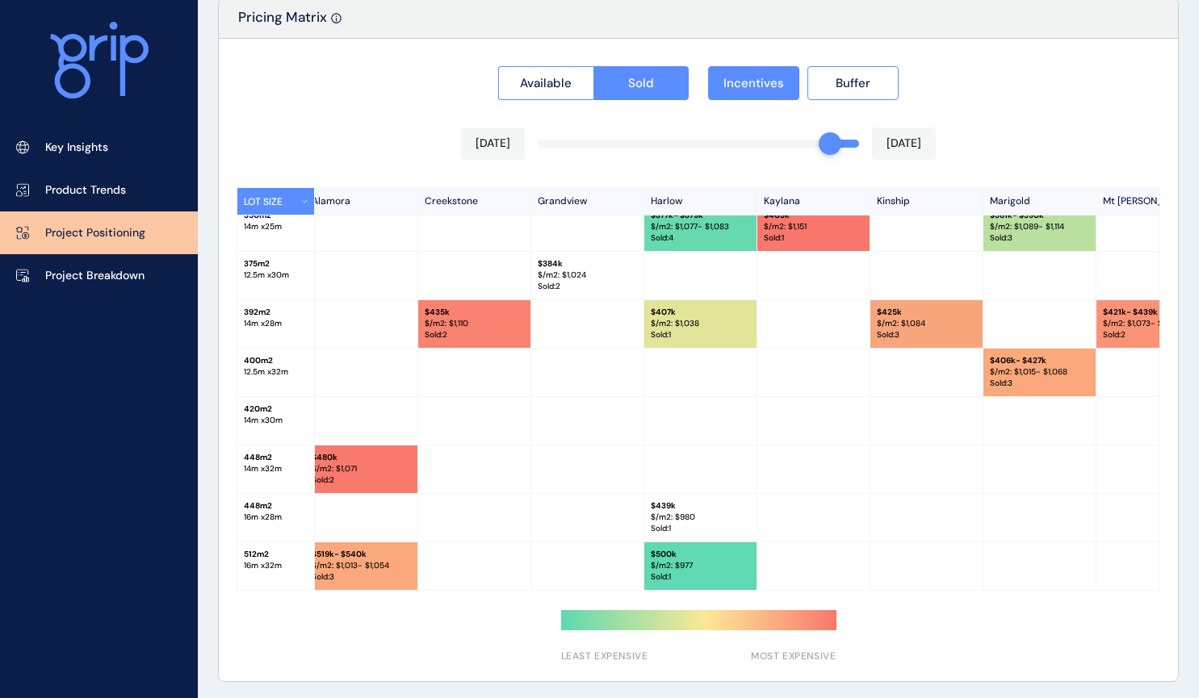
click at [809, 140] on div "Available Sold Incentives Buffer [DATE] [DATE] LOT SIZE Newhaven Bluestone [PER…" at bounding box center [698, 360] width 959 height 643
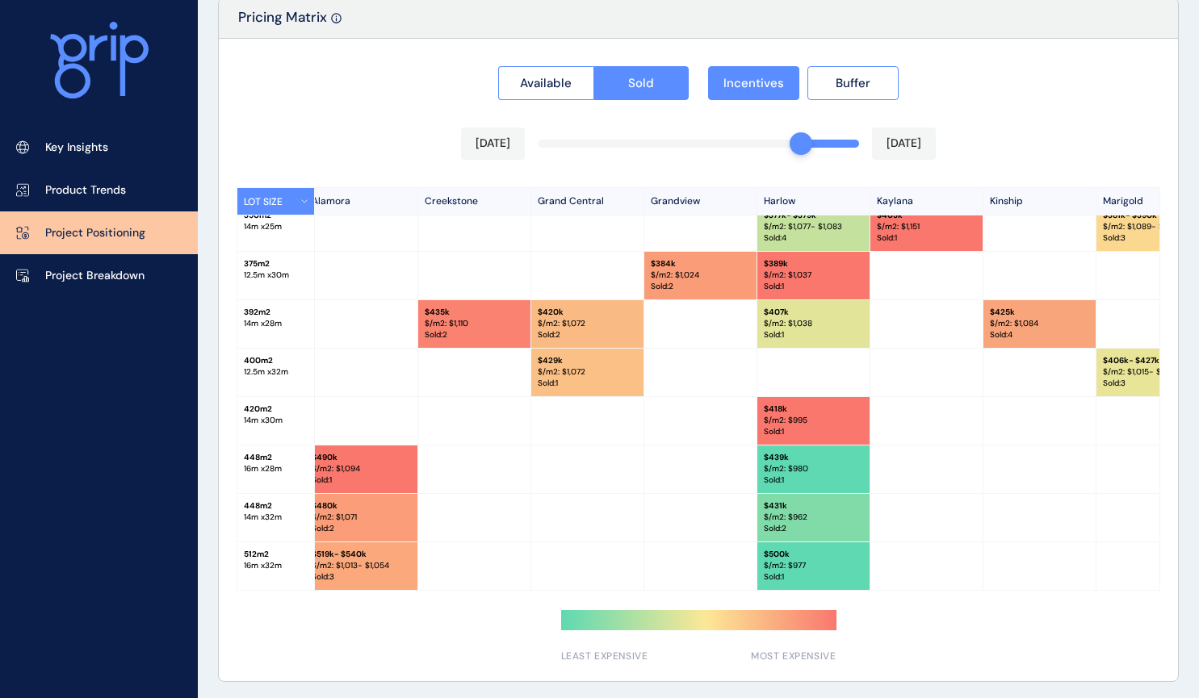
click at [810, 147] on div at bounding box center [830, 144] width 58 height 8
click at [812, 145] on div "Available Sold Incentives Buffer [DATE] [DATE] LOT SIZE Newhaven Bluestone [PER…" at bounding box center [698, 360] width 959 height 643
drag, startPoint x: 820, startPoint y: 145, endPoint x: 806, endPoint y: 145, distance: 14.5
click at [802, 145] on div at bounding box center [801, 143] width 23 height 23
